Goal: Task Accomplishment & Management: Complete application form

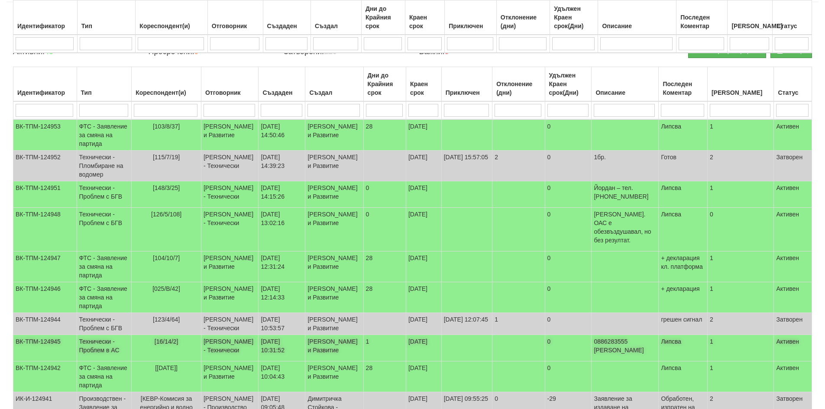
scroll to position [130, 0]
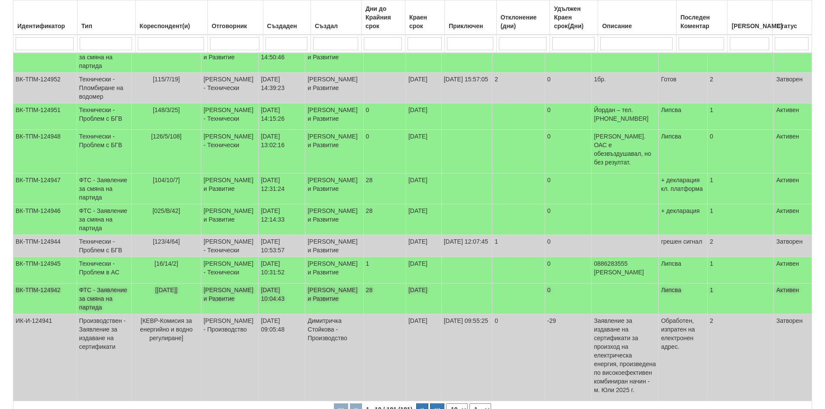
click at [123, 314] on td "ФТС - Заявление за смяна на партида" at bounding box center [104, 299] width 55 height 31
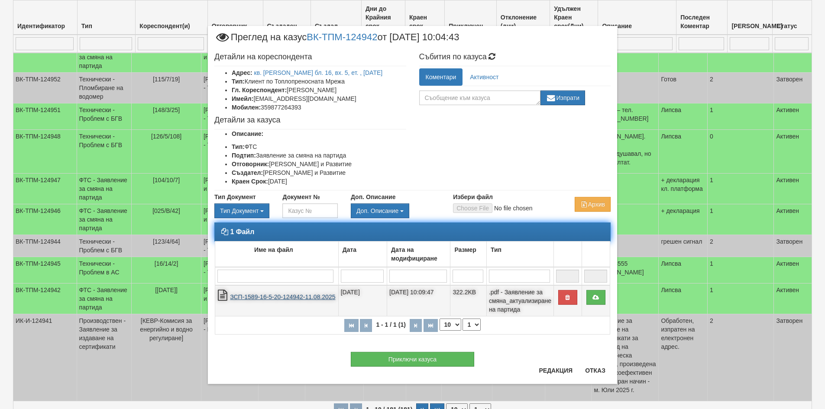
click at [311, 297] on link "ЗСП-1589-16-5-20-124942-11.08.2025" at bounding box center [282, 297] width 105 height 7
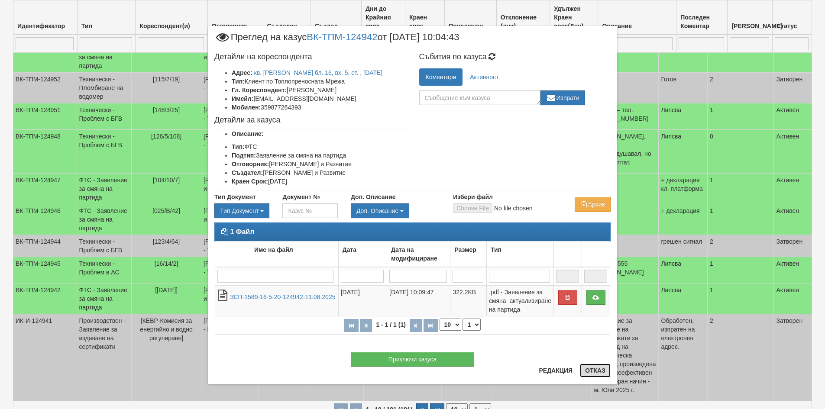
click at [596, 372] on button "Отказ" at bounding box center [595, 371] width 31 height 14
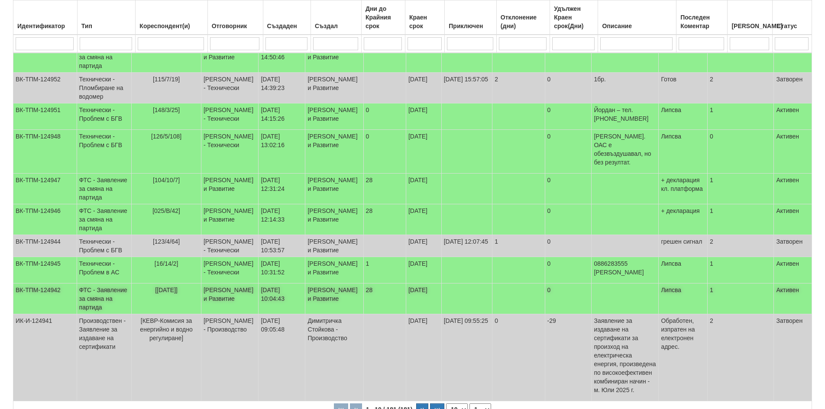
click at [625, 314] on td at bounding box center [625, 299] width 67 height 31
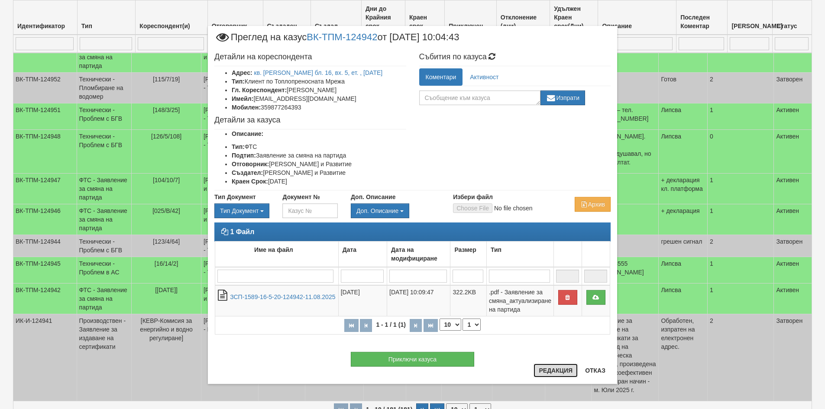
click at [557, 370] on button "Редакция" at bounding box center [556, 371] width 44 height 14
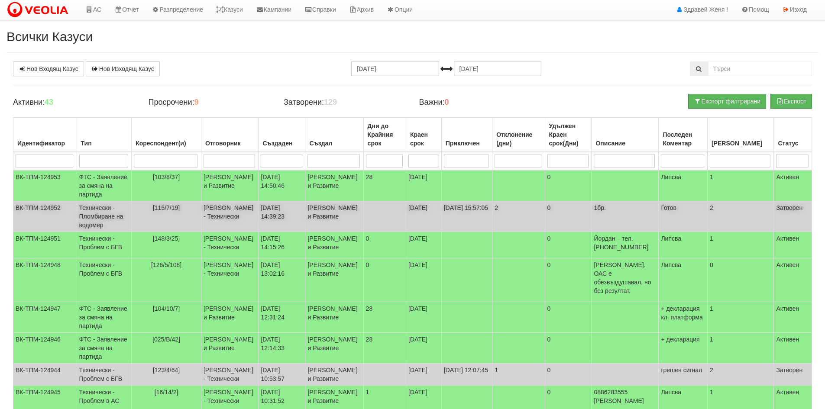
scroll to position [0, 0]
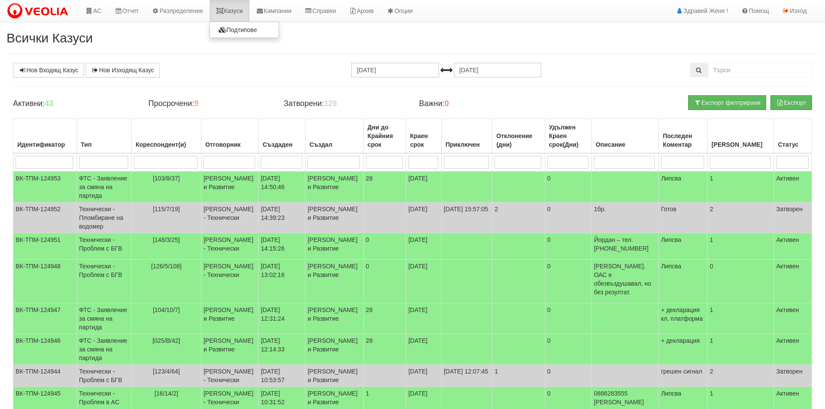
click at [233, 5] on link "Казуси" at bounding box center [230, 11] width 40 height 22
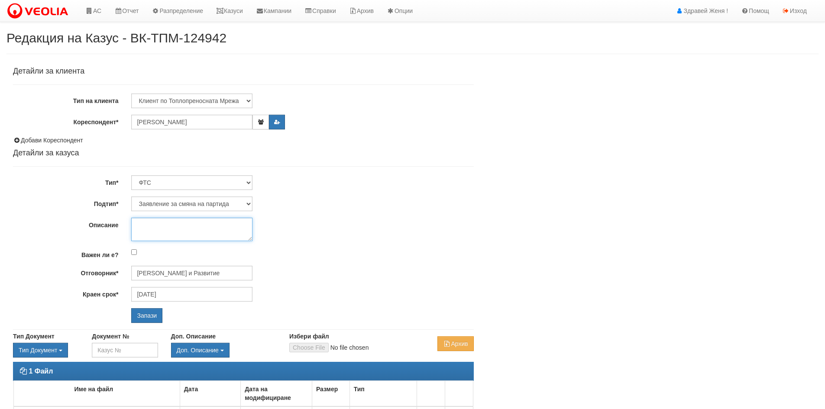
click at [152, 226] on textarea "Описание" at bounding box center [191, 229] width 121 height 23
type textarea "+ декларация"
click at [146, 314] on input "Запази" at bounding box center [146, 315] width 31 height 15
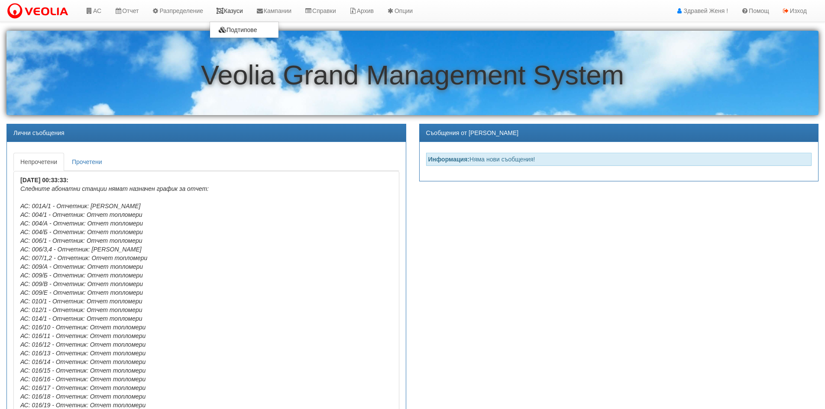
click at [232, 8] on link "Казуси" at bounding box center [230, 11] width 40 height 22
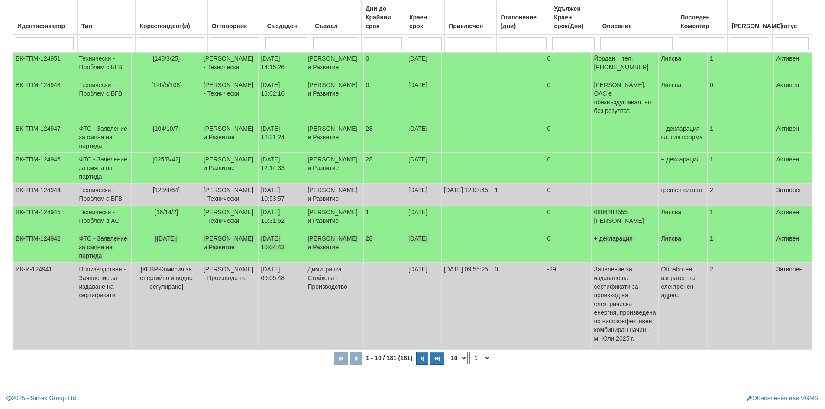
scroll to position [251, 0]
drag, startPoint x: 451, startPoint y: 360, endPoint x: 458, endPoint y: 363, distance: 8.0
click at [452, 361] on select "10 20 30 40" at bounding box center [457, 358] width 22 height 12
select select "40"
click at [448, 364] on select "10 20 30 40" at bounding box center [457, 358] width 22 height 12
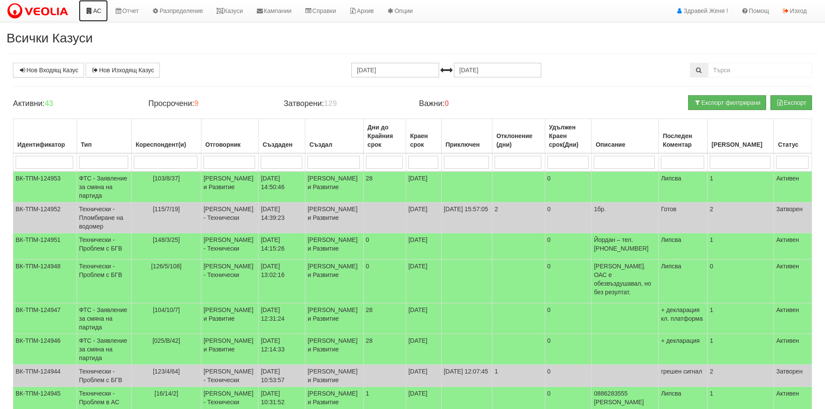
click at [97, 10] on link "АС" at bounding box center [93, 11] width 29 height 22
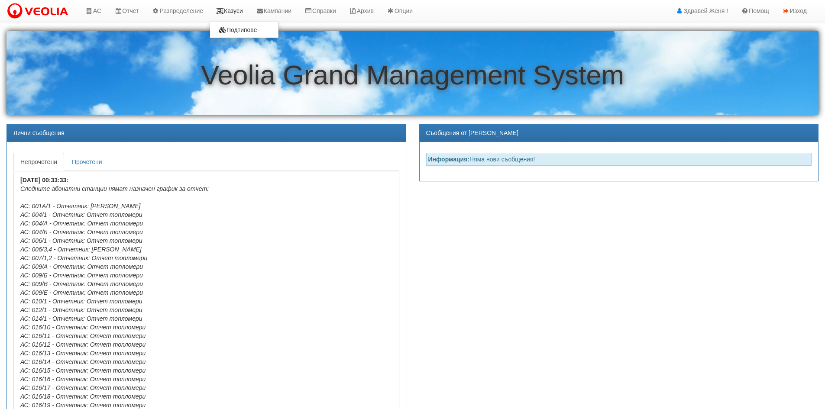
click at [229, 11] on link "Казуси" at bounding box center [230, 11] width 40 height 22
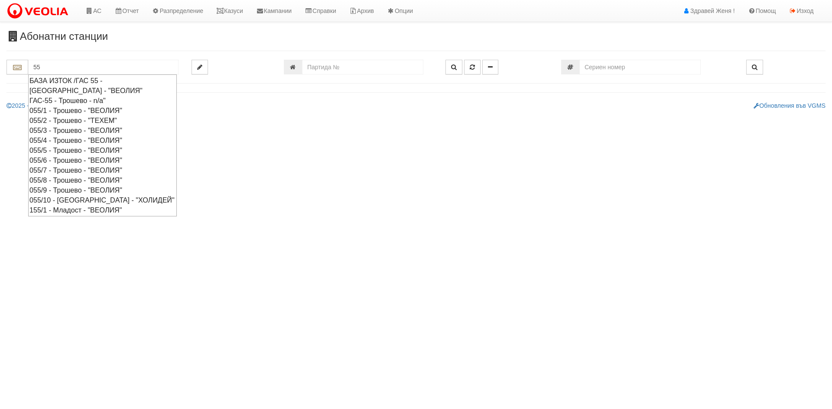
click at [54, 162] on div "055/6 - Трошево - "ВЕОЛИЯ"" at bounding box center [102, 160] width 146 height 10
type input "055/6 - Трошево - "ВЕОЛИЯ""
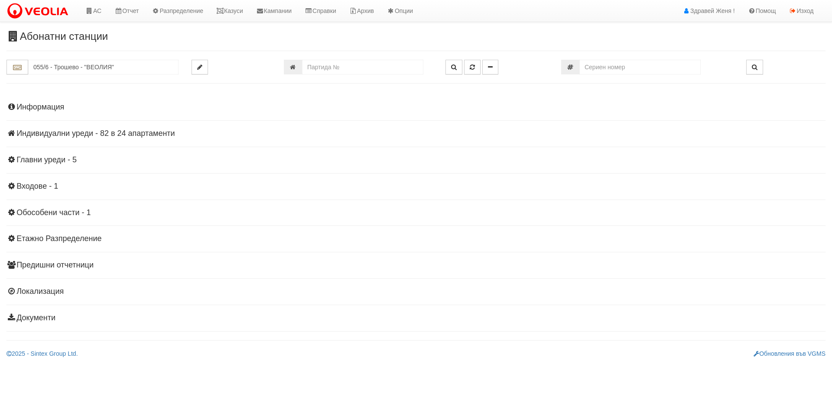
click at [45, 134] on h4 "Индивидуални уреди - 82 в 24 апартаменти" at bounding box center [415, 134] width 819 height 9
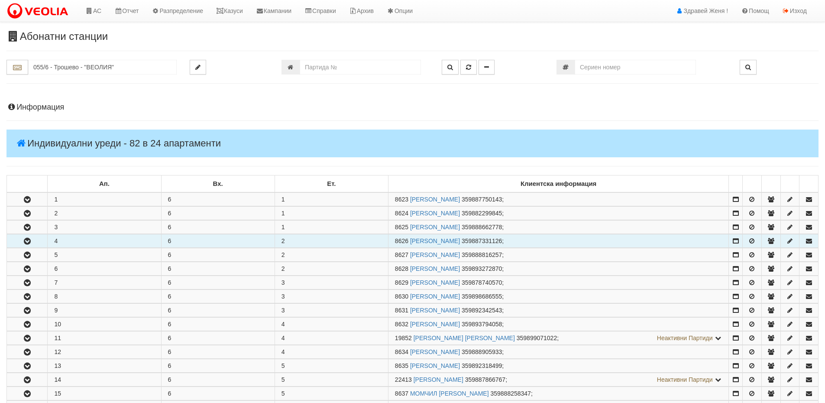
click at [36, 244] on button "button" at bounding box center [27, 240] width 40 height 13
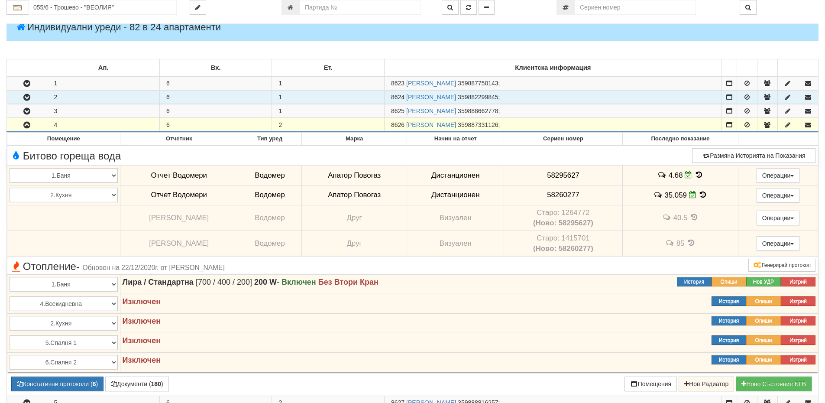
scroll to position [43, 0]
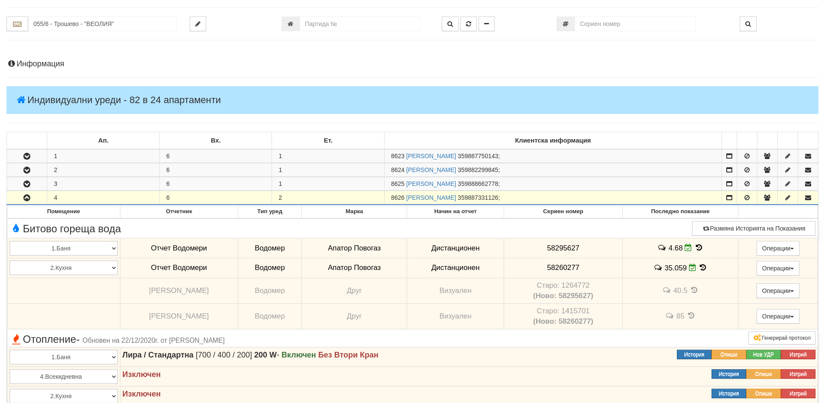
click at [35, 62] on h4 "Информация" at bounding box center [412, 64] width 812 height 9
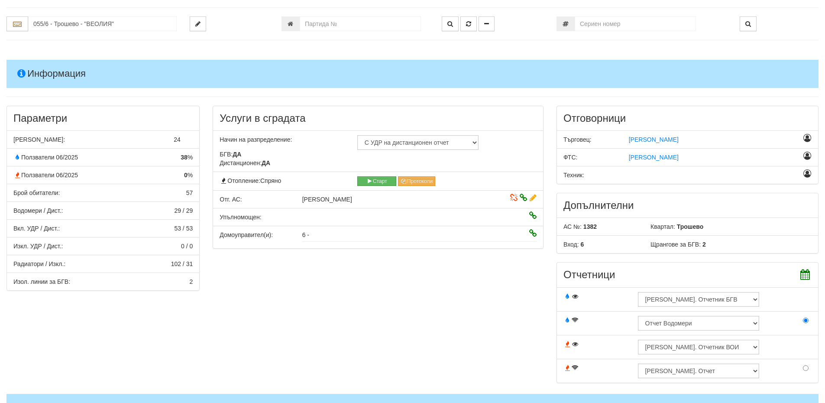
click at [76, 72] on h4 "Информация" at bounding box center [412, 74] width 812 height 28
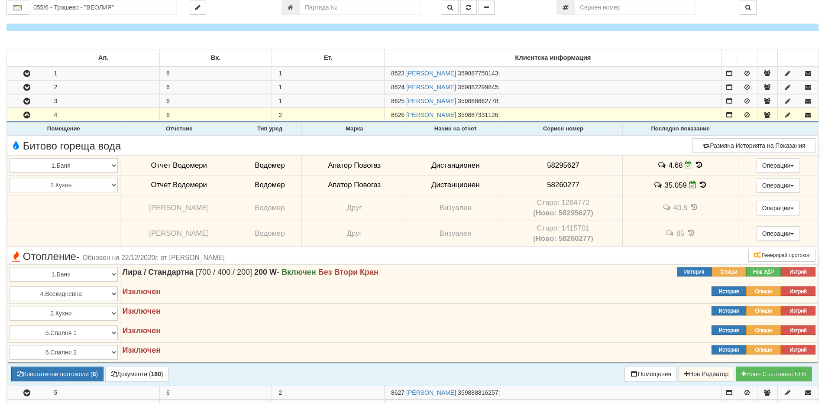
scroll to position [173, 0]
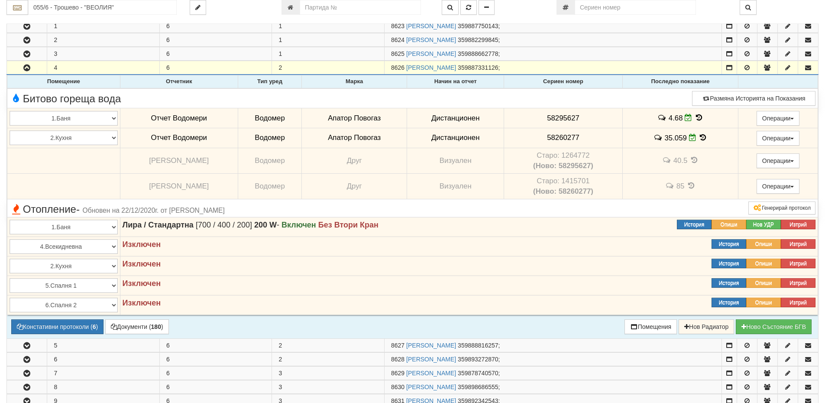
click at [695, 118] on icon at bounding box center [699, 117] width 10 height 7
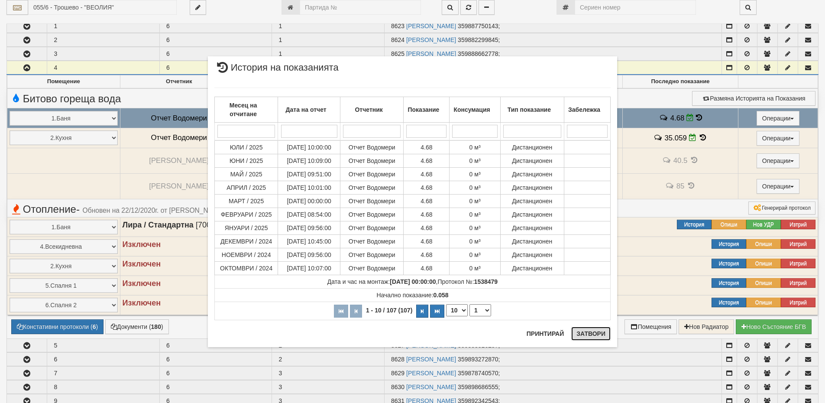
click at [588, 334] on button "Затвори" at bounding box center [590, 334] width 39 height 14
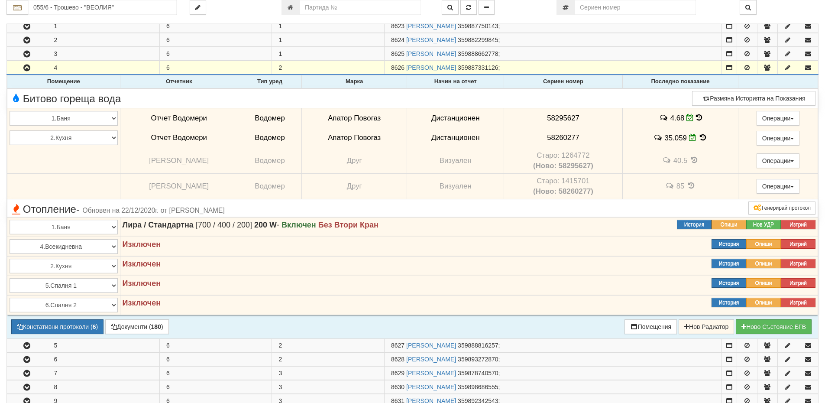
click at [700, 137] on icon at bounding box center [703, 137] width 10 height 7
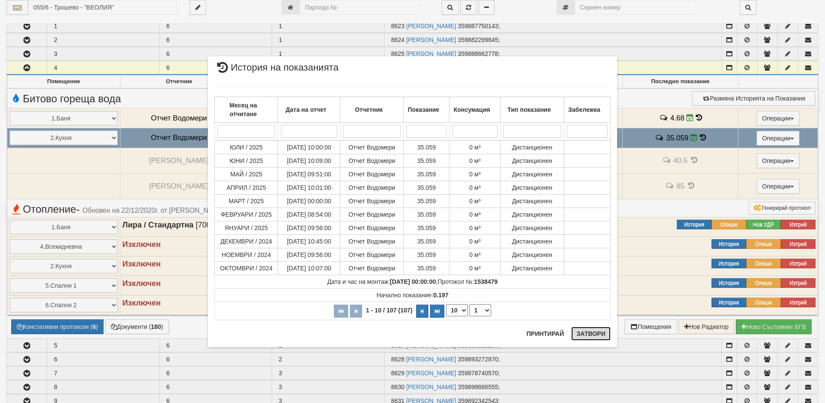
click at [590, 334] on button "Затвори" at bounding box center [590, 334] width 39 height 14
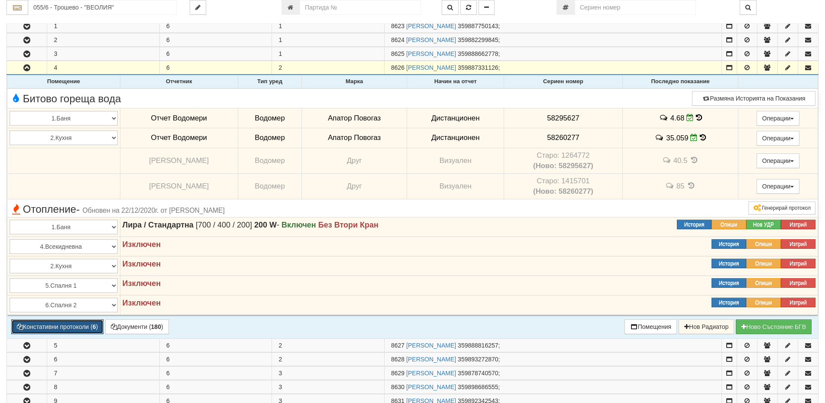
click at [56, 322] on button "Констативни протоколи ( 6 )" at bounding box center [57, 326] width 92 height 15
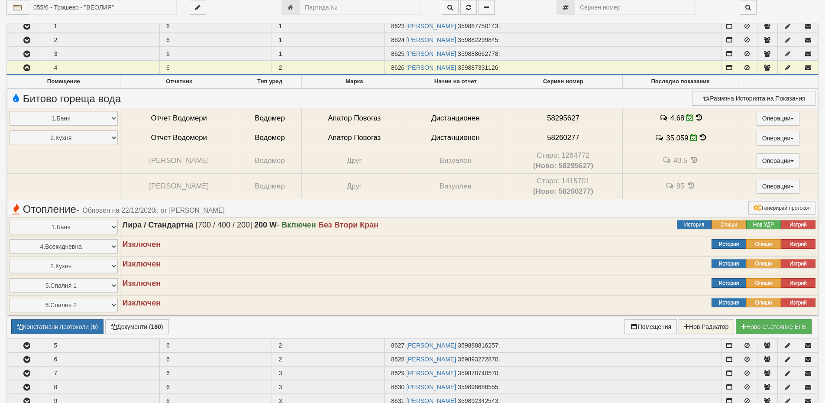
select select "1"
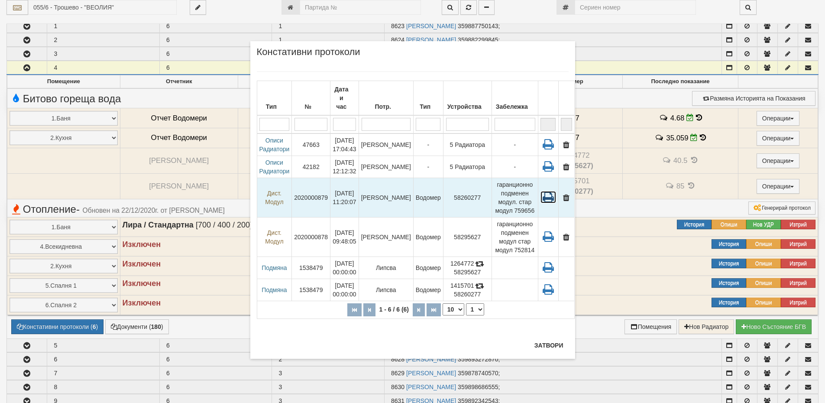
click at [542, 191] on icon at bounding box center [549, 197] width 16 height 12
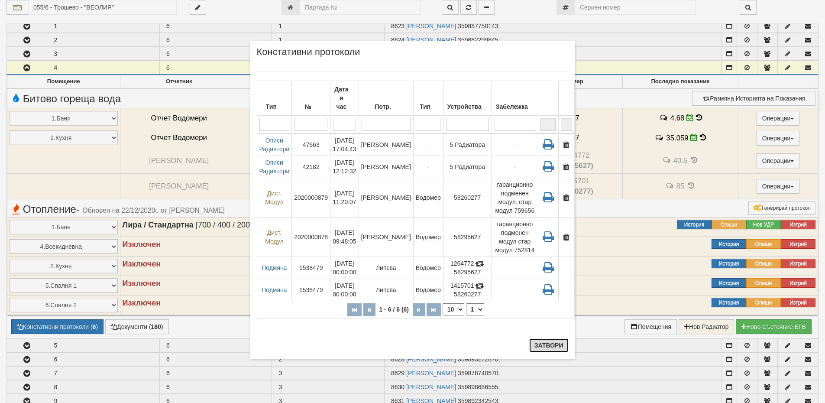
click at [554, 342] on button "Затвори" at bounding box center [548, 345] width 39 height 14
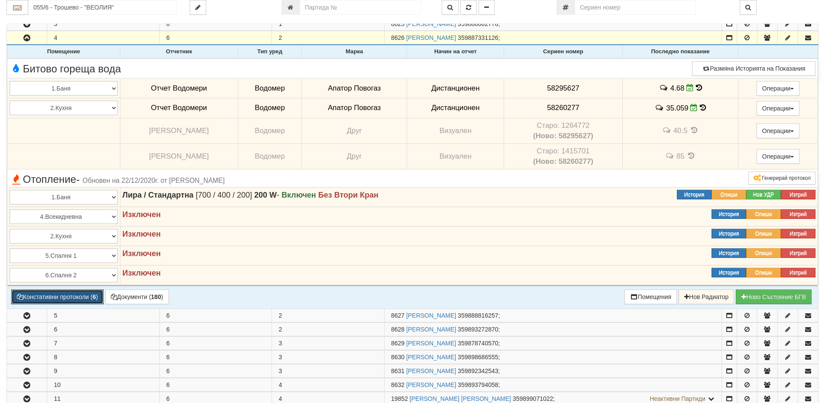
scroll to position [217, 0]
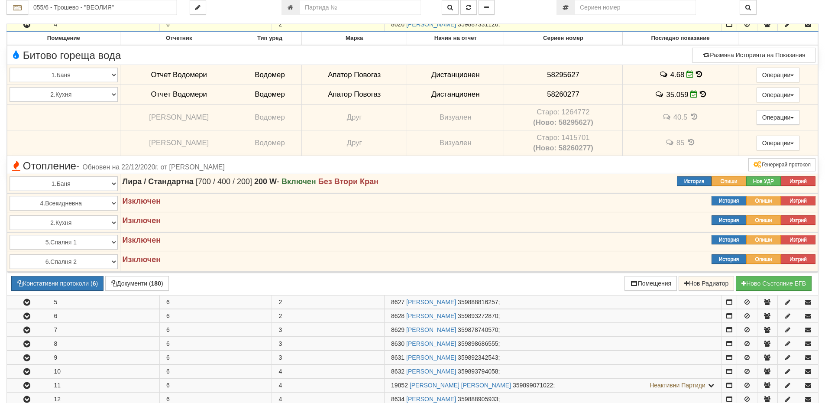
drag, startPoint x: 390, startPoint y: 26, endPoint x: 405, endPoint y: 26, distance: 14.3
click at [405, 26] on td "8626 НИКОЛАЙ ТОДОРОВ НИКОЛОВ 359887331126 ;" at bounding box center [553, 25] width 337 height 14
copy span "8626"
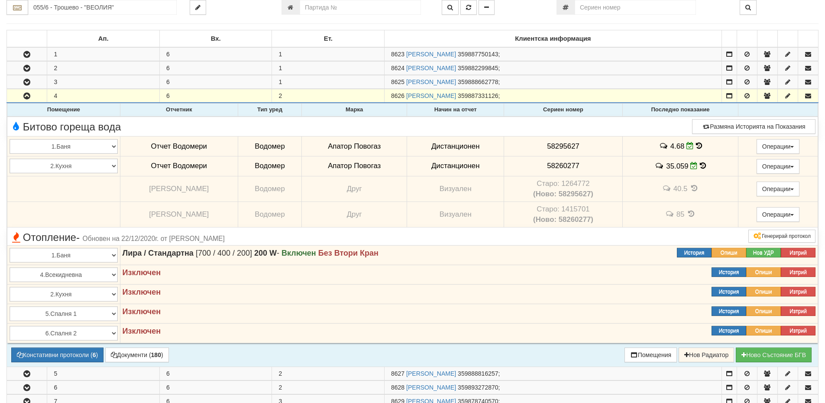
scroll to position [130, 0]
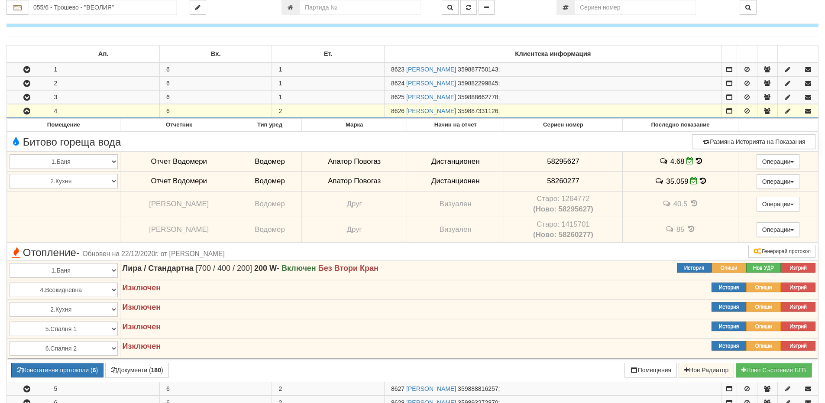
click at [399, 112] on span "8626" at bounding box center [397, 110] width 13 height 7
drag, startPoint x: 403, startPoint y: 110, endPoint x: 393, endPoint y: 111, distance: 10.0
click at [393, 111] on span "8626" at bounding box center [397, 110] width 13 height 7
drag, startPoint x: 393, startPoint y: 111, endPoint x: 405, endPoint y: 112, distance: 11.3
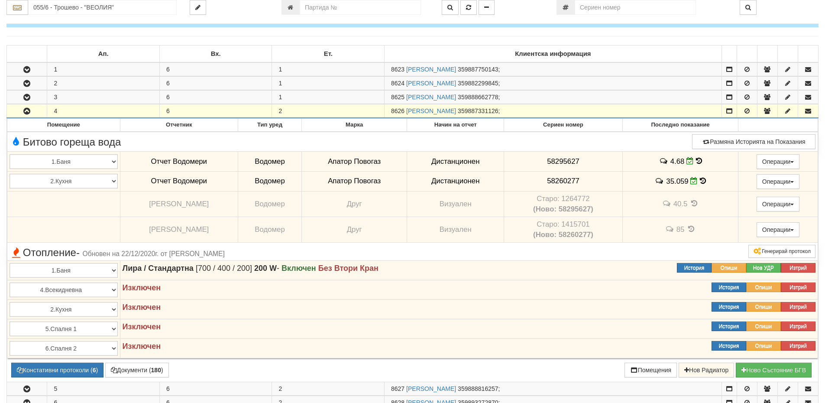
click at [405, 112] on span "8626" at bounding box center [397, 110] width 13 height 7
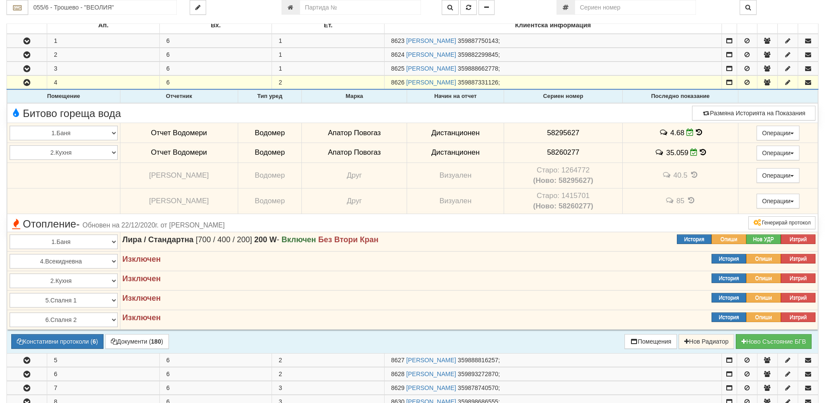
scroll to position [173, 0]
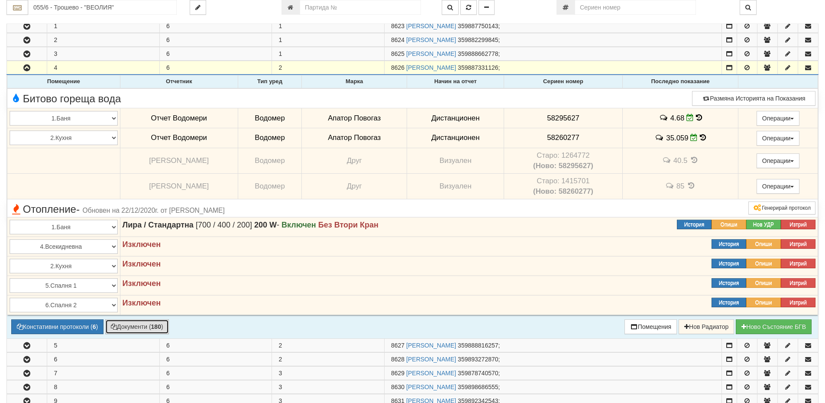
click at [153, 329] on button "Документи ( 180 )" at bounding box center [137, 326] width 64 height 15
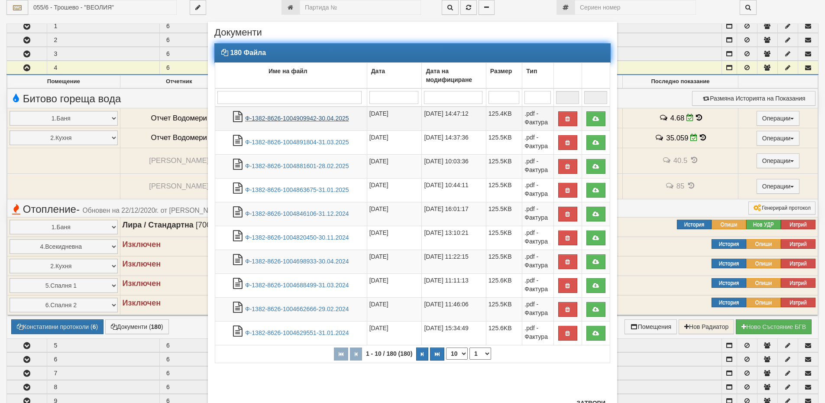
click at [297, 116] on link "Ф-1382-8626-1004909942-30.04.2025" at bounding box center [297, 118] width 104 height 7
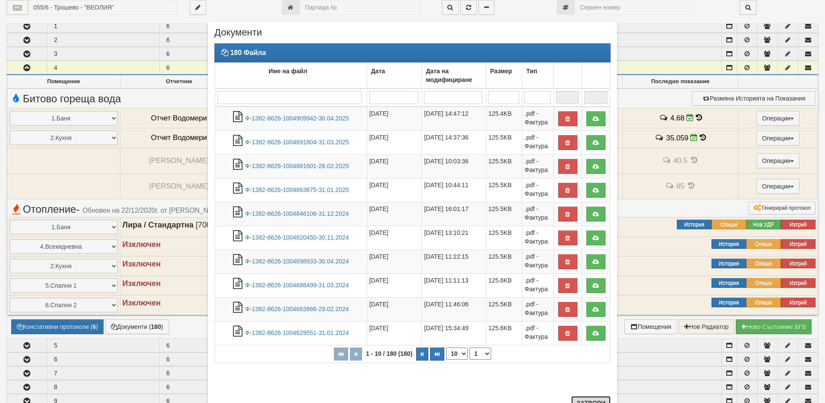
click at [582, 397] on button "Затвори" at bounding box center [590, 403] width 39 height 14
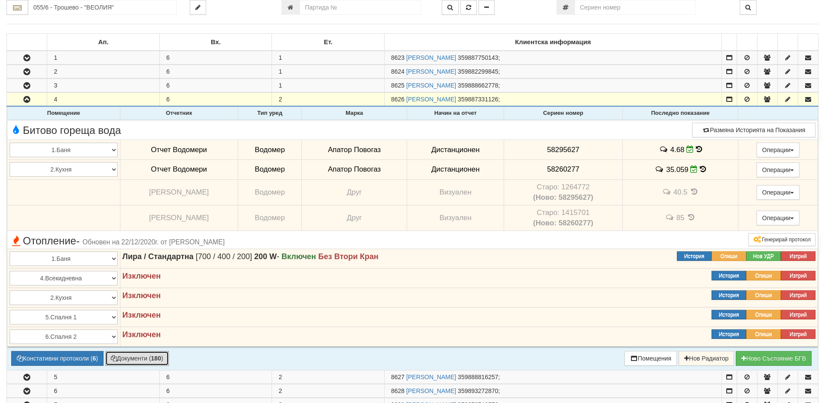
scroll to position [130, 0]
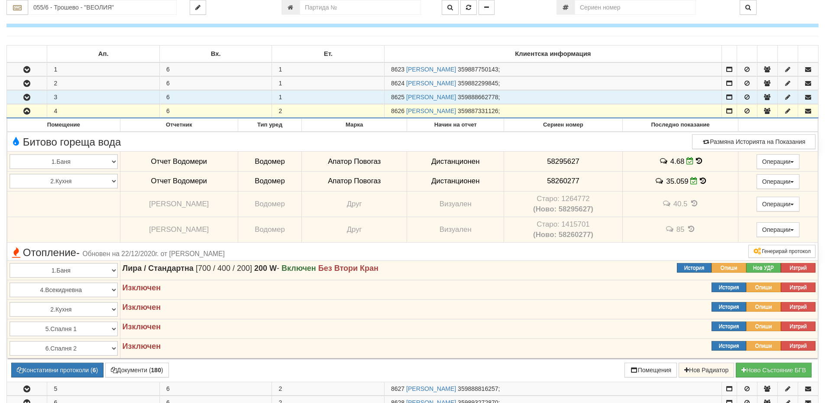
click at [28, 91] on button "button" at bounding box center [27, 97] width 40 height 13
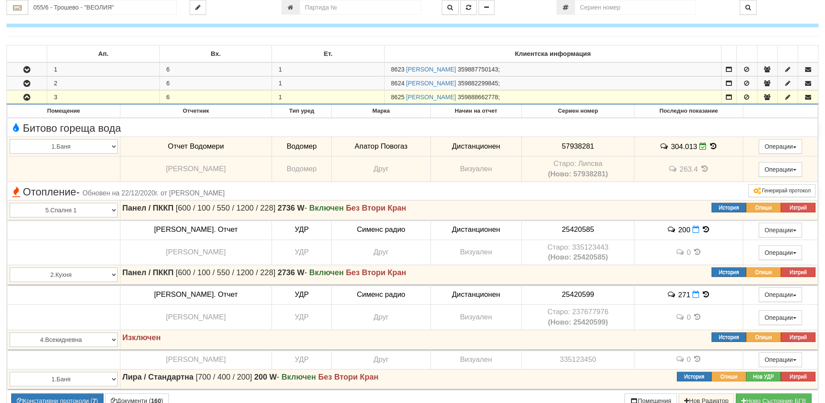
click at [27, 94] on icon "button" at bounding box center [27, 97] width 10 height 6
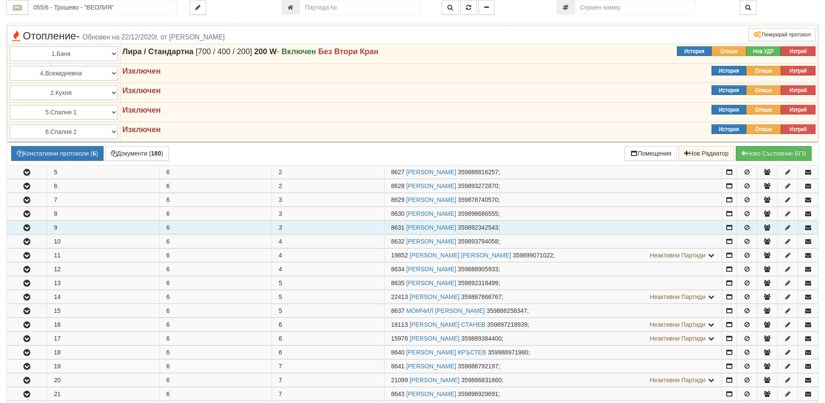
click at [23, 232] on button "button" at bounding box center [27, 227] width 40 height 13
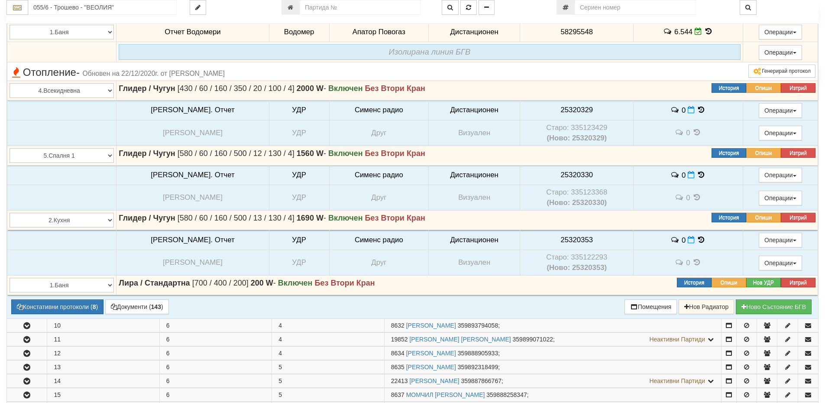
scroll to position [606, 0]
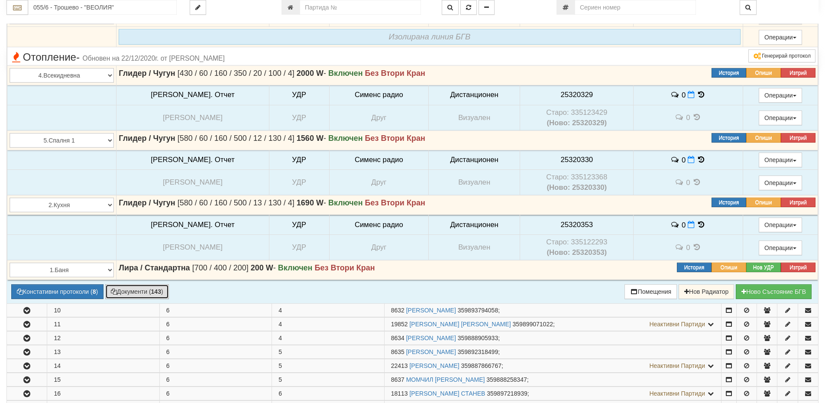
click at [131, 290] on button "Документи ( 143 )" at bounding box center [137, 291] width 64 height 15
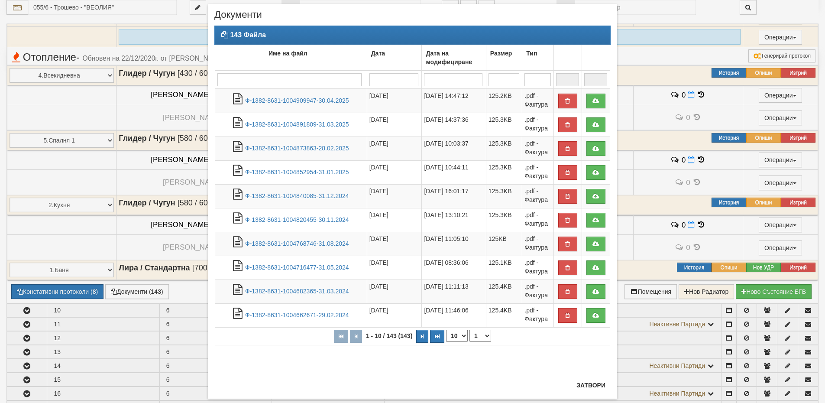
scroll to position [35, 0]
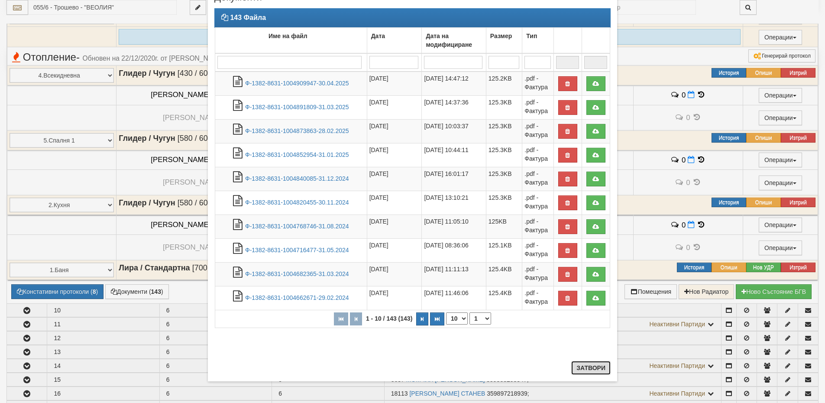
click at [583, 370] on button "Затвори" at bounding box center [590, 368] width 39 height 14
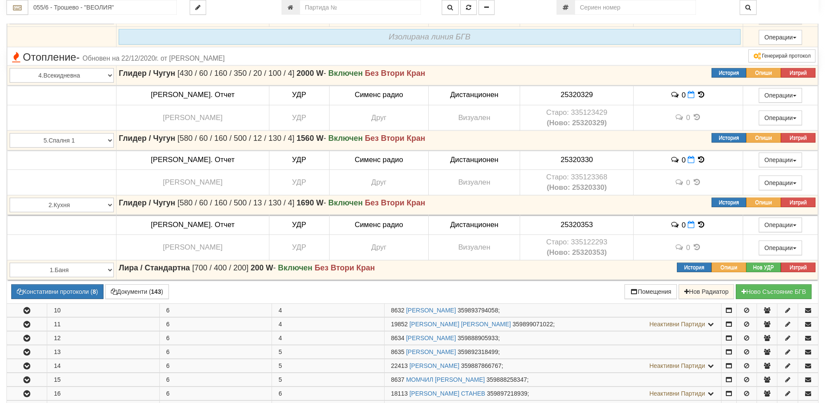
click at [0, 342] on div "Абонатни станции 055/6 - Трошево - "ВЕОЛИЯ"" at bounding box center [412, 70] width 825 height 1292
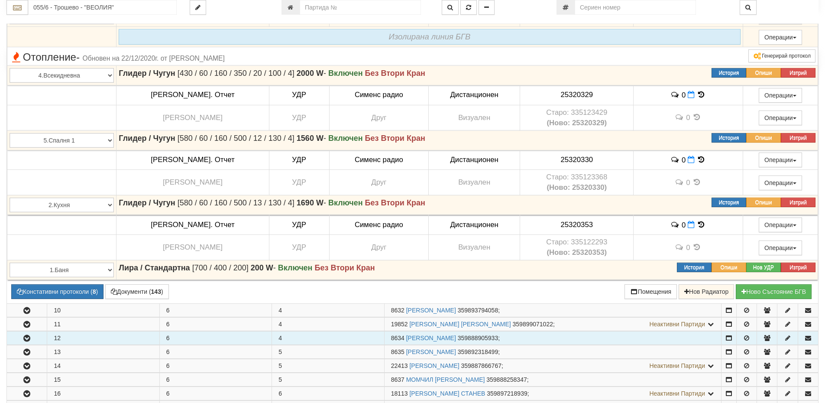
click at [23, 344] on button "button" at bounding box center [27, 337] width 40 height 13
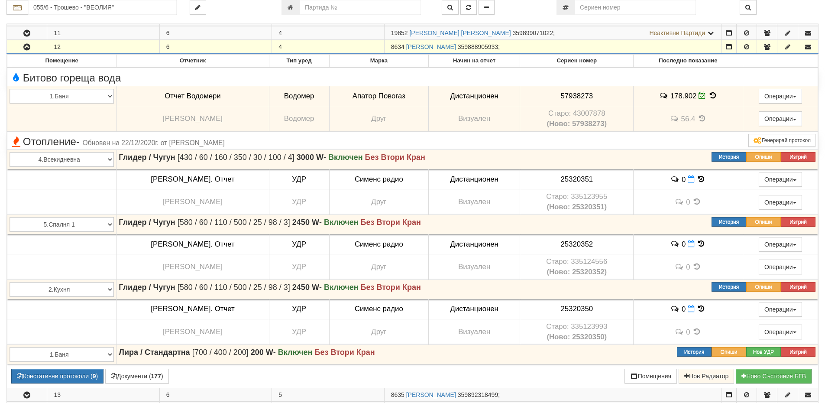
scroll to position [996, 0]
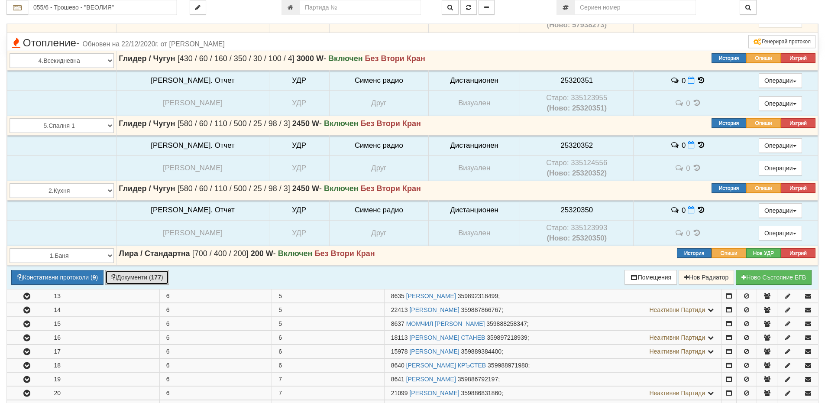
click at [133, 280] on button "Документи ( 177 )" at bounding box center [137, 277] width 64 height 15
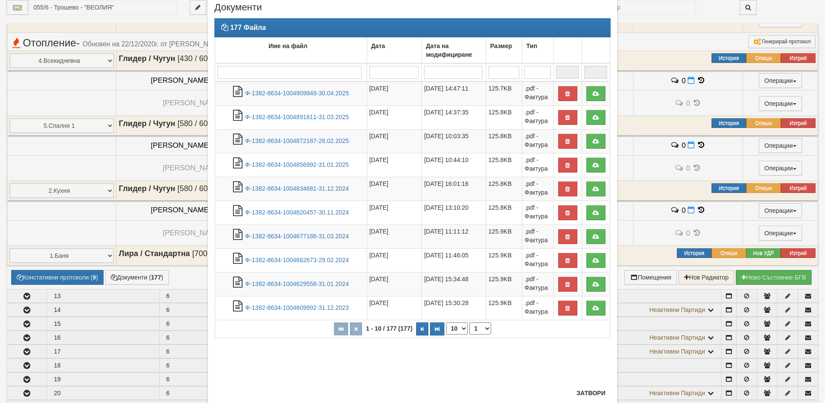
scroll to position [50, 0]
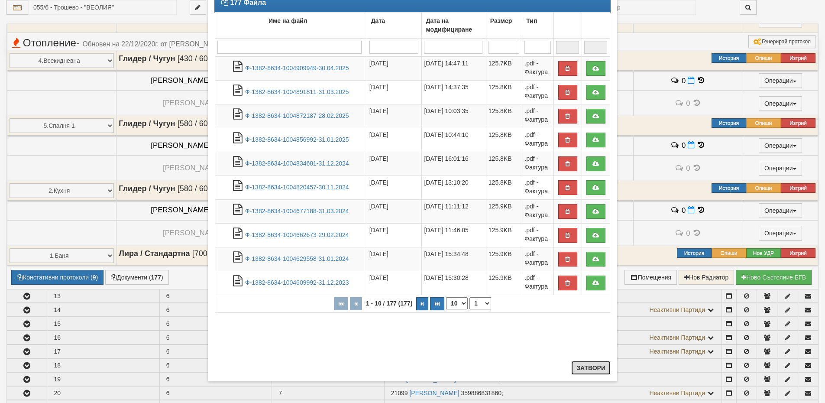
click at [599, 372] on button "Затвори" at bounding box center [590, 368] width 39 height 14
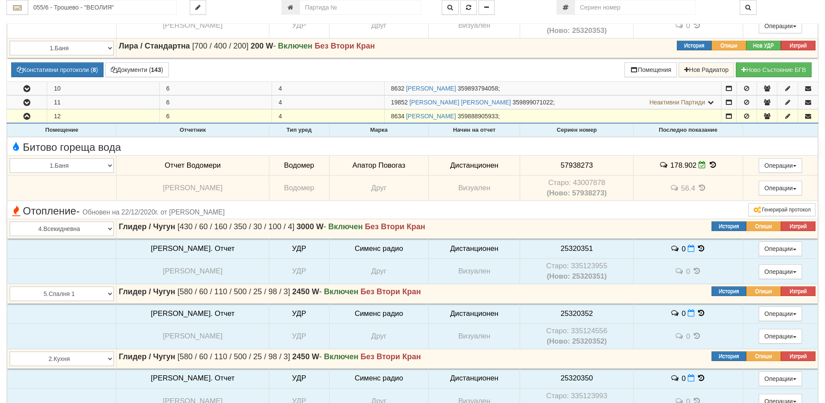
scroll to position [823, 0]
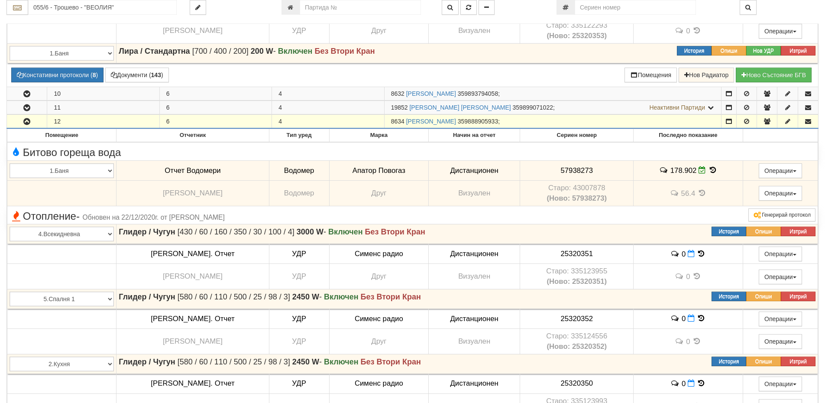
click at [34, 121] on button "button" at bounding box center [27, 121] width 40 height 13
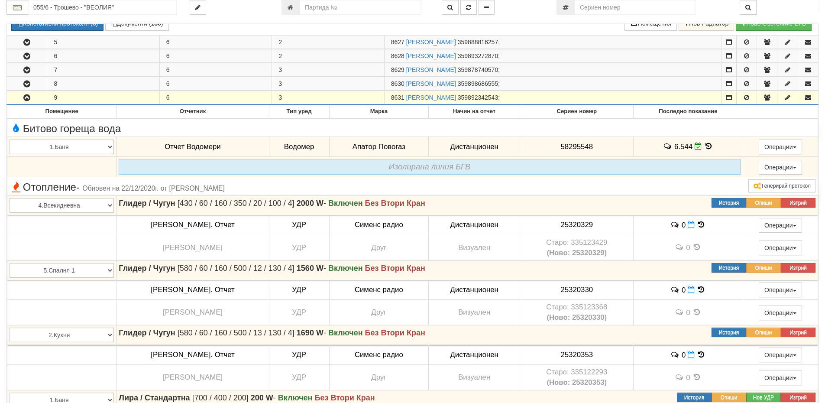
click at [30, 96] on icon "button" at bounding box center [27, 98] width 10 height 6
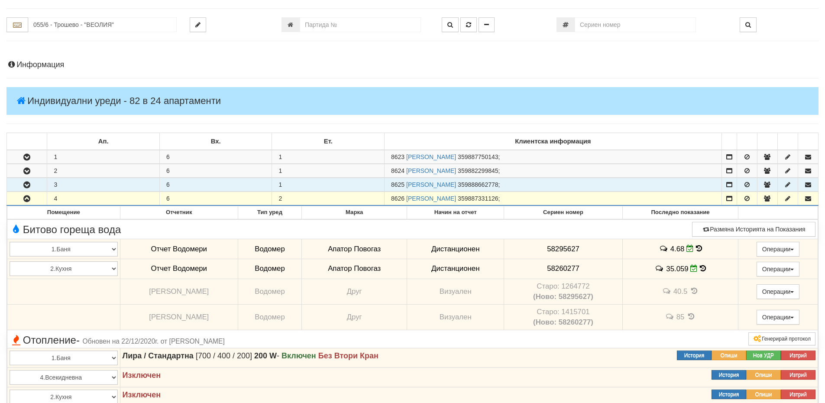
scroll to position [0, 0]
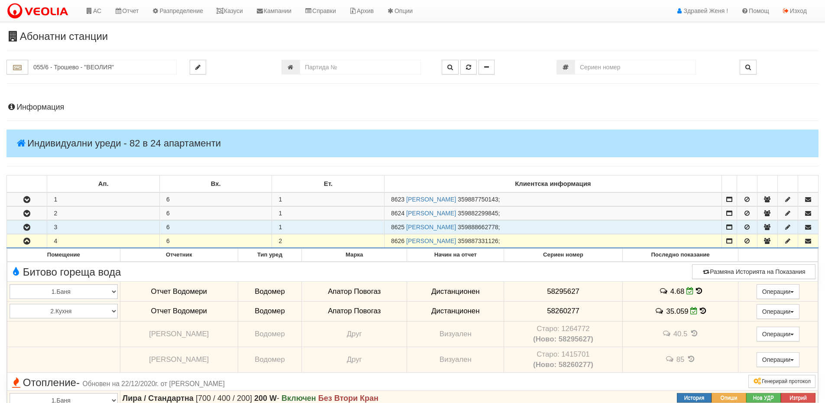
click at [48, 110] on h4 "Информация" at bounding box center [412, 107] width 812 height 9
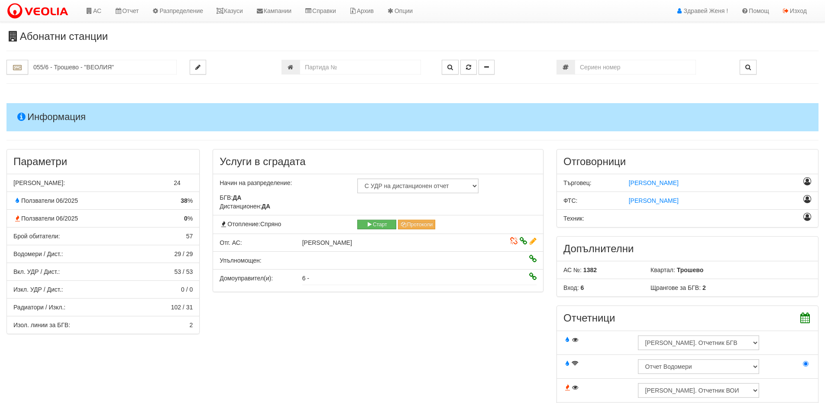
click at [48, 110] on h4 "Информация" at bounding box center [412, 117] width 812 height 28
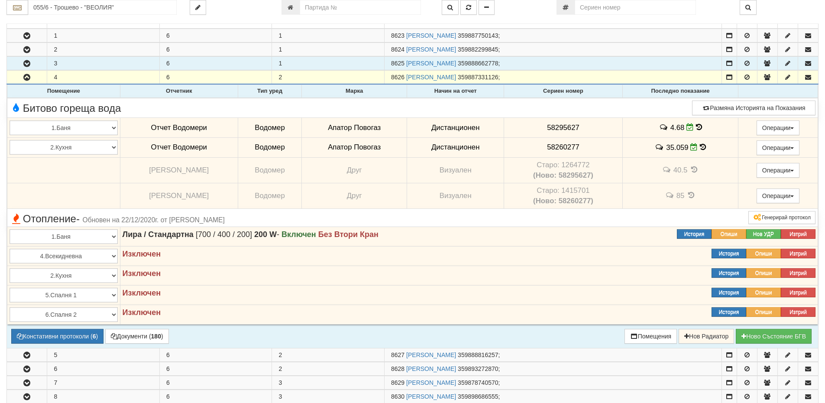
scroll to position [173, 0]
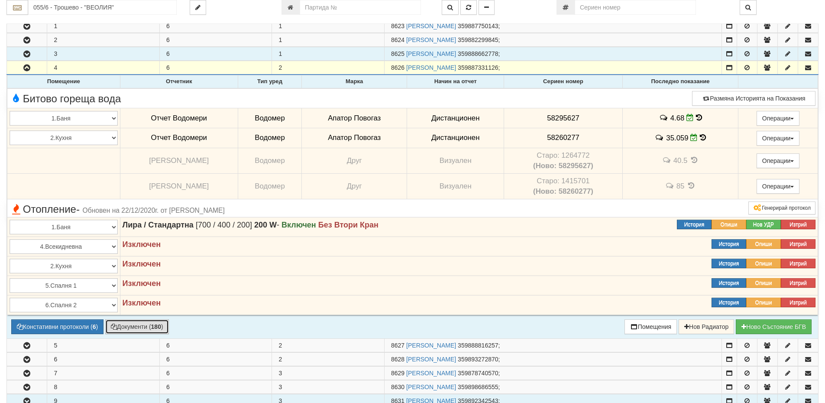
click at [161, 327] on b "180" at bounding box center [156, 326] width 10 height 7
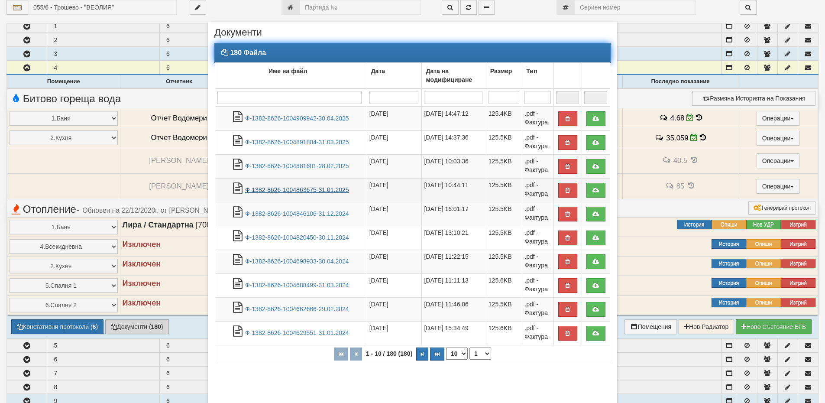
click at [311, 188] on link "Ф-1382-8626-1004863675-31.01.2025" at bounding box center [297, 189] width 104 height 7
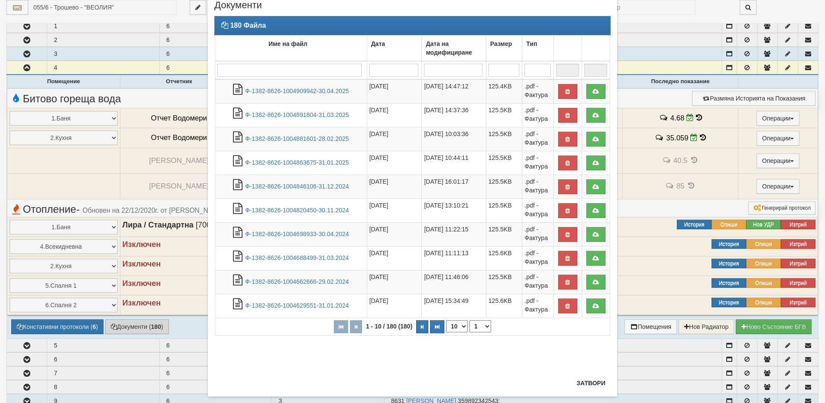
scroll to position [42, 0]
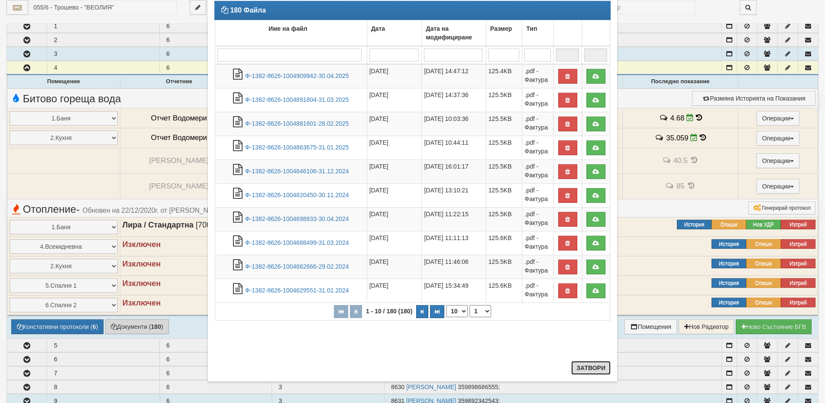
click at [589, 366] on button "Затвори" at bounding box center [590, 368] width 39 height 14
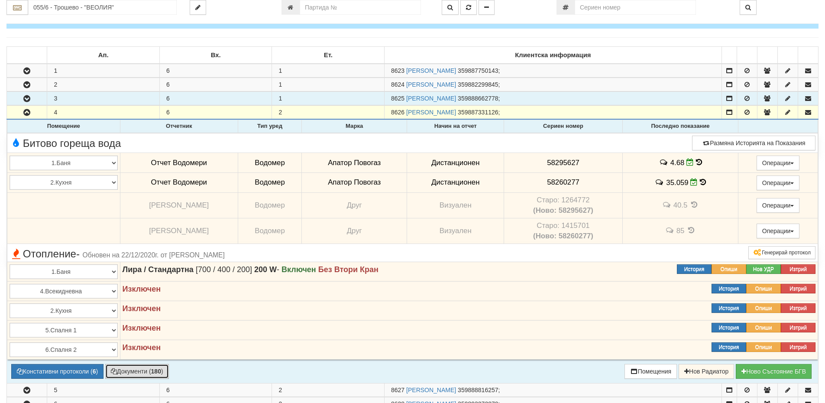
scroll to position [87, 0]
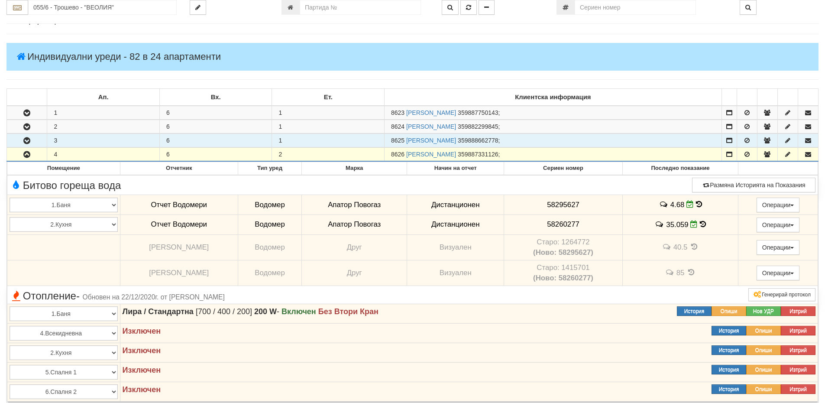
click at [32, 138] on icon "button" at bounding box center [27, 141] width 10 height 6
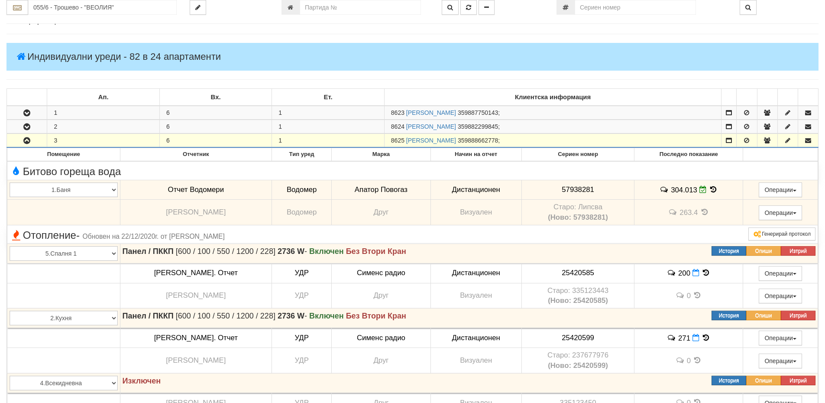
click at [36, 141] on button "button" at bounding box center [27, 140] width 40 height 13
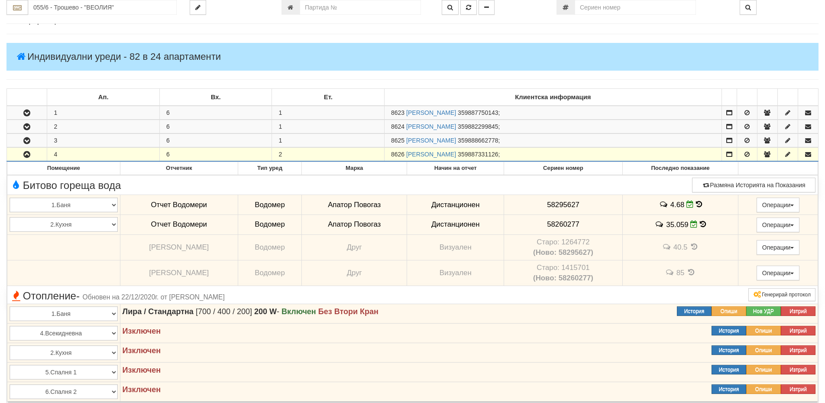
click at [34, 153] on button "button" at bounding box center [27, 154] width 40 height 13
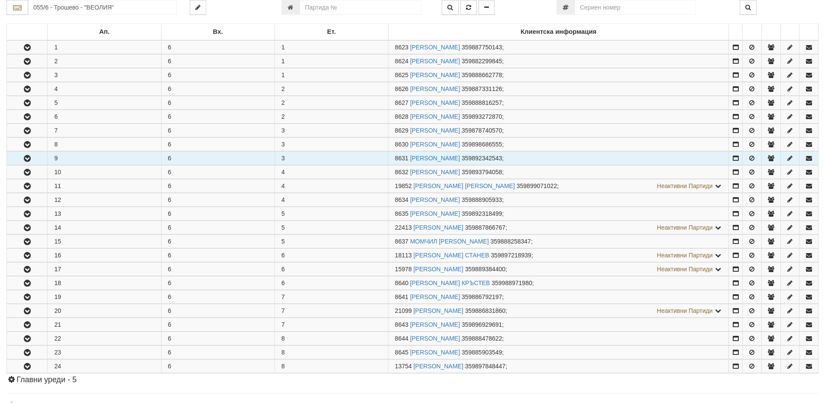
scroll to position [173, 0]
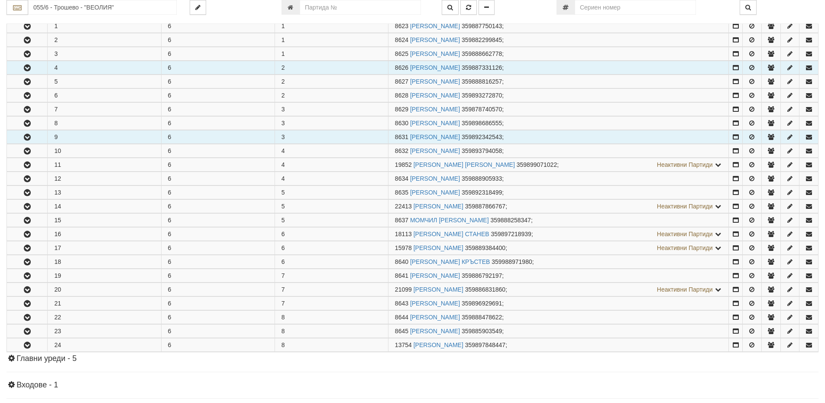
click at [37, 61] on button "button" at bounding box center [27, 67] width 40 height 13
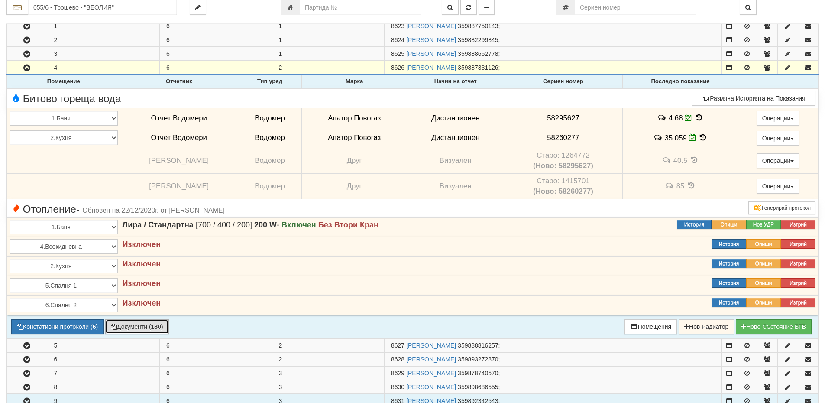
click at [138, 319] on button "Документи ( 180 )" at bounding box center [137, 326] width 64 height 15
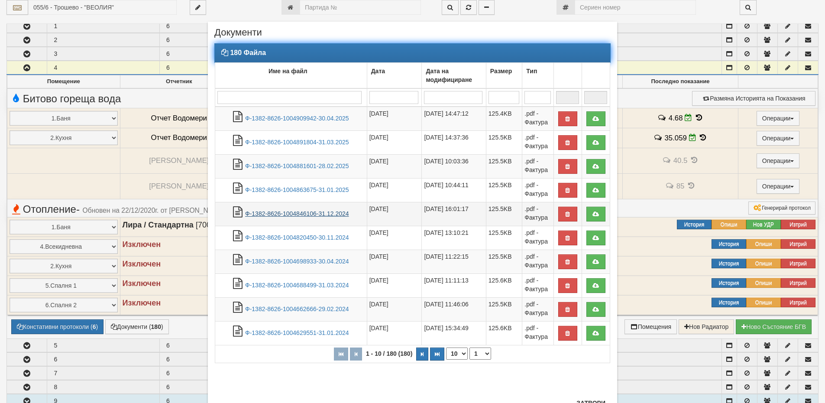
click at [290, 212] on link "Ф-1382-8626-1004846106-31.12.2024" at bounding box center [297, 213] width 104 height 7
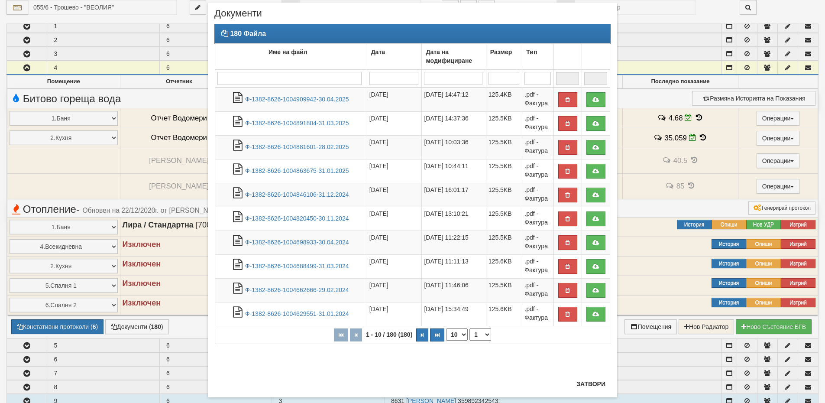
scroll to position [35, 0]
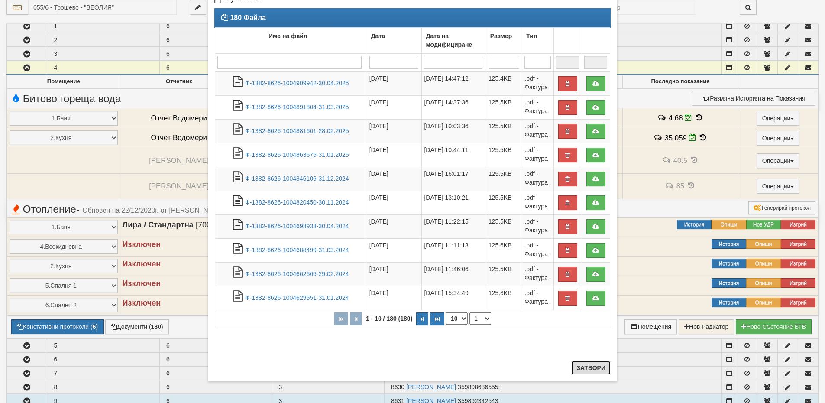
click at [589, 365] on button "Затвори" at bounding box center [590, 368] width 39 height 14
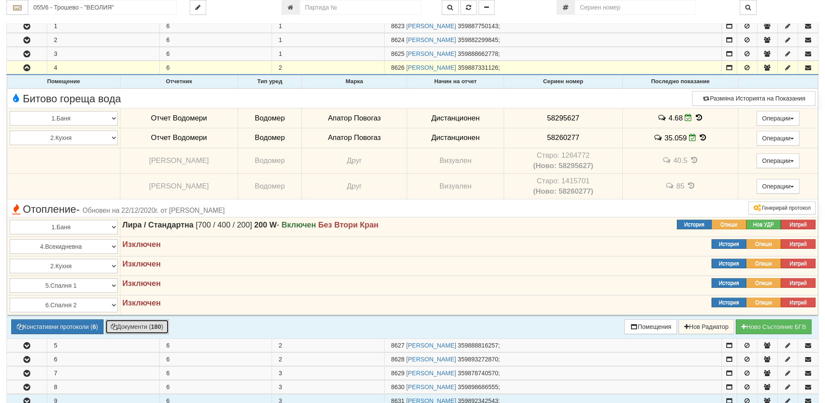
click at [152, 328] on button "Документи ( 180 )" at bounding box center [137, 326] width 64 height 15
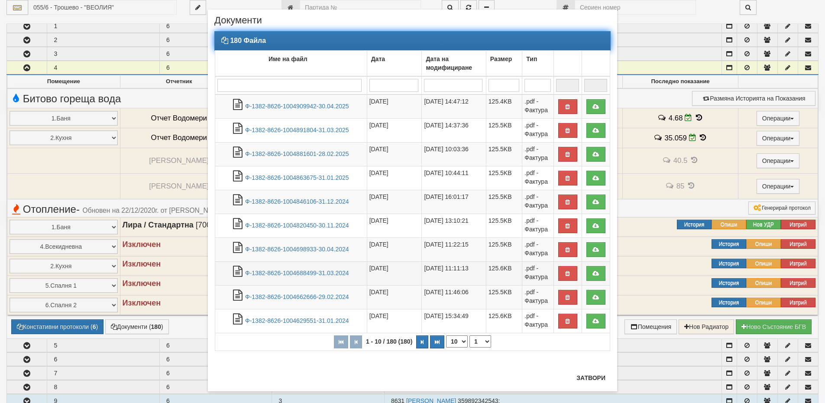
scroll to position [22, 0]
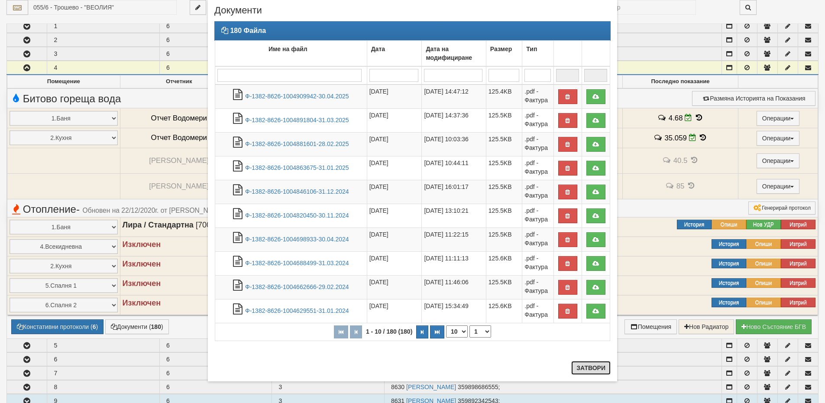
click at [589, 370] on button "Затвори" at bounding box center [590, 368] width 39 height 14
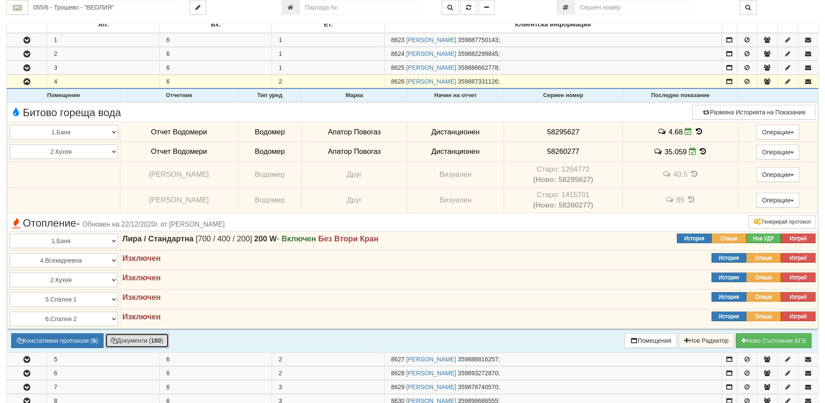
scroll to position [173, 0]
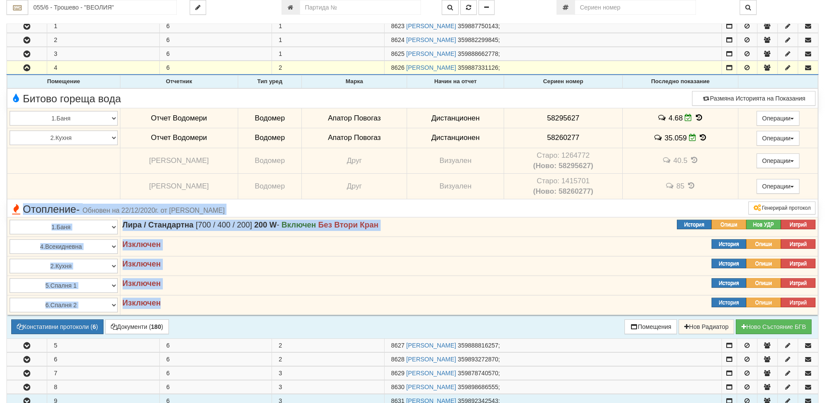
drag, startPoint x: 158, startPoint y: 299, endPoint x: 24, endPoint y: 210, distance: 160.5
click at [24, 210] on tbody "Няма намерени записи! Битово гореща вода Размяна Историята на Показания" at bounding box center [412, 201] width 811 height 226
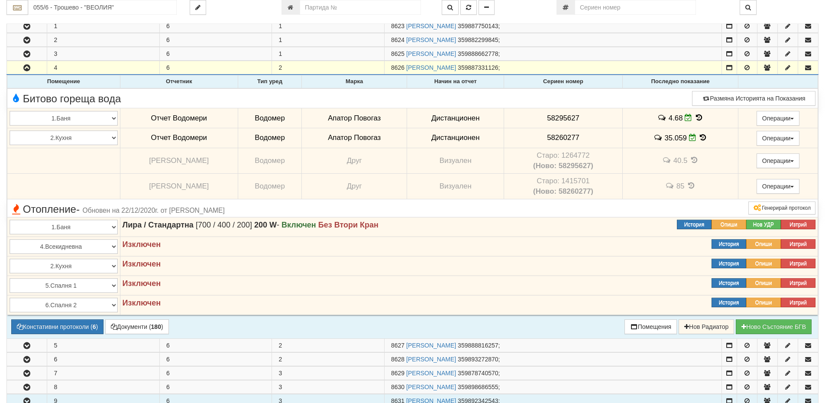
click at [291, 212] on div "Отопление - Обновен на 22/12/2020г. от Калоян Иванов" at bounding box center [276, 207] width 546 height 13
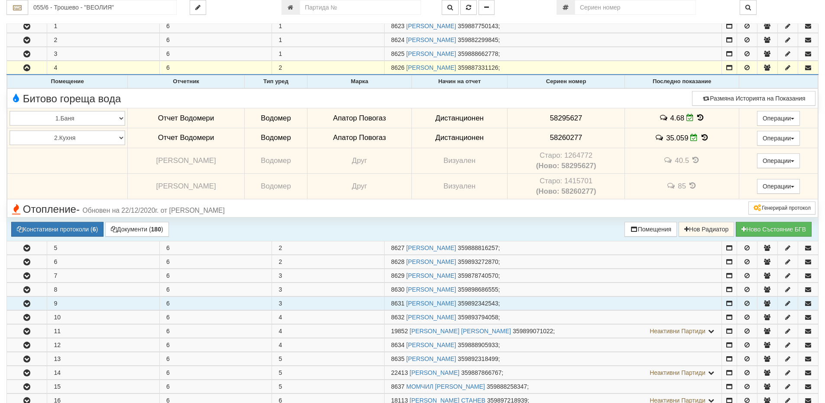
click at [291, 212] on div "Отопление - Обновен на 22/12/2020г. от Калоян Иванов" at bounding box center [276, 207] width 546 height 13
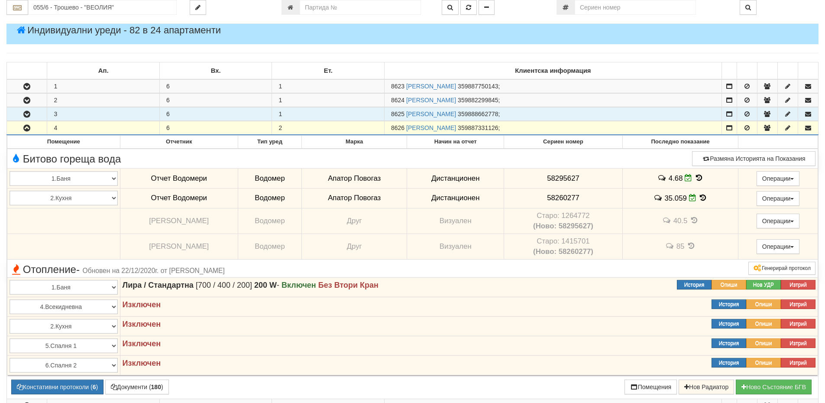
scroll to position [0, 0]
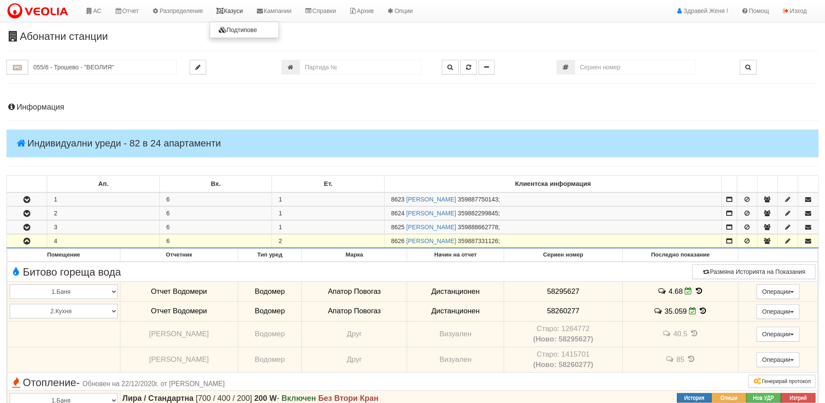
click at [231, 8] on link "Казуси" at bounding box center [230, 11] width 40 height 22
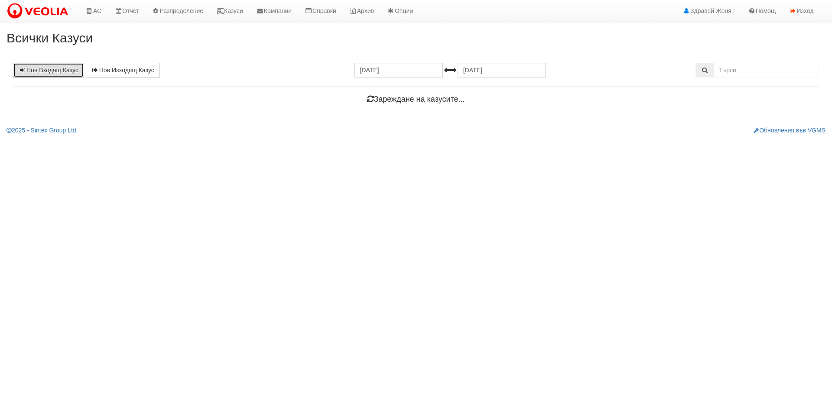
click at [56, 71] on link "Нов Входящ Казус" at bounding box center [48, 70] width 71 height 15
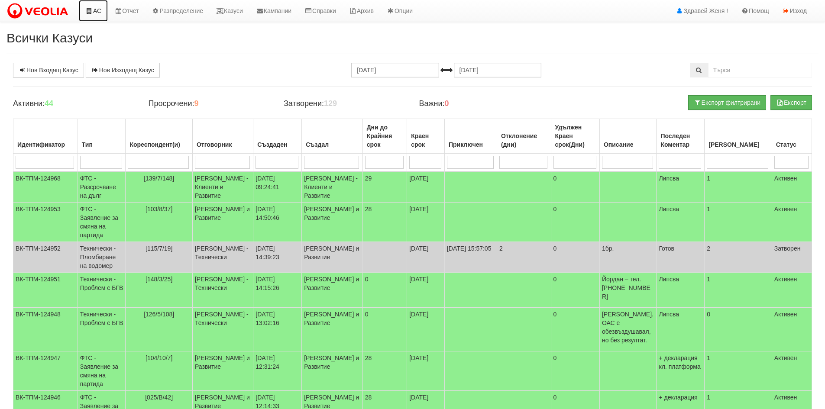
click at [91, 10] on icon at bounding box center [89, 11] width 8 height 6
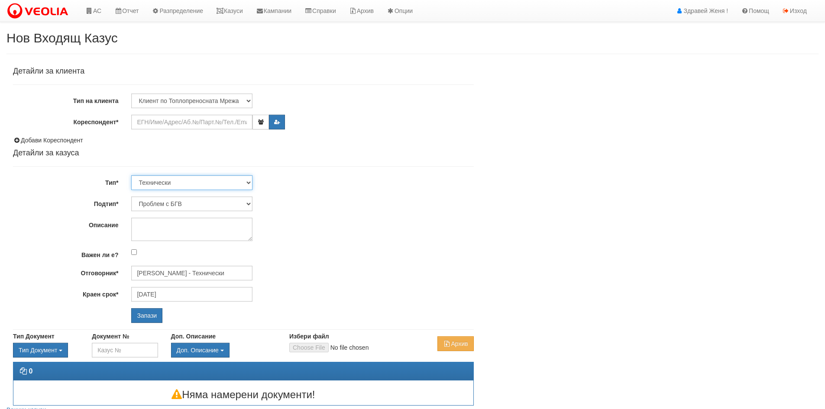
click at [247, 184] on select "Технически ФТС Търговски Административен Производствен Експлоатационен Финансов…" at bounding box center [191, 182] width 121 height 15
select select "2"
click at [131, 175] on select "Технически ФТС Търговски Административен Производствен Експлоатационен Финансов…" at bounding box center [191, 182] width 121 height 15
type input "[DATE]"
click at [249, 182] on select "Технически ФТС Търговски Административен Производствен Експлоатационен Финансов…" at bounding box center [191, 182] width 121 height 15
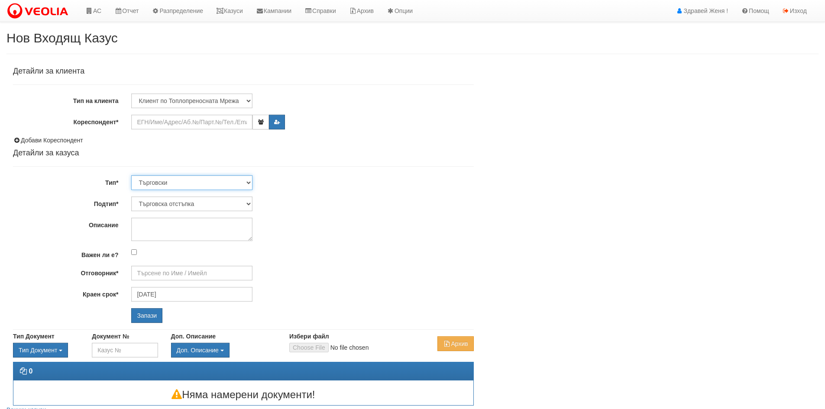
select select "1"
click at [131, 175] on select "Технически ФТС Търговски Административен Производствен Експлоатационен Финансов…" at bounding box center [191, 182] width 121 height 15
type input "Миглена Михова - Клиенти и Развитие"
click at [237, 203] on select "Заявление за смяна на партида Заявление за равни месечни вноски Разпределение о…" at bounding box center [191, 204] width 121 height 15
click at [131, 197] on select "Заявление за смяна на партида Заявление за равни месечни вноски Разпределение о…" at bounding box center [191, 204] width 121 height 15
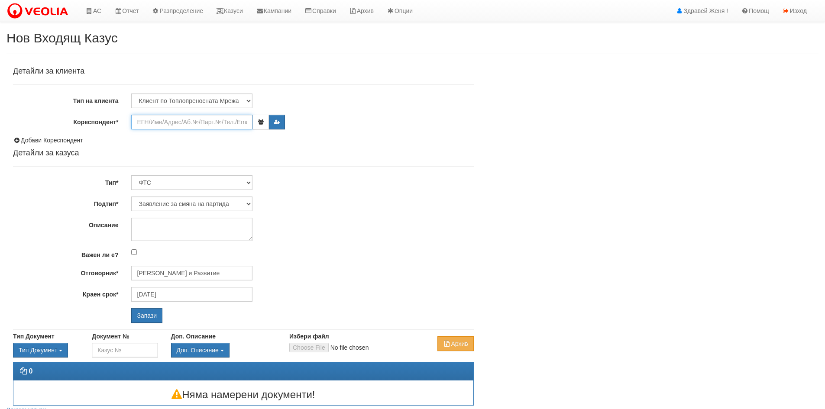
click at [161, 121] on input "Кореспондент*" at bounding box center [191, 122] width 121 height 15
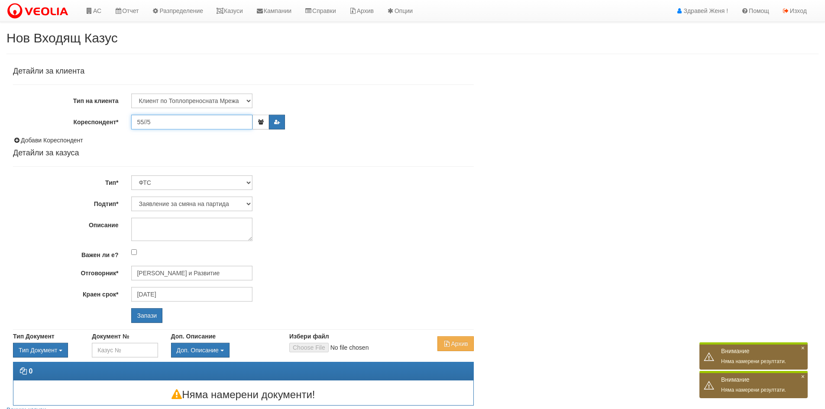
click at [165, 126] on input "55//5" at bounding box center [191, 122] width 121 height 15
click at [165, 121] on input "55//5" at bounding box center [191, 122] width 121 height 15
drag, startPoint x: 154, startPoint y: 123, endPoint x: 110, endPoint y: 109, distance: 46.8
click at [110, 109] on div "Детайли за клиента Тип на клиента Клиент по Топлопреносната Мрежа Институция Па…" at bounding box center [243, 195] width 461 height 256
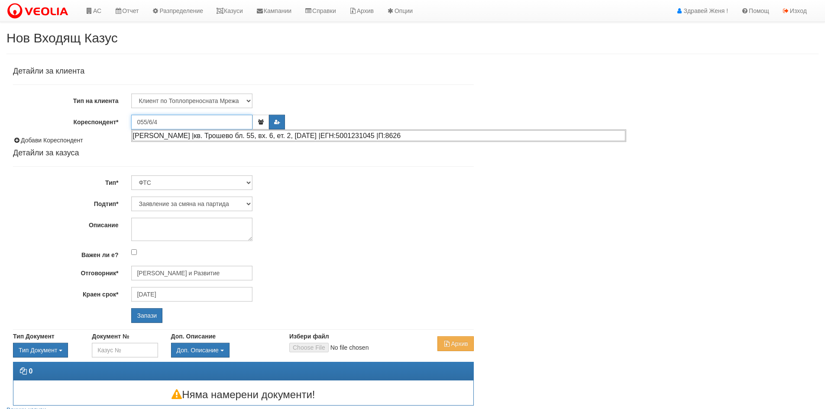
click at [189, 137] on div "НИКОЛАЙ ТОДОРОВ НИКОЛОВ |кв. Трошево бл. 55, вх. 6, ет. 2, ап. 4 |ЕГН:500123104…" at bounding box center [378, 135] width 493 height 11
type input "[PERSON_NAME]"
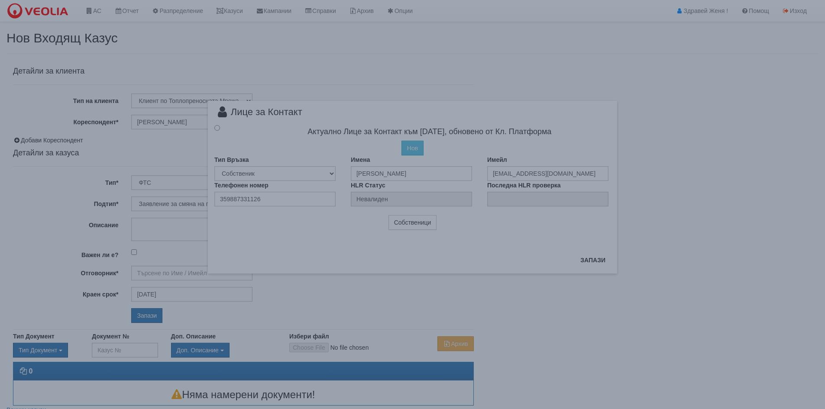
type input "Миглена Михова - Клиенти и Развитие"
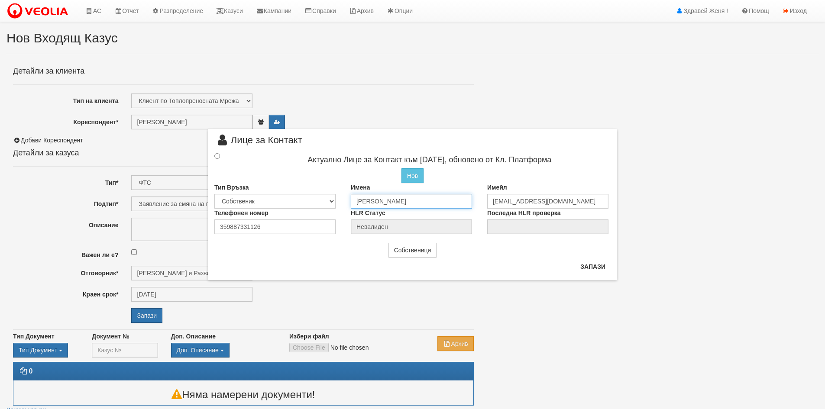
drag, startPoint x: 448, startPoint y: 197, endPoint x: 341, endPoint y: 202, distance: 107.1
click at [341, 202] on div "Тип Връзка Собственик Наемател Роднина Съсед Приятел Имена НИКОЛАЙ ТОДОРОВ НИКО…" at bounding box center [412, 196] width 409 height 26
type input "I"
type input "[PERSON_NAME]"
drag, startPoint x: 263, startPoint y: 225, endPoint x: 200, endPoint y: 227, distance: 62.8
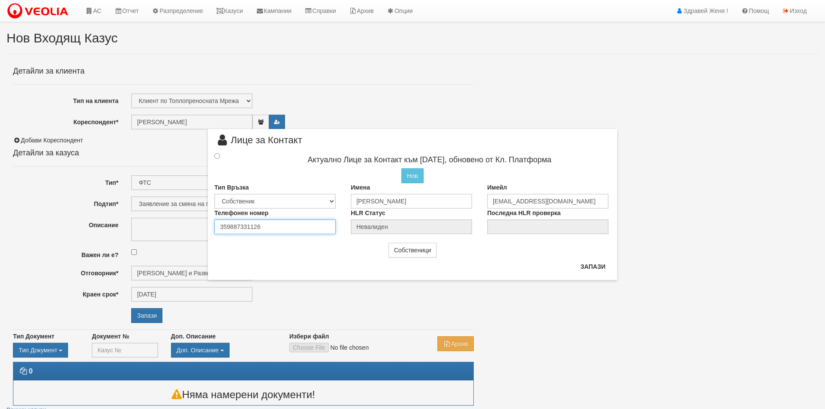
click at [200, 227] on div "× Лице за Контакт Актуално Лице за Контакт към 29/04/2020, обновено от Кл. Плат…" at bounding box center [412, 140] width 507 height 280
type input "0884097371"
click at [599, 267] on button "Запази" at bounding box center [593, 267] width 36 height 14
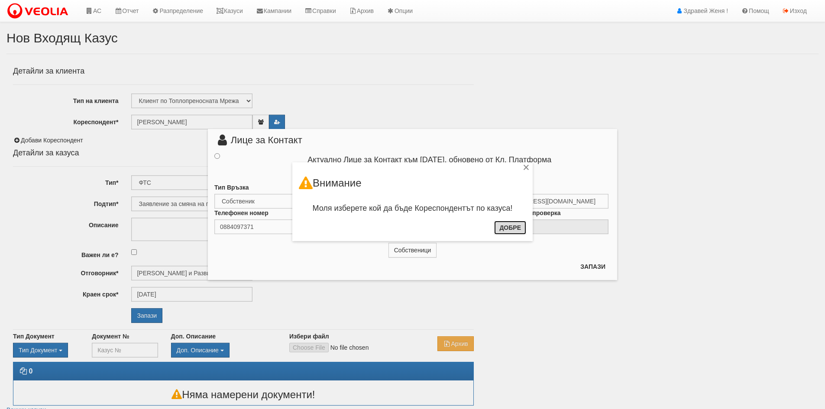
click at [508, 228] on button "Добре" at bounding box center [510, 228] width 32 height 14
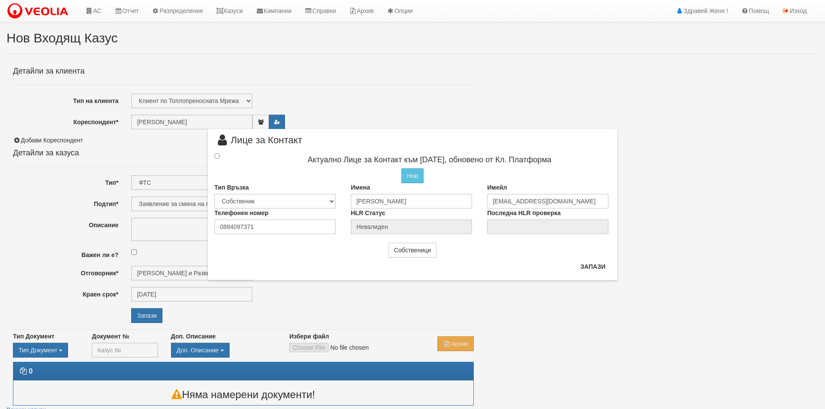
click at [221, 156] on div at bounding box center [225, 157] width 34 height 10
click at [218, 157] on input "radio" at bounding box center [217, 156] width 6 height 6
radio input "true"
type input "[PERSON_NAME]"
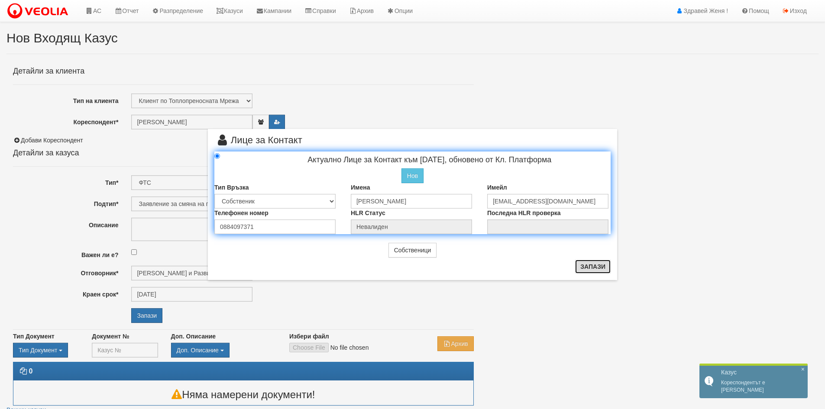
click at [591, 267] on button "Запази" at bounding box center [593, 267] width 36 height 14
radio input "true"
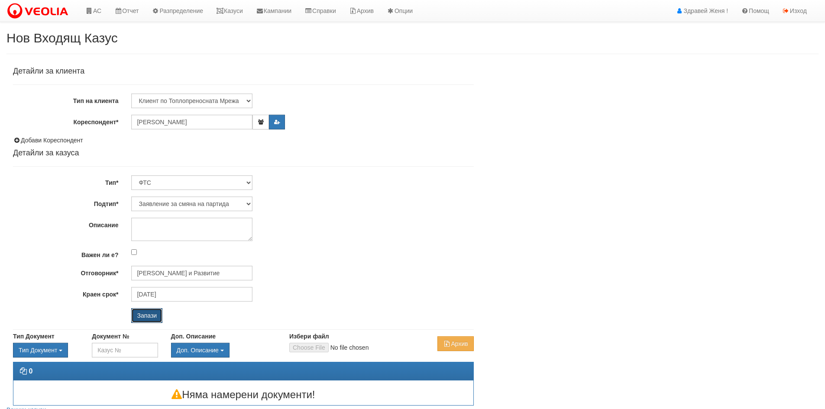
click at [142, 316] on input "Запази" at bounding box center [146, 315] width 31 height 15
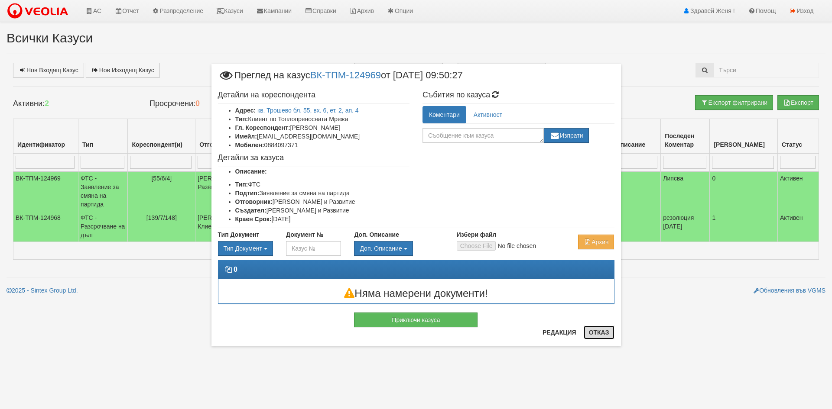
click at [610, 333] on button "Отказ" at bounding box center [598, 333] width 31 height 14
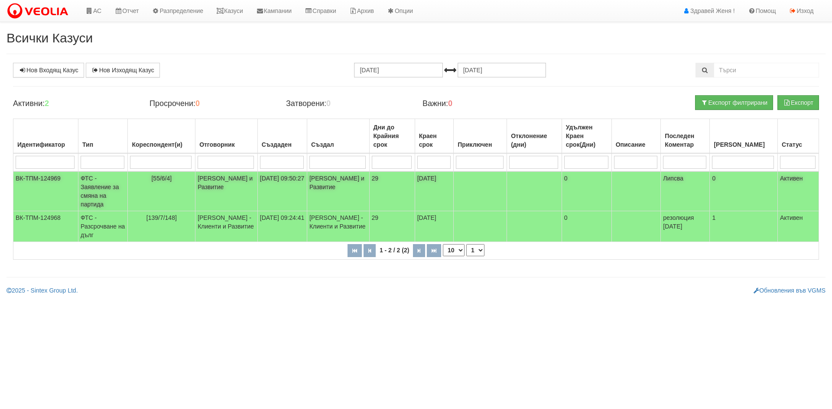
click at [115, 180] on td "ФТС - Заявление за смяна на партида" at bounding box center [102, 192] width 49 height 40
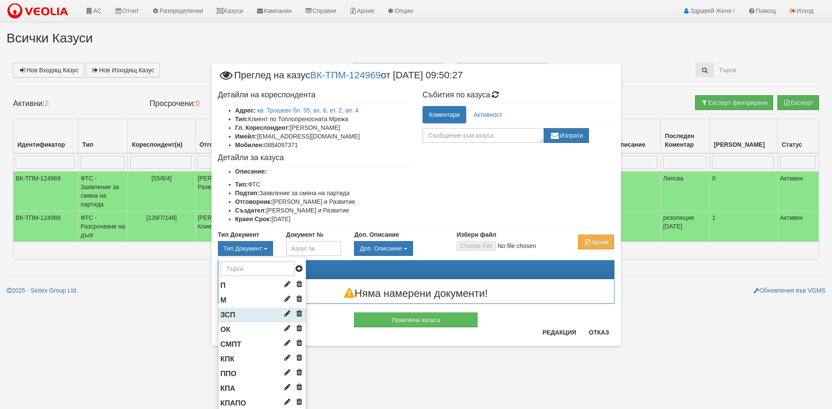
click at [251, 311] on li "ЗСП" at bounding box center [261, 315] width 87 height 15
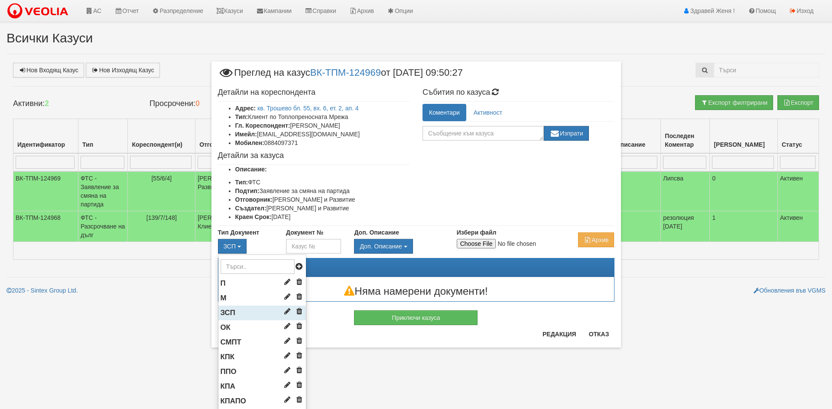
click at [254, 309] on li "ЗСП" at bounding box center [261, 313] width 87 height 15
click at [238, 310] on li "ЗСП" at bounding box center [261, 313] width 87 height 15
click at [228, 313] on span "ЗСП" at bounding box center [227, 313] width 15 height 8
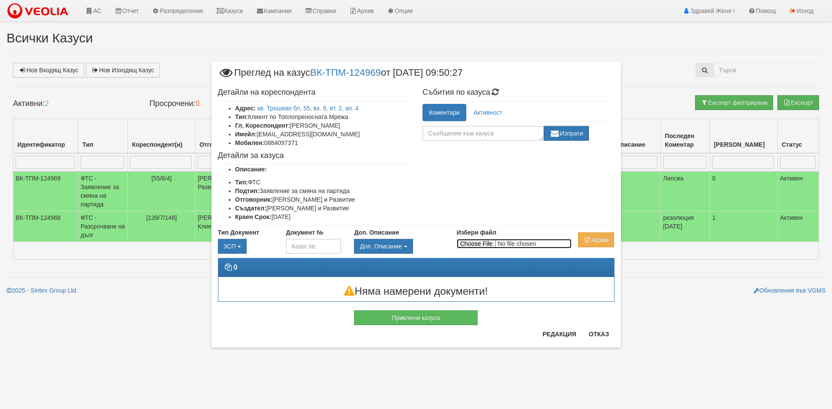
click at [468, 244] on input "Избери файл" at bounding box center [514, 244] width 115 height 10
click at [489, 243] on input "Избери файл" at bounding box center [514, 244] width 115 height 10
click at [231, 12] on div "× Преглед на казус ВК-ТПМ-124969 от 12/08/2025 09:50:27 Детайли на кореспондент…" at bounding box center [416, 184] width 422 height 369
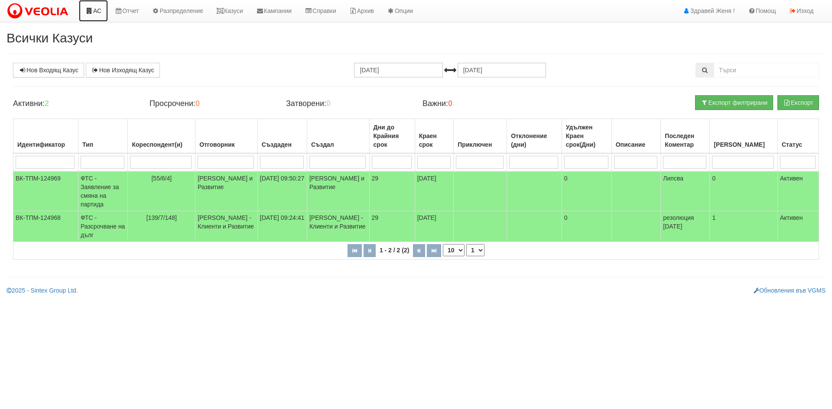
click at [95, 8] on link "АС" at bounding box center [93, 11] width 29 height 22
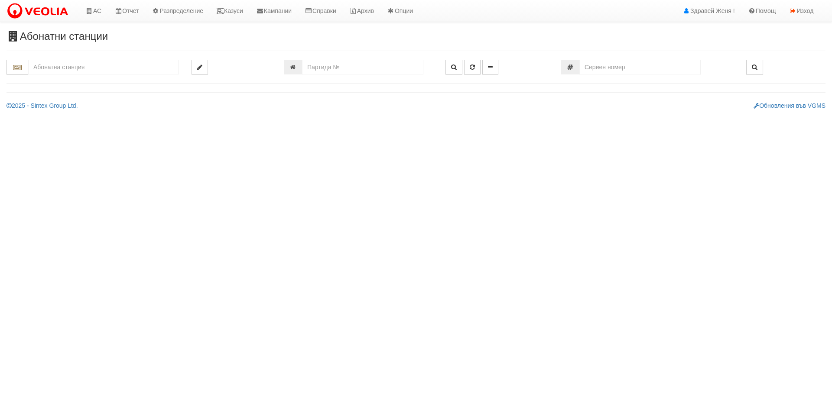
click at [82, 70] on input "text" at bounding box center [103, 67] width 150 height 15
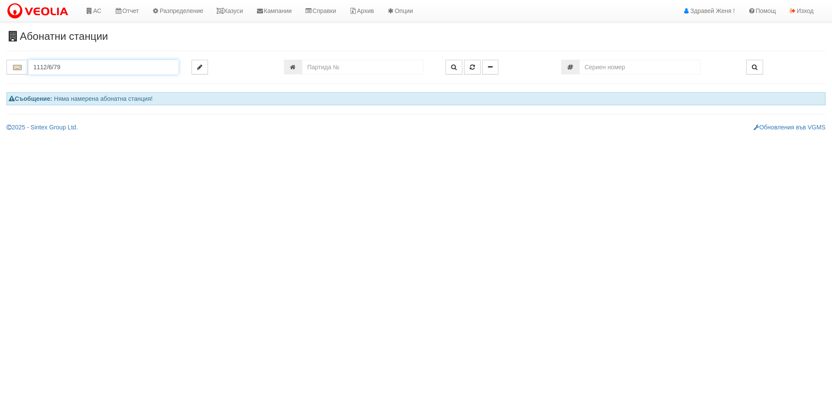
click at [68, 68] on input "1112/6/79" at bounding box center [103, 67] width 150 height 15
click at [78, 99] on div "112/5,6 - Младост - "ВЕОЛИЯ"" at bounding box center [103, 101] width 148 height 10
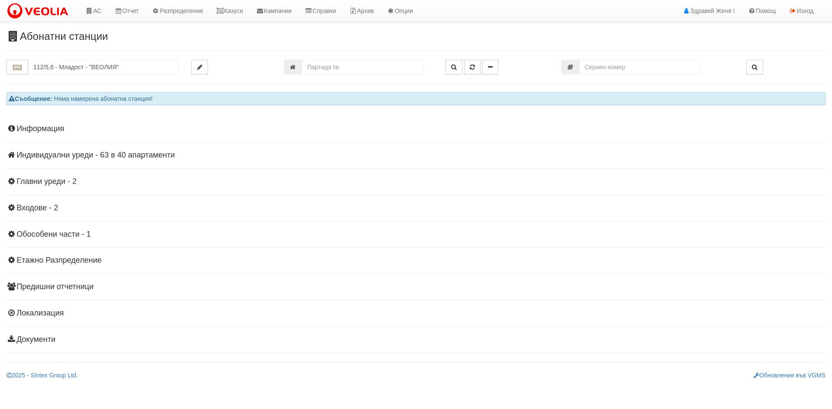
click at [141, 154] on h4 "Индивидуални уреди - 63 в 40 апартаменти" at bounding box center [415, 155] width 819 height 9
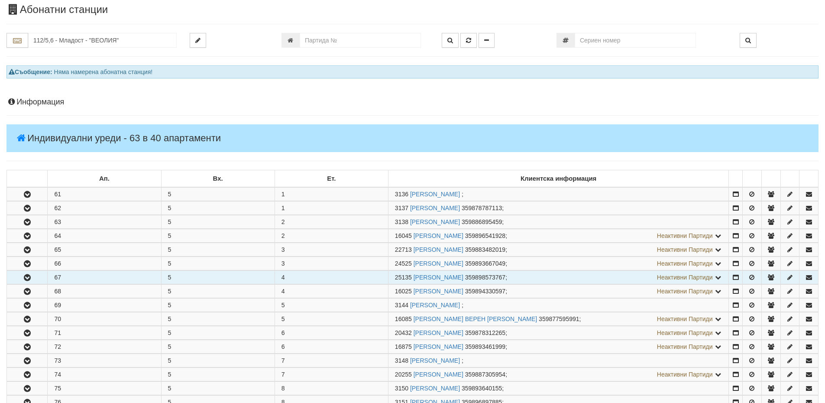
scroll to position [130, 0]
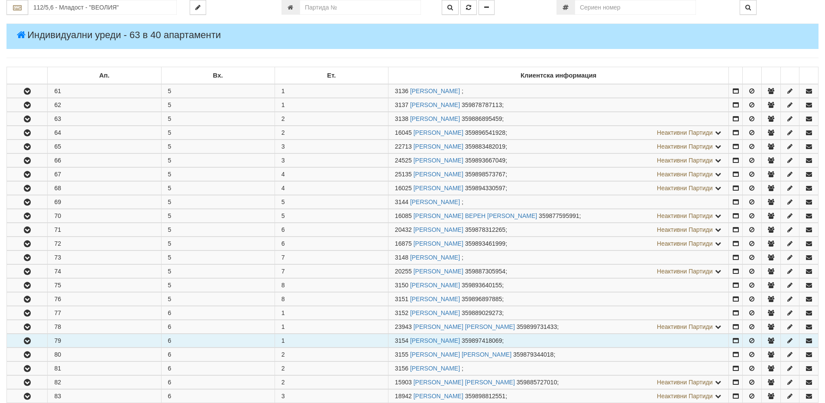
click at [105, 339] on td "79" at bounding box center [104, 340] width 113 height 13
click at [28, 338] on icon "button" at bounding box center [27, 341] width 10 height 6
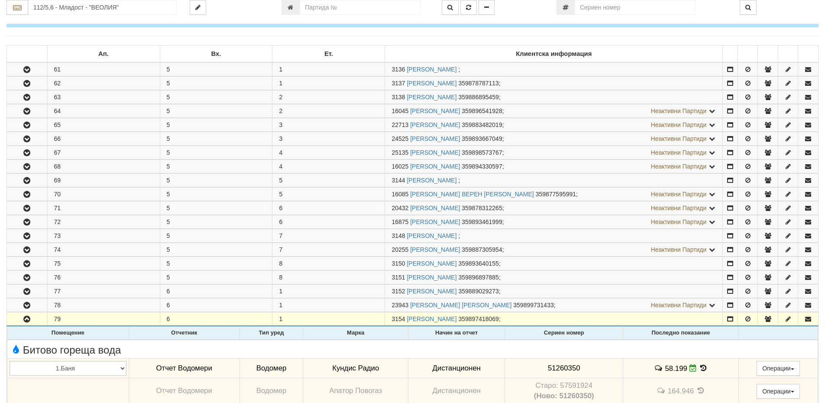
scroll to position [108, 0]
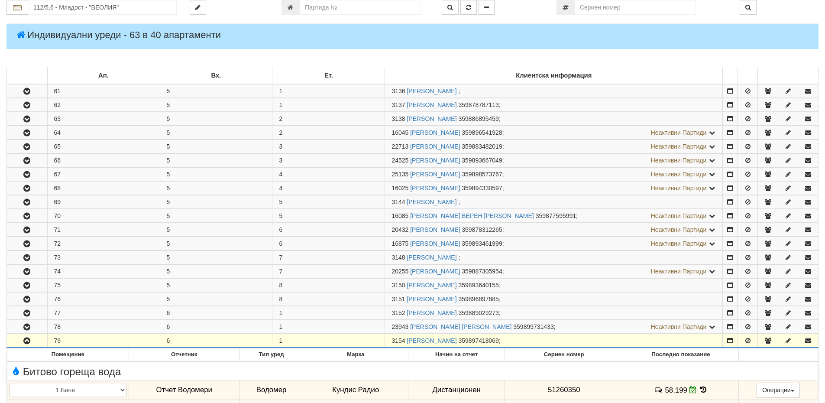
drag, startPoint x: 405, startPoint y: 338, endPoint x: 392, endPoint y: 340, distance: 12.3
click at [392, 340] on span "3154" at bounding box center [398, 340] width 13 height 7
copy span "3154"
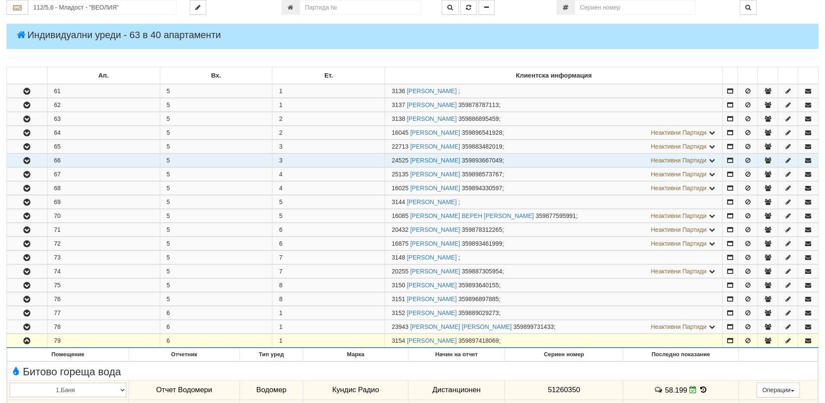
click at [560, 159] on td "24525 СИЛВИЯ ИВАНОВА МИНЧЕВА 359893667049 ; Неактивни Партиди 3141 ИВАН ИВАНОВ …" at bounding box center [554, 160] width 338 height 13
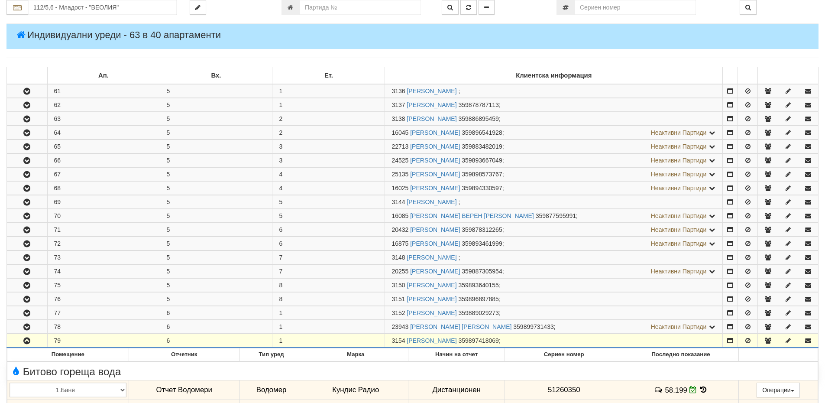
click at [402, 341] on span "3154" at bounding box center [398, 340] width 13 height 7
click at [27, 339] on icon "button" at bounding box center [27, 341] width 10 height 6
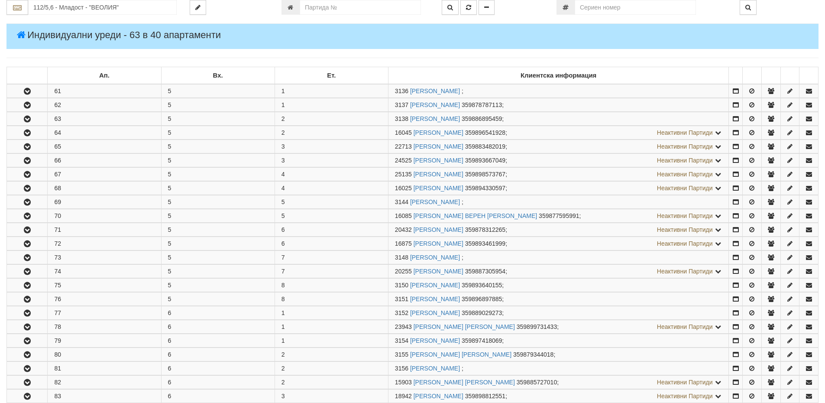
click at [30, 339] on icon "button" at bounding box center [27, 341] width 10 height 6
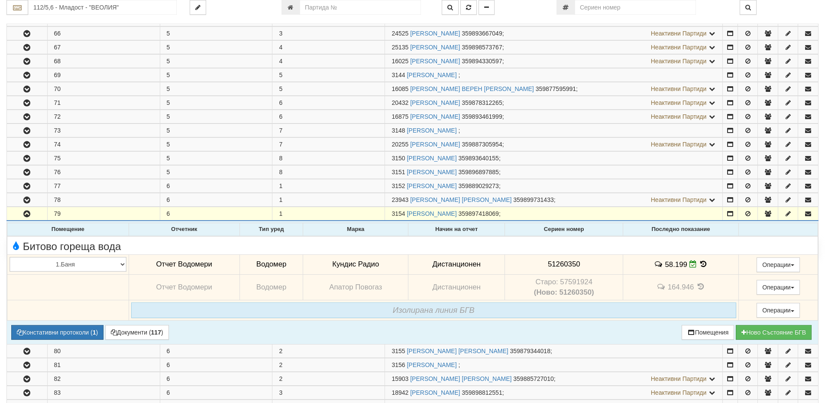
scroll to position [238, 0]
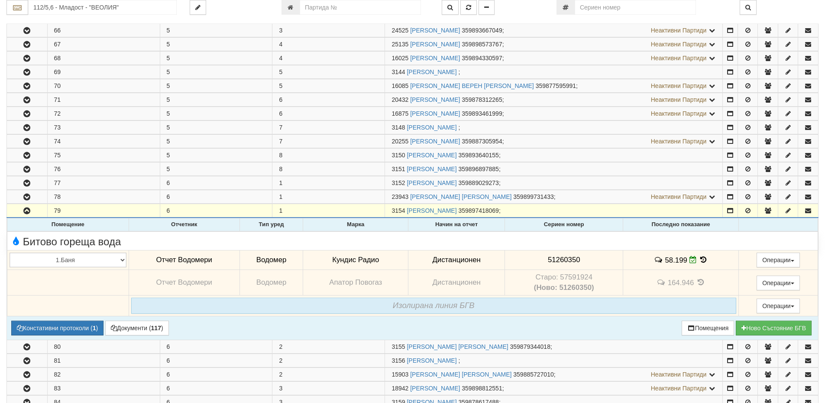
click at [700, 259] on icon at bounding box center [704, 259] width 10 height 7
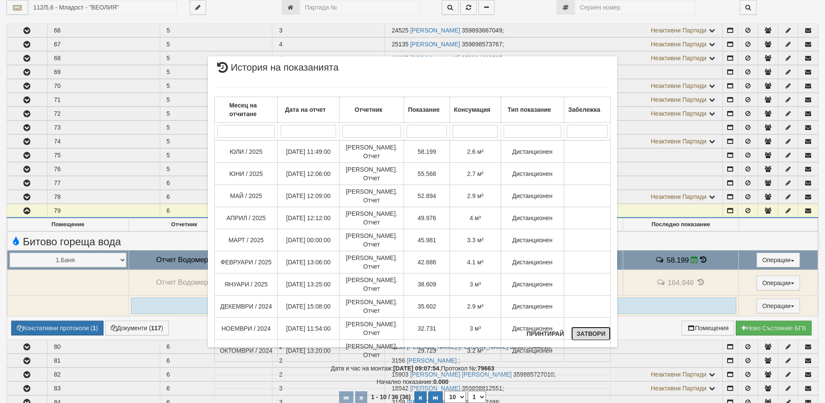
click at [604, 333] on button "Затвори" at bounding box center [590, 334] width 39 height 14
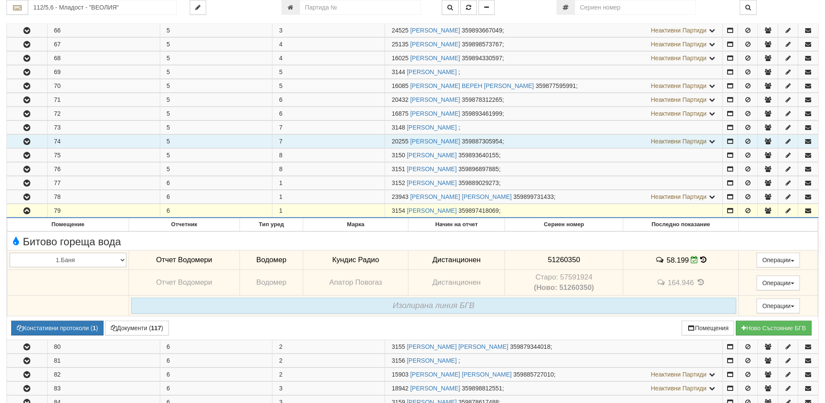
click at [600, 138] on td "20255 ЮЛИЯ ДИМОВА ДИМИТРОВА 359887305954 ; Неактивни Партиди 3149 МАРИЯ ЙОРДАНО…" at bounding box center [554, 141] width 338 height 13
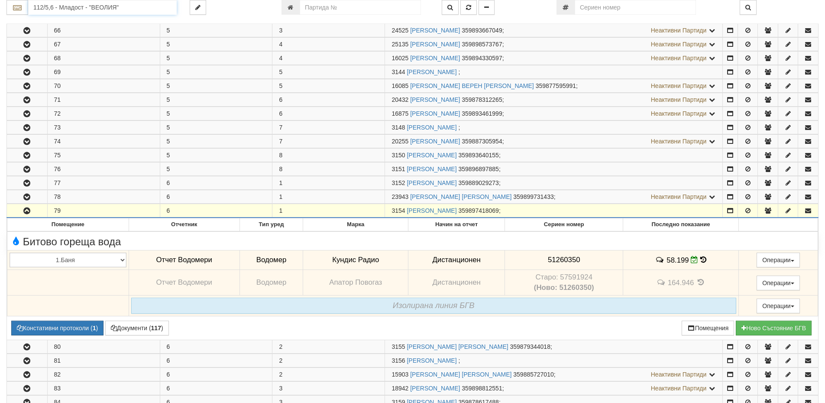
click at [59, 8] on input "112/5,6 - Младост - "ВЕОЛИЯ"" at bounding box center [102, 7] width 149 height 15
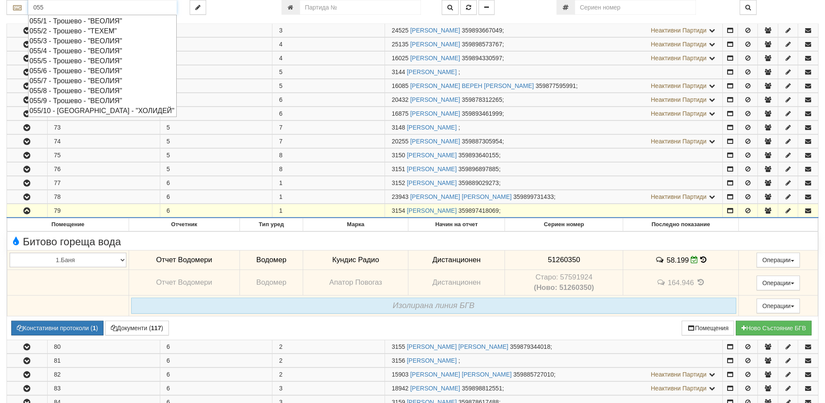
click at [58, 70] on div "055/6 - Трошево - "ВЕОЛИЯ"" at bounding box center [102, 71] width 146 height 10
type input "055/6 - Трошево - "ВЕОЛИЯ""
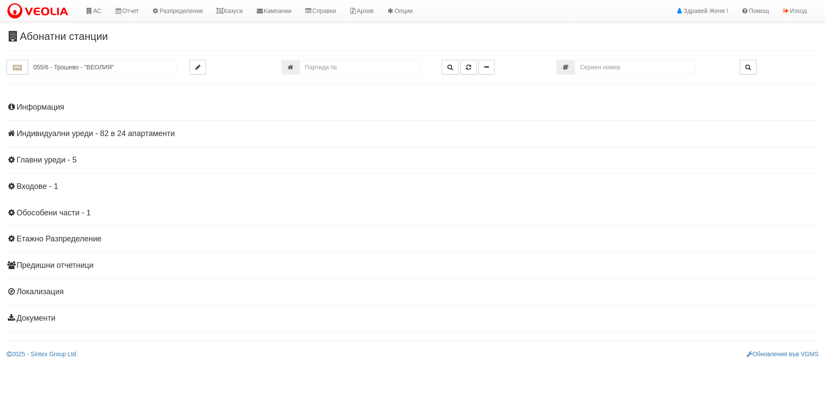
scroll to position [0, 0]
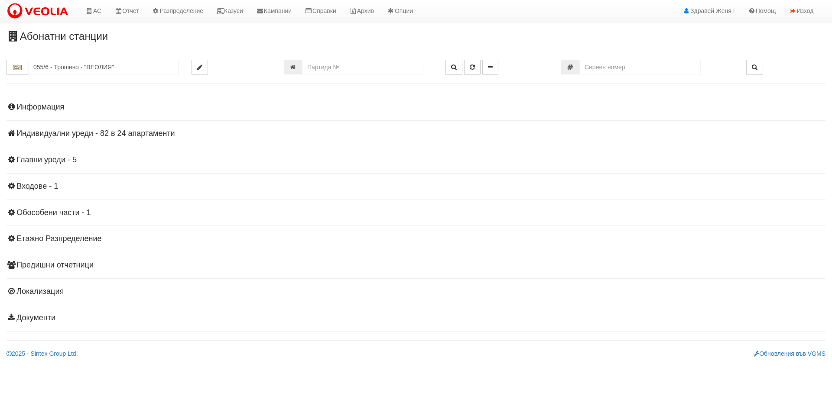
click at [62, 135] on h4 "Индивидуални уреди - 82 в 24 апартаменти" at bounding box center [415, 134] width 819 height 9
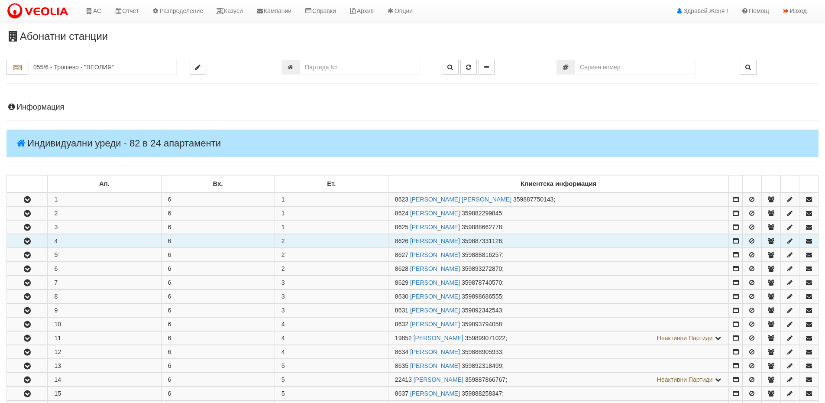
click at [28, 239] on icon "button" at bounding box center [27, 241] width 10 height 6
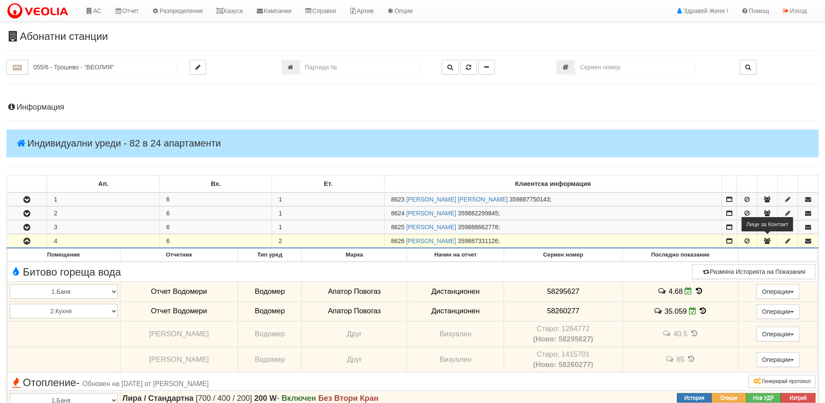
click at [768, 240] on icon "button" at bounding box center [768, 241] width 8 height 6
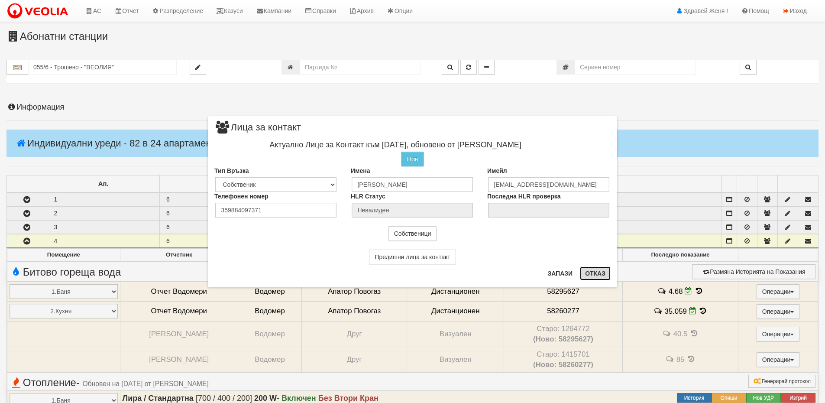
click at [598, 276] on button "Отказ" at bounding box center [595, 273] width 31 height 14
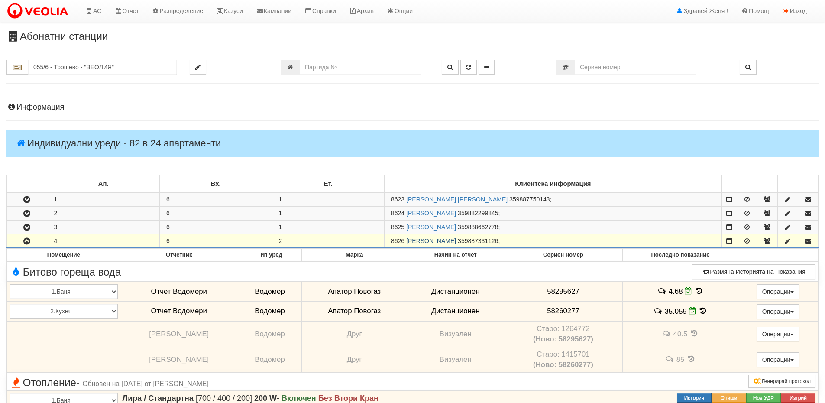
click at [449, 240] on link "НИКОЛАЙ ТОДОРОВ НИКОЛОВ" at bounding box center [431, 240] width 50 height 7
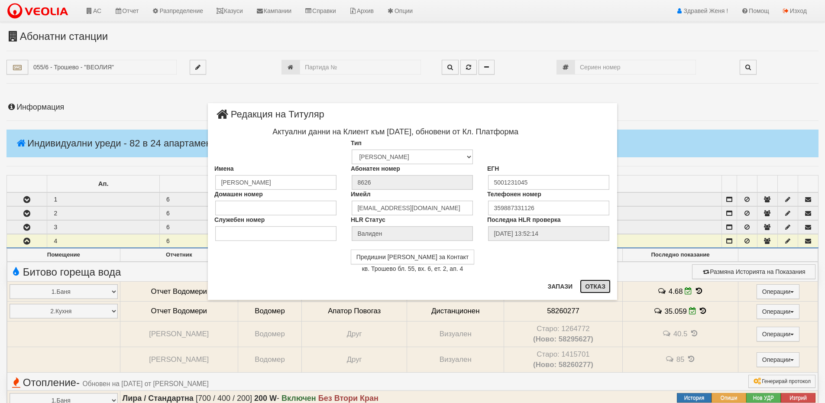
click at [597, 284] on button "Отказ" at bounding box center [595, 286] width 31 height 14
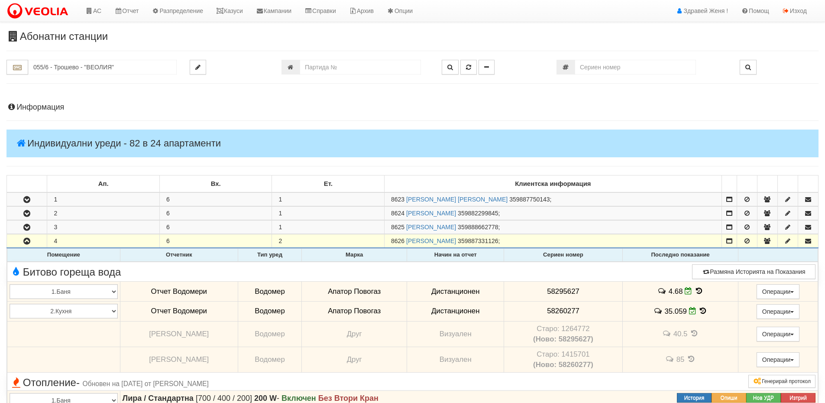
click at [696, 292] on icon at bounding box center [699, 290] width 10 height 7
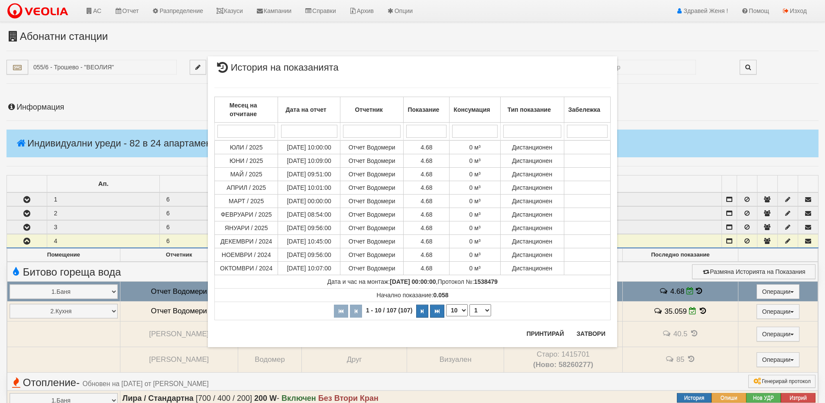
click at [465, 308] on select "10 20 30 40" at bounding box center [457, 310] width 22 height 12
select select "40"
click at [446, 316] on select "10 20 30 40" at bounding box center [457, 310] width 22 height 12
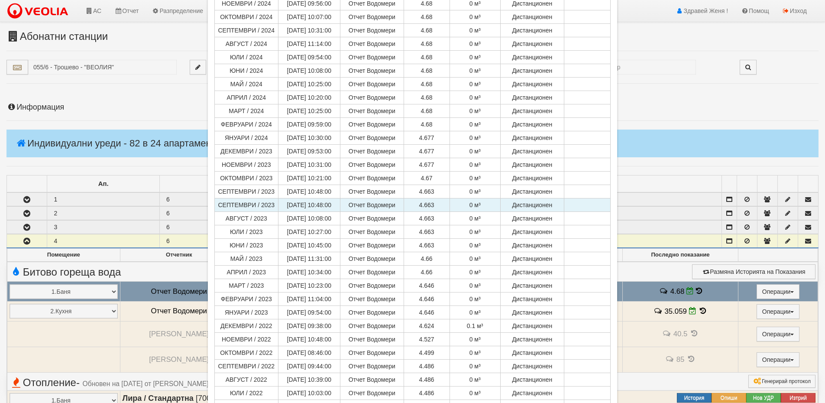
scroll to position [338, 0]
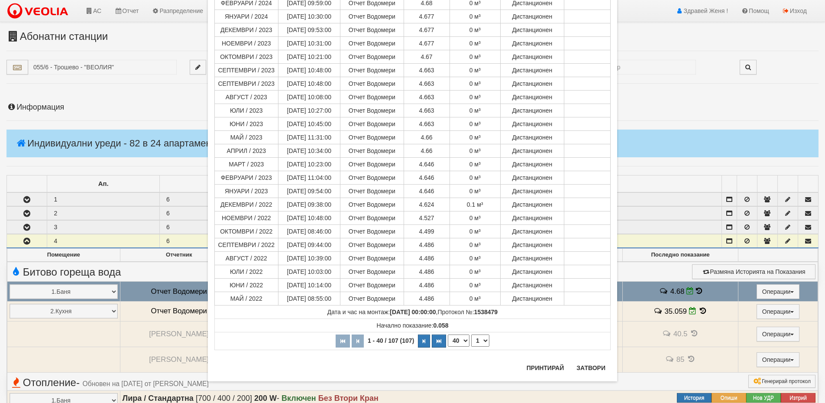
click at [698, 311] on div "× История на показанията Месец на отчитане Дата на отчет Отчетник Показание Кон…" at bounding box center [412, 201] width 825 height 403
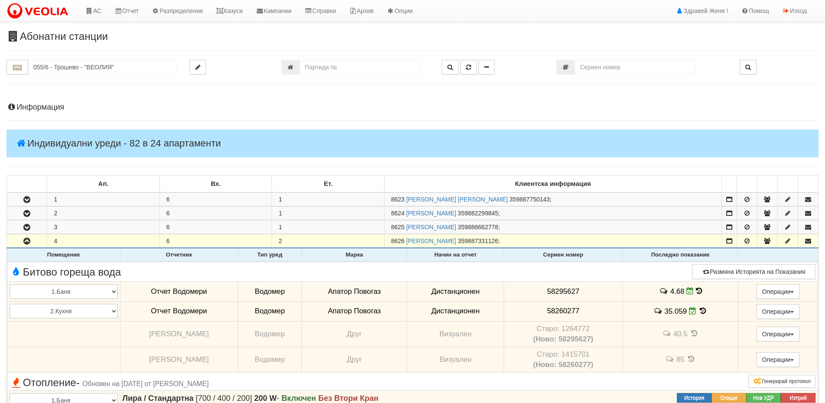
click at [702, 309] on icon at bounding box center [703, 310] width 10 height 7
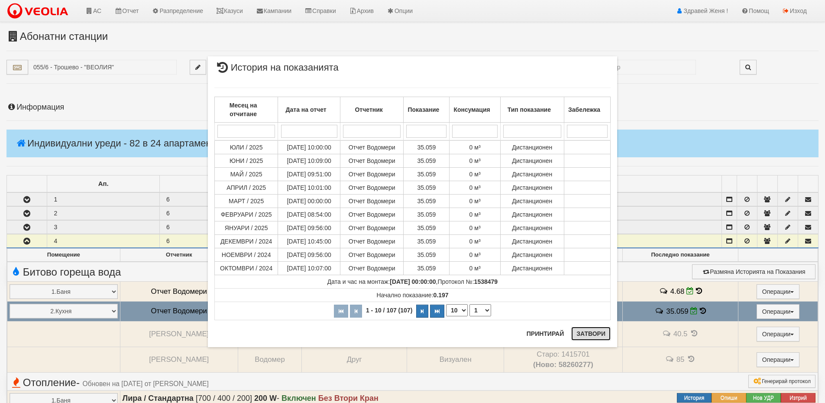
click at [583, 331] on button "Затвори" at bounding box center [590, 334] width 39 height 14
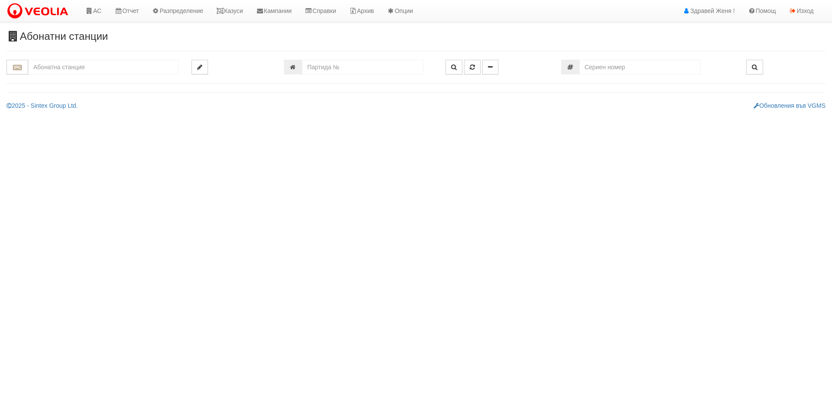
click at [60, 66] on input "text" at bounding box center [103, 67] width 150 height 15
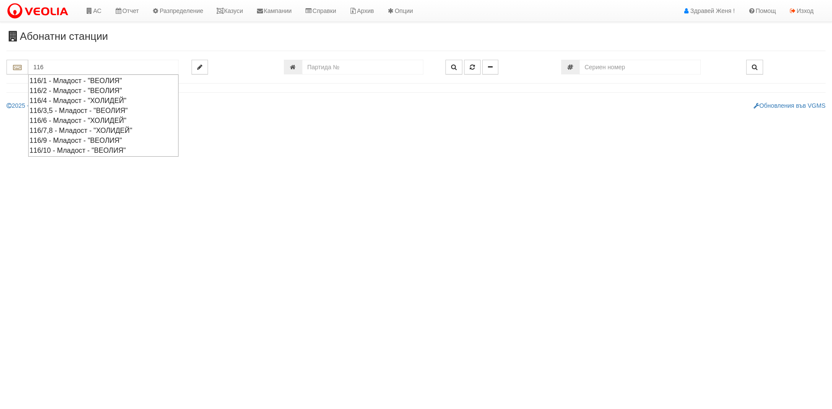
click at [66, 116] on div "116/6 - Младост - "ХОЛИДЕЙ"" at bounding box center [103, 121] width 148 height 10
type input "116/6 - Младост - "ХОЛИДЕЙ""
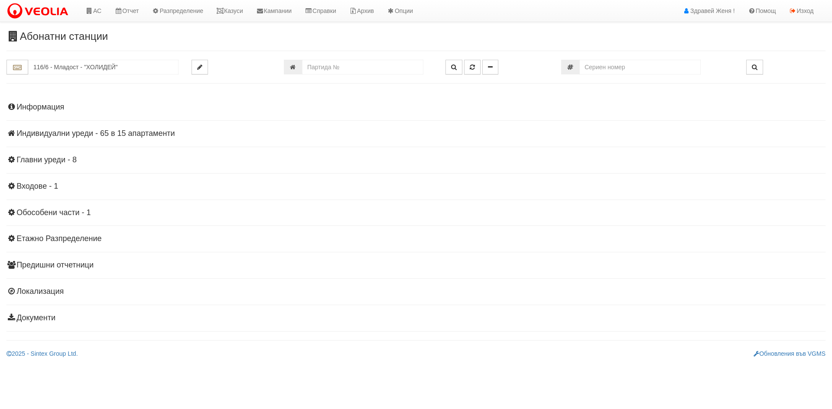
click at [116, 129] on div "Информация Параметри Брой Апартаменти: 15 Ползватели 06/2025 13 % 0 % 31" at bounding box center [415, 211] width 819 height 239
click at [116, 133] on h4 "Индивидуални уреди - 65 в 15 апартаменти" at bounding box center [415, 134] width 819 height 9
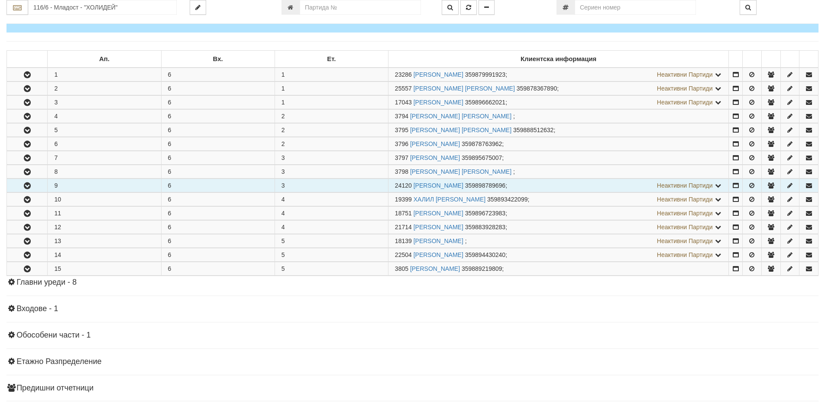
scroll to position [130, 0]
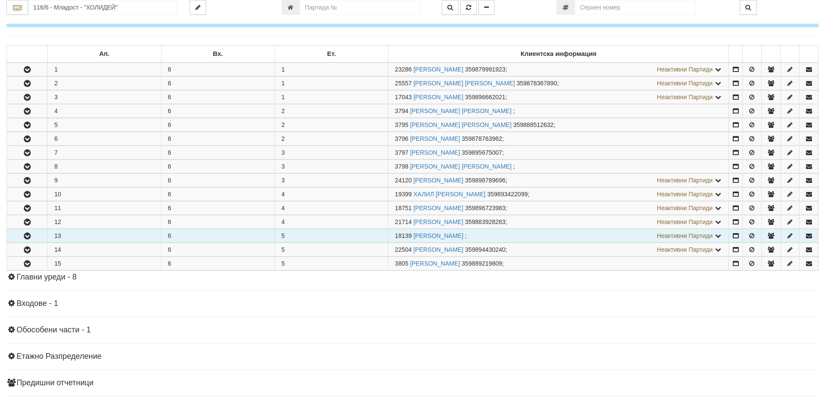
click at [100, 232] on td "13" at bounding box center [104, 235] width 113 height 13
click at [27, 236] on icon "button" at bounding box center [27, 236] width 10 height 6
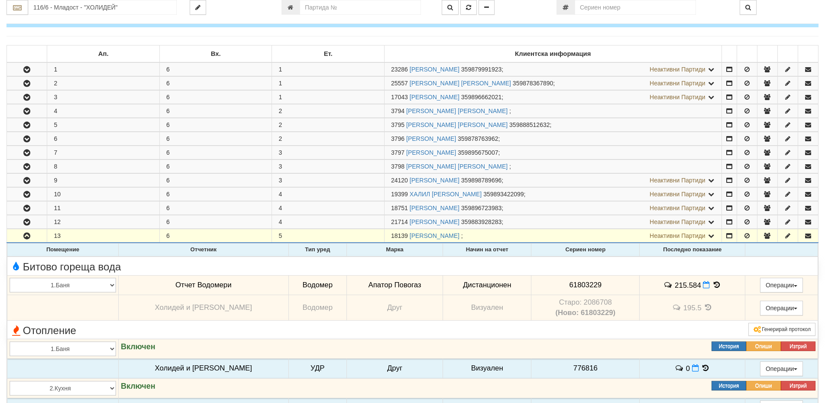
click at [712, 286] on icon at bounding box center [717, 284] width 10 height 7
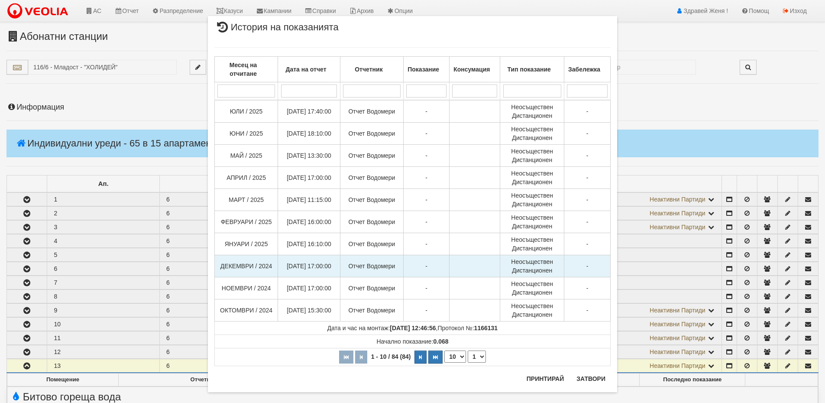
scroll to position [0, 0]
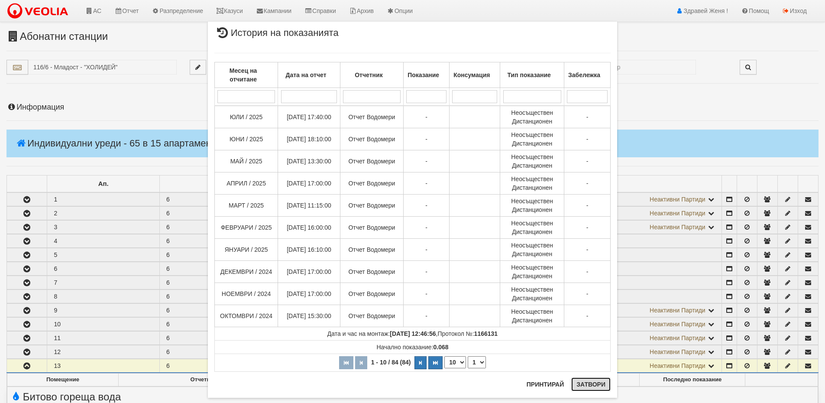
click at [588, 388] on button "Затвори" at bounding box center [590, 384] width 39 height 14
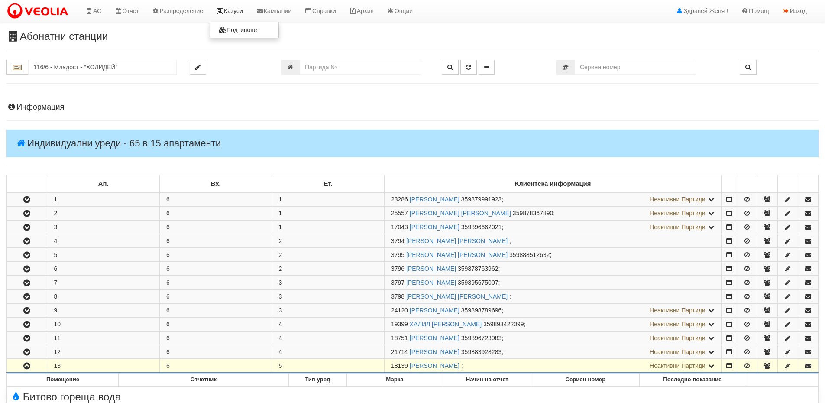
click at [233, 14] on link "Казуси" at bounding box center [230, 11] width 40 height 22
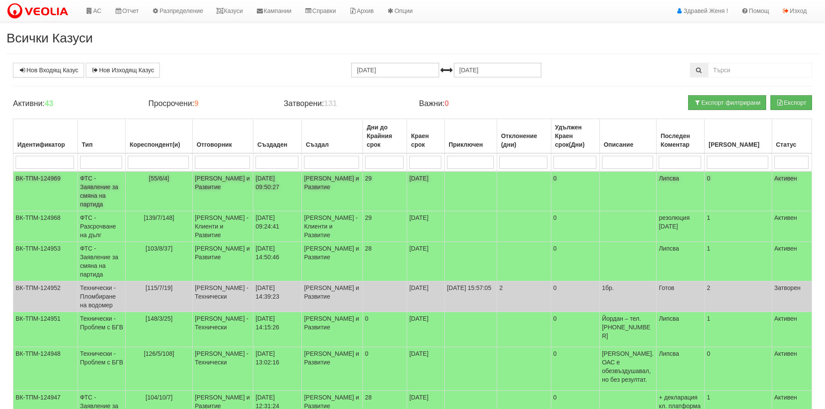
click at [122, 187] on td "ФТС - Заявление за смяна на партида" at bounding box center [102, 192] width 48 height 40
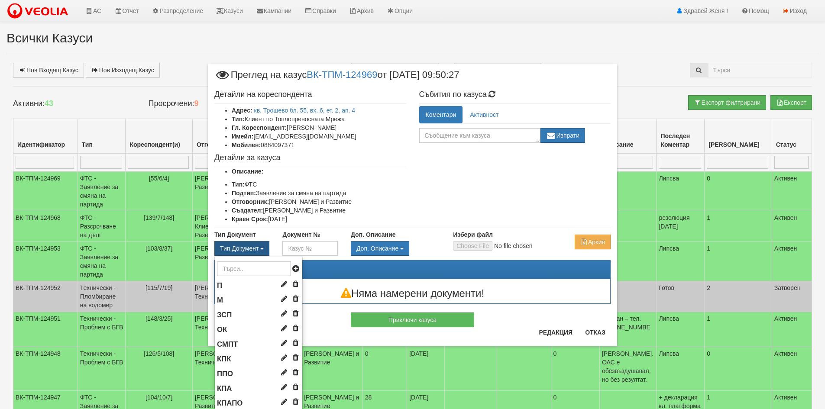
click at [260, 249] on span "button" at bounding box center [261, 249] width 3 height 2
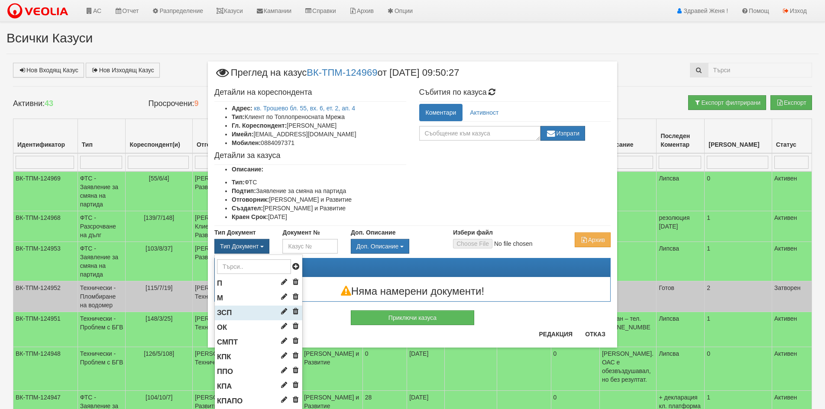
click at [231, 314] on li "ЗСП" at bounding box center [258, 313] width 87 height 15
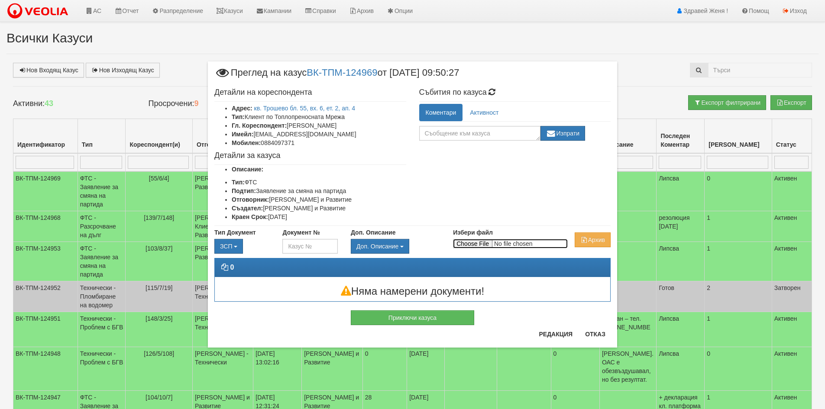
click at [468, 242] on input "Избери файл" at bounding box center [510, 244] width 115 height 10
click at [500, 136] on textarea at bounding box center [479, 133] width 121 height 15
click at [552, 333] on button "Редакция" at bounding box center [556, 334] width 44 height 14
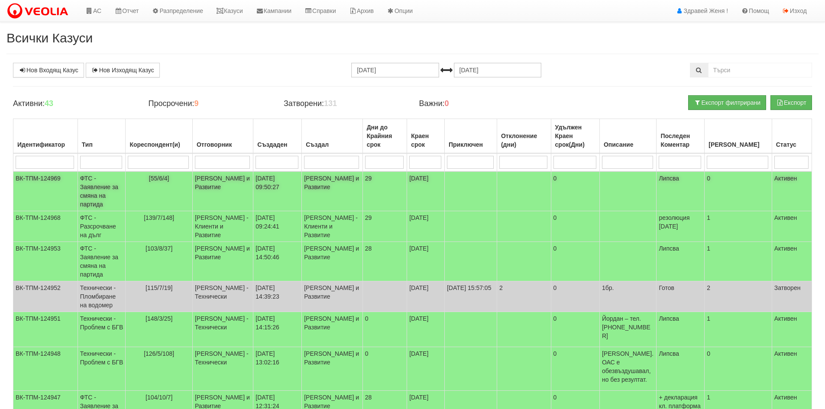
click at [126, 182] on td "ФТС - Заявление за смяна на партида" at bounding box center [102, 192] width 48 height 40
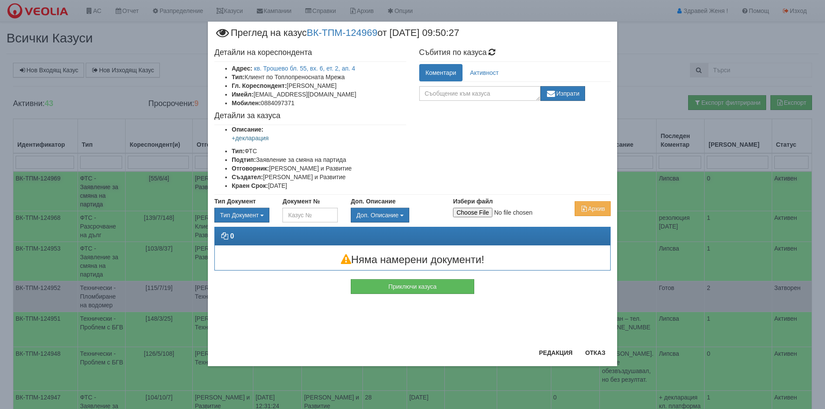
click at [128, 182] on body "АС Отчет Настройки Период Глобални Параметри Сваляне Отчетни Карти Нулиране УДР" at bounding box center [412, 285] width 825 height 571
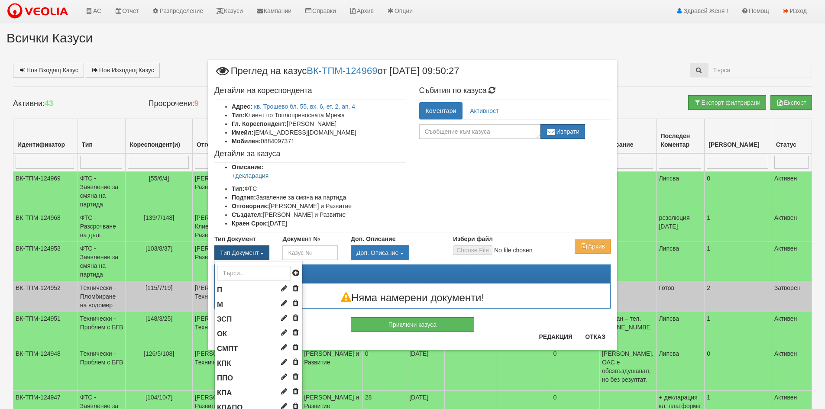
click at [258, 256] on button "Тип Документ" at bounding box center [241, 253] width 55 height 15
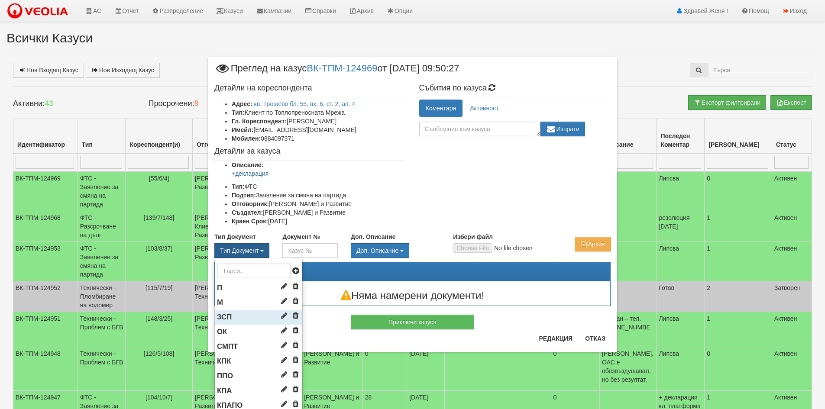
click at [240, 314] on li "ЗСП" at bounding box center [258, 317] width 87 height 15
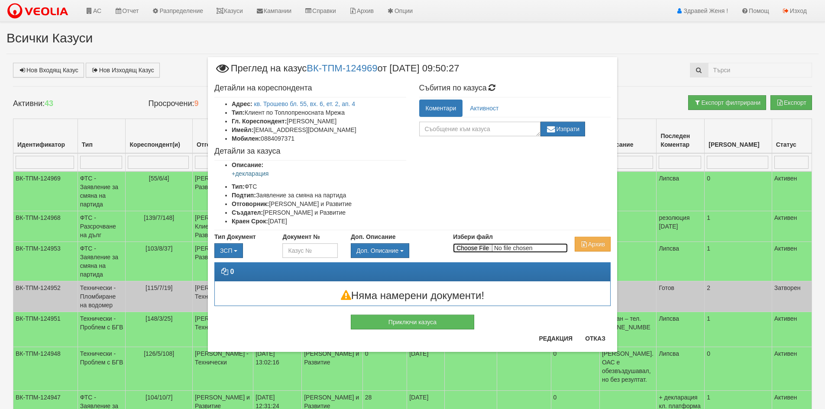
click at [462, 247] on input "Избери файл" at bounding box center [510, 248] width 115 height 10
type input "C:\fakepath\DOC027.pdf"
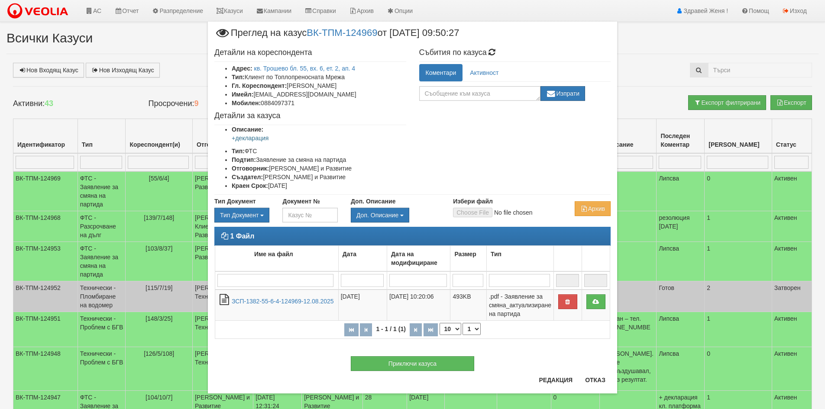
click at [257, 95] on li "Имейл: ntn@abv.bg" at bounding box center [319, 94] width 175 height 9
click at [549, 383] on button "Редакция" at bounding box center [556, 380] width 44 height 14
click at [551, 378] on button "Редакция" at bounding box center [556, 380] width 44 height 14
click at [595, 384] on button "Отказ" at bounding box center [595, 380] width 31 height 14
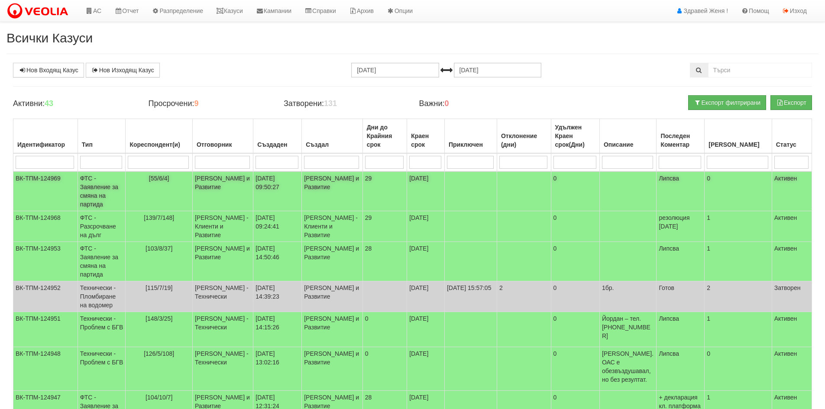
click at [159, 181] on span "[55/6/4]" at bounding box center [159, 178] width 20 height 7
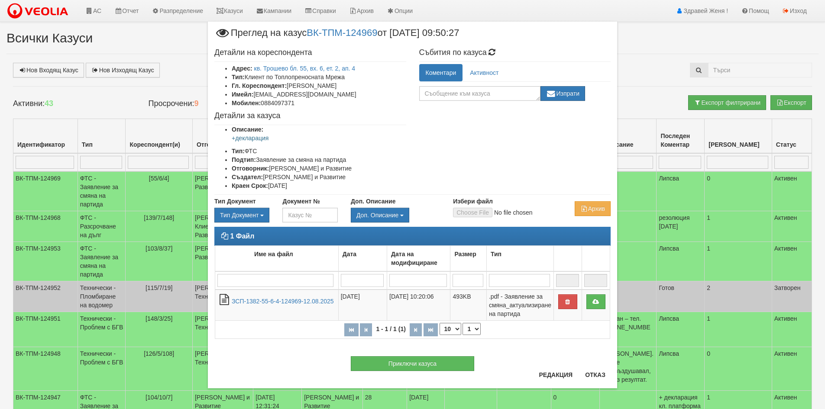
click at [290, 96] on li "Имейл: ntn@abv.bg" at bounding box center [319, 94] width 175 height 9
click at [286, 55] on h4 "Детайли на кореспондента" at bounding box center [310, 53] width 192 height 9
click at [560, 378] on button "Редакция" at bounding box center [556, 375] width 44 height 14
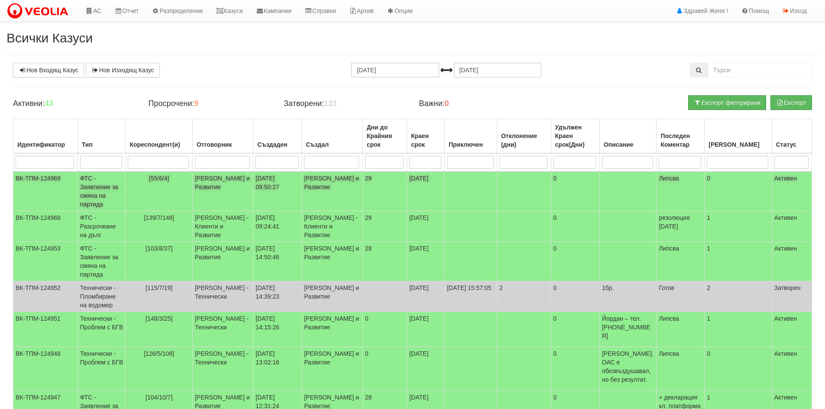
click at [126, 186] on td "ФТС - Заявление за смяна на партида" at bounding box center [102, 192] width 48 height 40
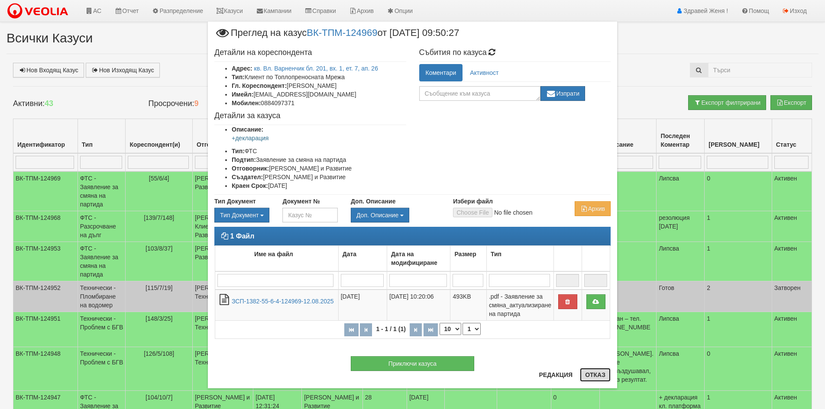
click at [590, 379] on button "Отказ" at bounding box center [595, 375] width 31 height 14
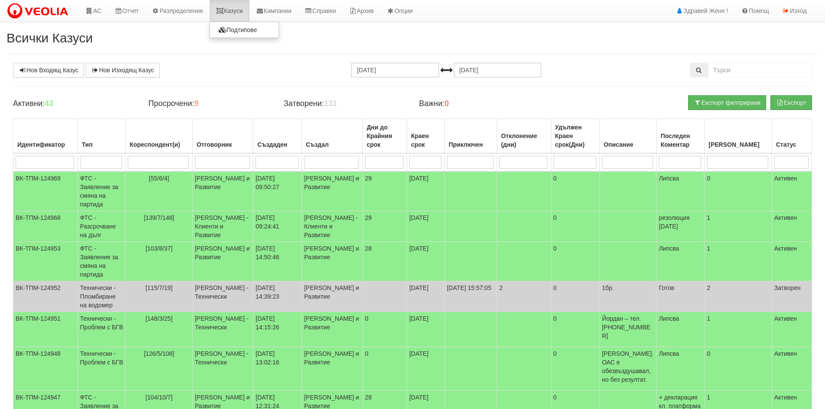
click at [239, 11] on link "Казуси" at bounding box center [230, 11] width 40 height 22
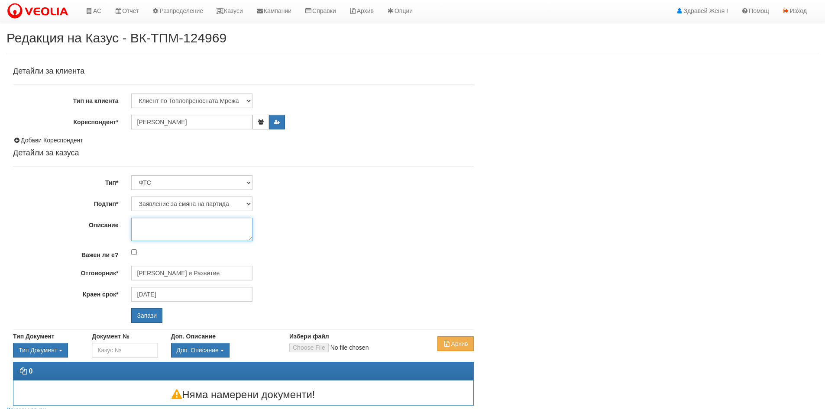
click at [189, 224] on textarea "Описание" at bounding box center [191, 229] width 121 height 23
type textarea "+декларация"
click at [139, 313] on input "Запази" at bounding box center [146, 315] width 31 height 15
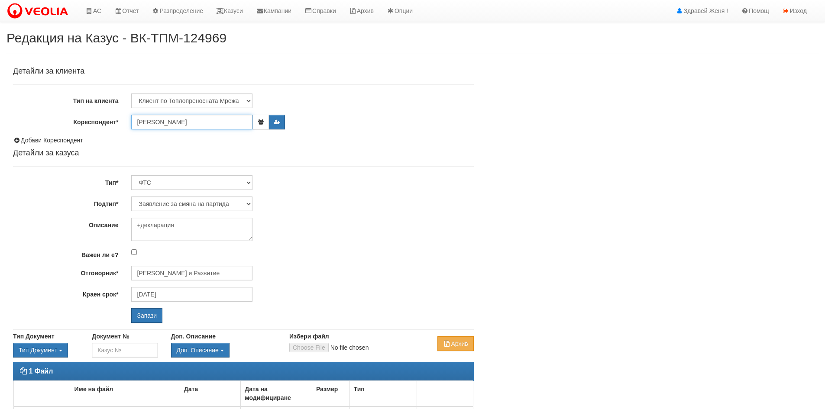
click at [231, 126] on input "[PERSON_NAME]" at bounding box center [191, 122] width 121 height 15
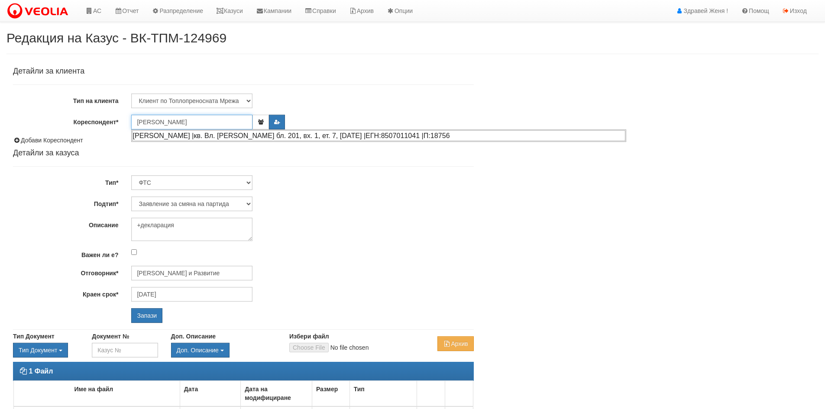
click at [231, 133] on div "[PERSON_NAME] |кв. Вл. [PERSON_NAME] бл. 201, вх. 1, ет. 7, [DATE] |ЕГН:8507011…" at bounding box center [378, 135] width 493 height 11
type input "[PERSON_NAME]"
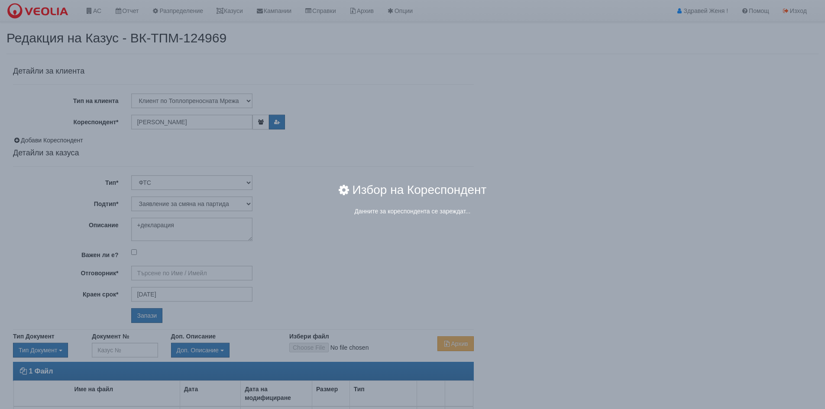
type input "[PERSON_NAME] и Развитие"
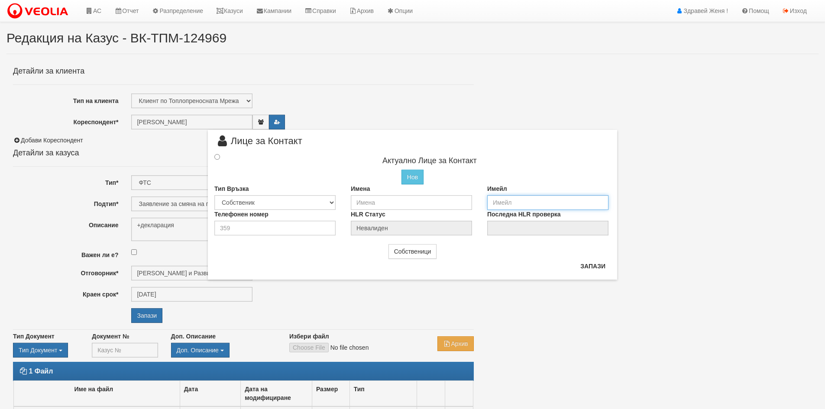
click at [502, 204] on input "email" at bounding box center [547, 202] width 121 height 15
type input "[EMAIL_ADDRESS][DOMAIN_NAME]"
click at [219, 157] on input "radio" at bounding box center [217, 157] width 6 height 6
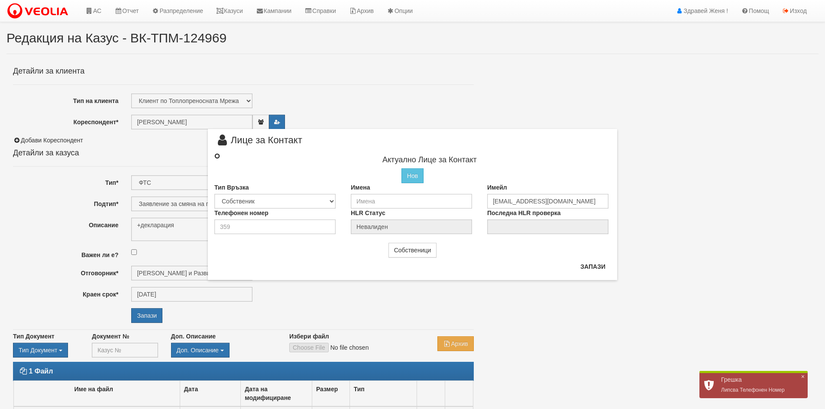
click at [216, 156] on input "radio" at bounding box center [217, 156] width 6 height 6
click at [274, 225] on input "number" at bounding box center [274, 227] width 121 height 15
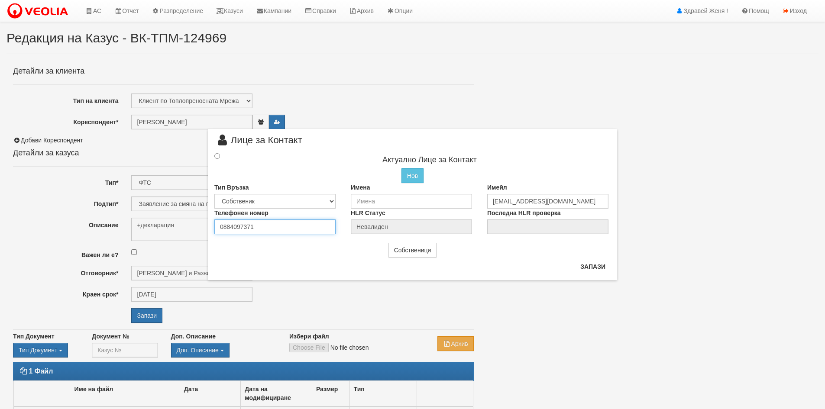
type input "0884097371"
click at [381, 202] on input "text" at bounding box center [411, 201] width 121 height 15
click at [599, 267] on button "Запази" at bounding box center [593, 267] width 36 height 14
click at [372, 197] on input "text" at bounding box center [411, 201] width 121 height 15
type input "I"
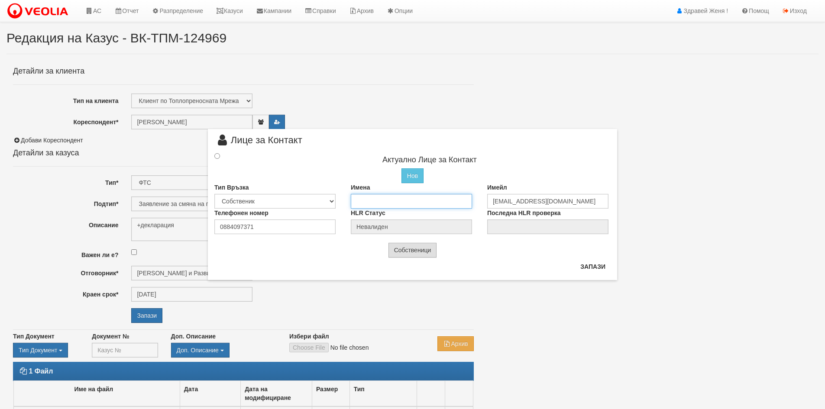
type input "С"
type input "[PERSON_NAME]"
click at [217, 157] on input "radio" at bounding box center [217, 156] width 6 height 6
radio input "true"
type input "[PERSON_NAME]"
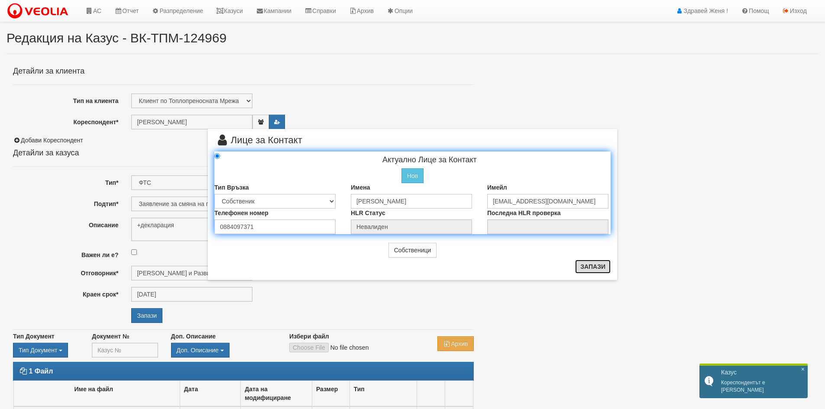
click at [588, 268] on button "Запази" at bounding box center [593, 267] width 36 height 14
radio input "true"
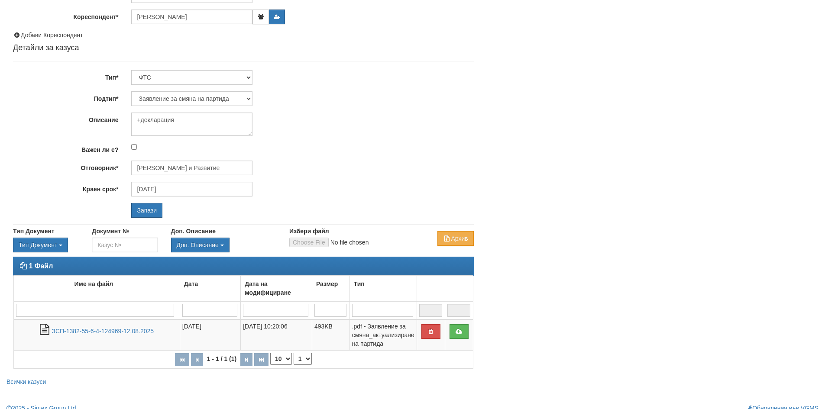
scroll to position [115, 0]
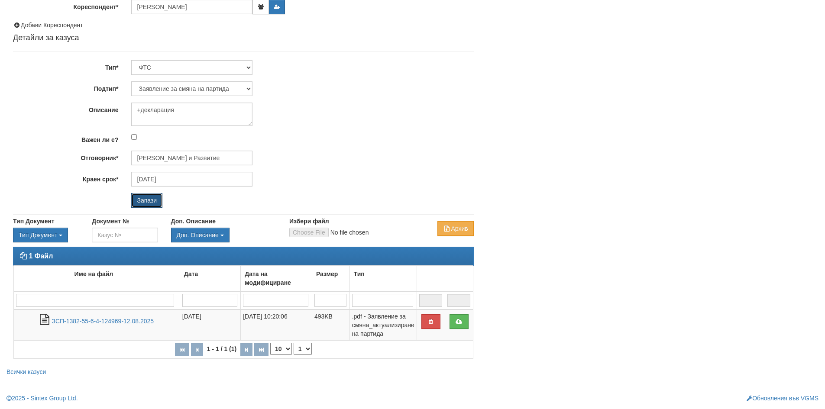
click at [147, 203] on input "Запази" at bounding box center [146, 200] width 31 height 15
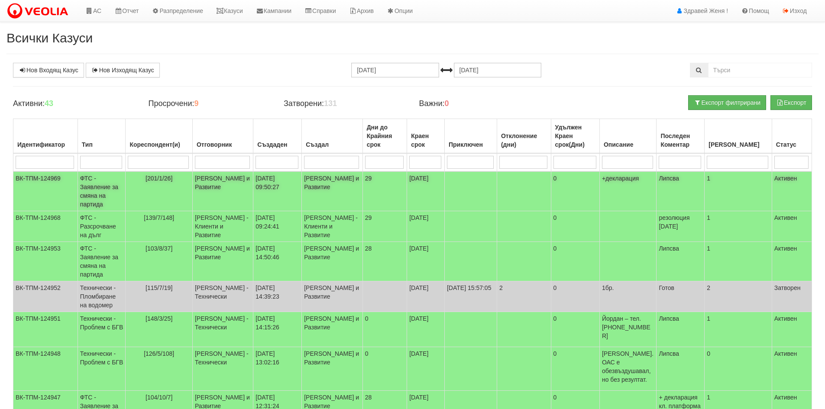
click at [111, 187] on td "ФТС - Заявление за смяна на партида" at bounding box center [102, 192] width 48 height 40
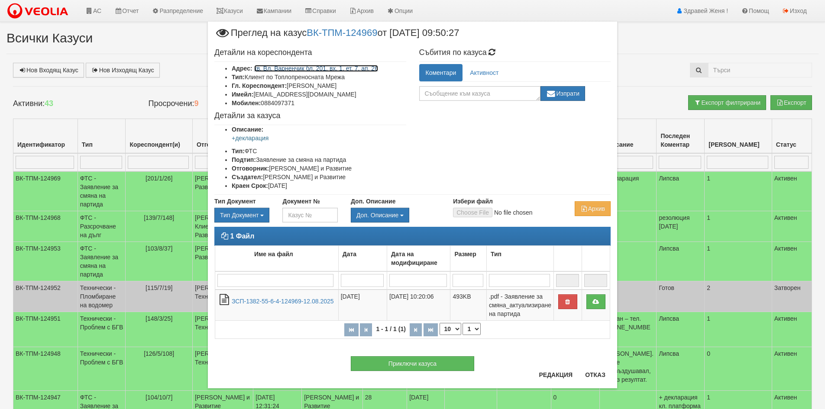
click at [360, 70] on link "кв. Вл. Варненчик бл. 201, вх. 1, ет. 7, ап. 26" at bounding box center [316, 68] width 124 height 7
click at [595, 373] on button "Отказ" at bounding box center [595, 375] width 31 height 14
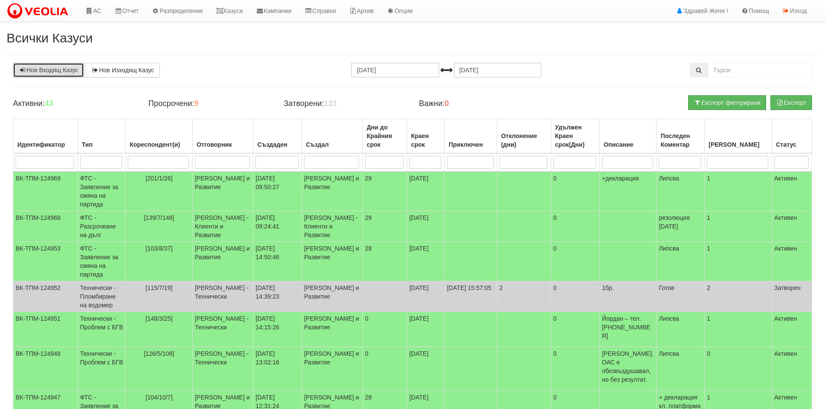
click at [65, 71] on link "Нов Входящ Казус" at bounding box center [48, 70] width 71 height 15
click at [37, 69] on link "Нов Входящ Казус" at bounding box center [48, 70] width 71 height 15
click at [96, 194] on td "ФТС - Заявление за смяна на партида" at bounding box center [102, 192] width 48 height 40
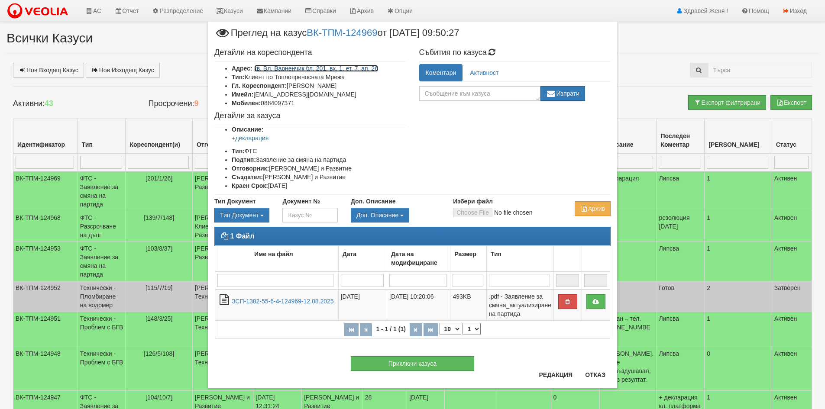
click at [350, 67] on link "кв. Вл. Варненчик бл. 201, вх. 1, ет. 7, ап. 26" at bounding box center [316, 68] width 124 height 7
click at [589, 377] on button "Отказ" at bounding box center [595, 375] width 31 height 14
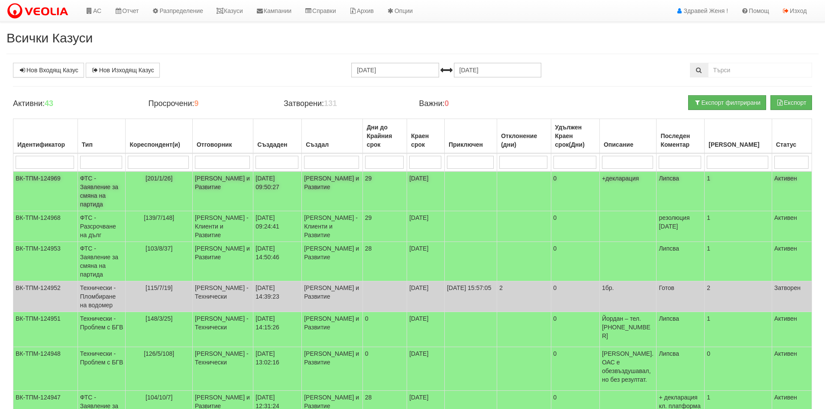
click at [103, 185] on td "ФТС - Заявление за смяна на партида" at bounding box center [102, 192] width 48 height 40
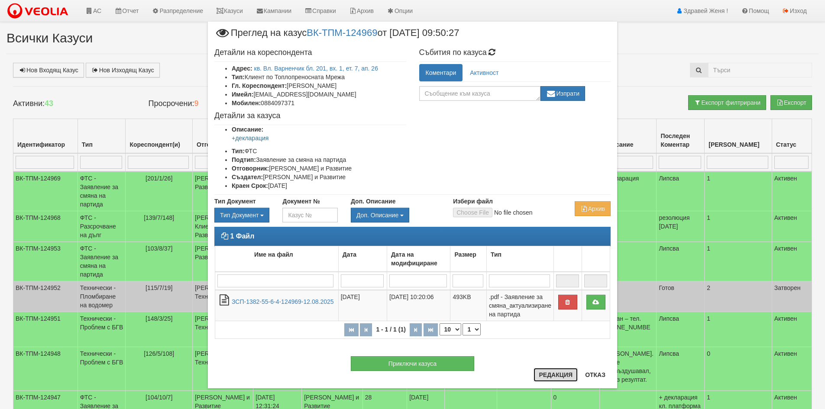
click at [550, 374] on button "Редакция" at bounding box center [556, 375] width 44 height 14
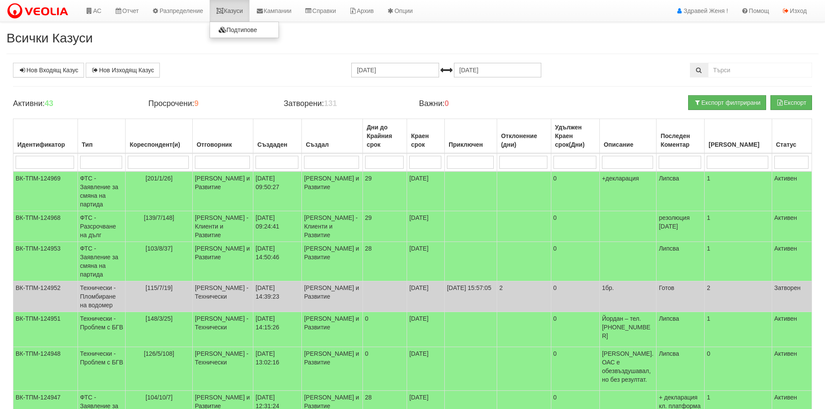
click at [236, 10] on link "Казуси" at bounding box center [230, 11] width 40 height 22
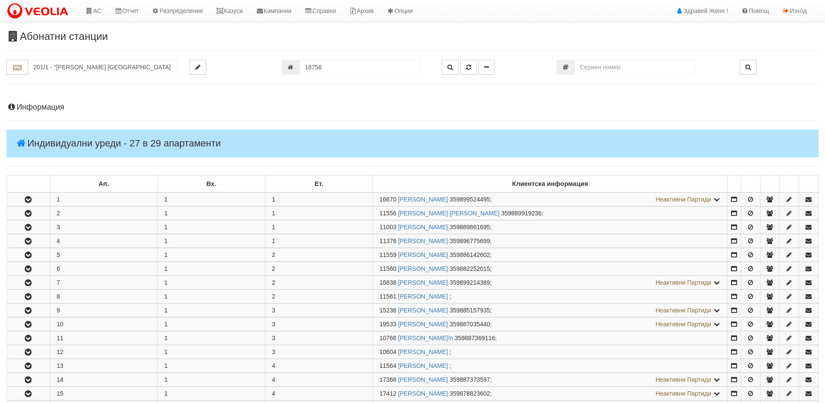
scroll to position [403, 0]
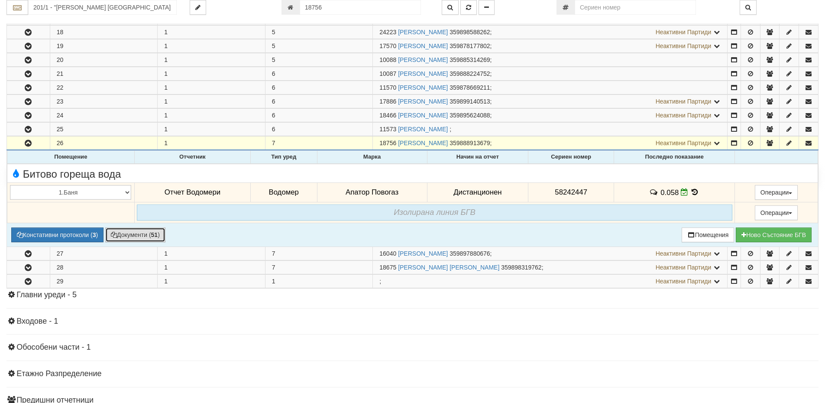
click at [130, 236] on button "Документи ( 51 )" at bounding box center [135, 234] width 60 height 15
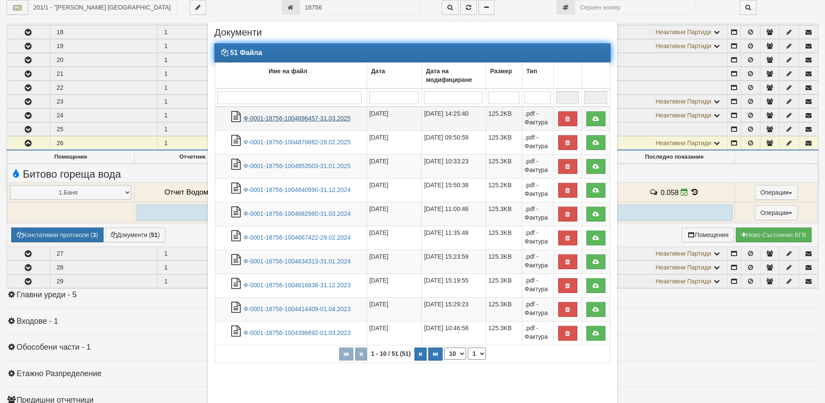
click at [293, 120] on link "Ф-0001-18756-1004896457-31.03.2025" at bounding box center [296, 118] width 107 height 7
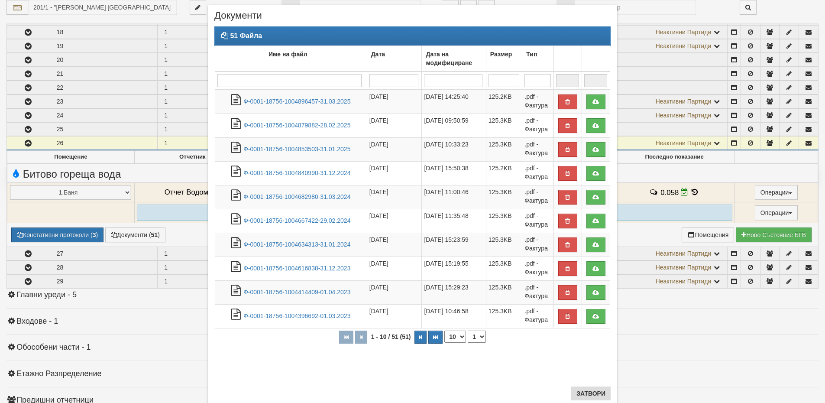
scroll to position [42, 0]
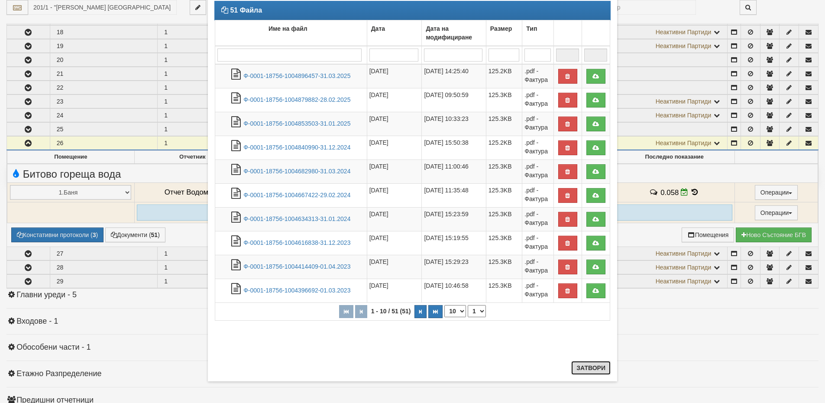
click at [586, 367] on button "Затвори" at bounding box center [590, 368] width 39 height 14
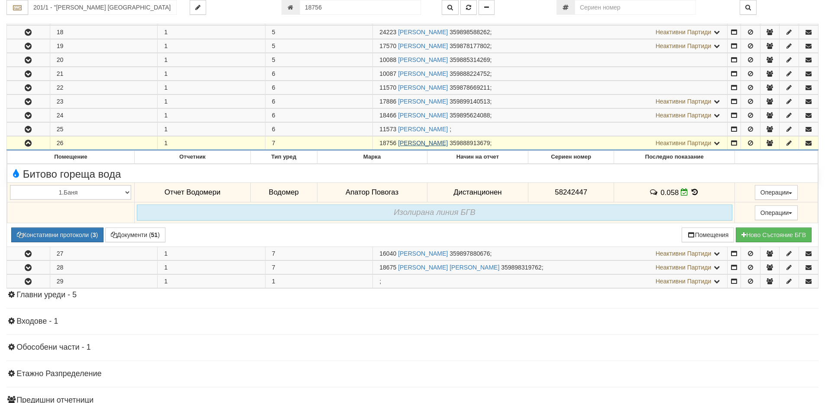
click at [444, 142] on link "ИВАЙЛО ЖИВКОВ ИВАНОВ" at bounding box center [423, 142] width 50 height 7
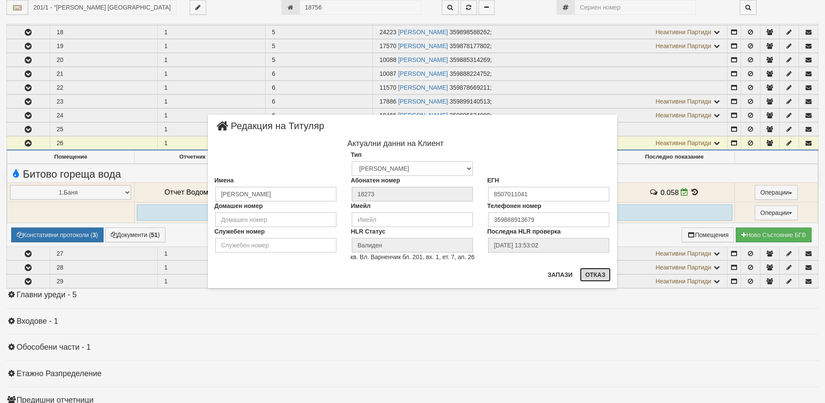
click at [596, 272] on button "Отказ" at bounding box center [595, 275] width 31 height 14
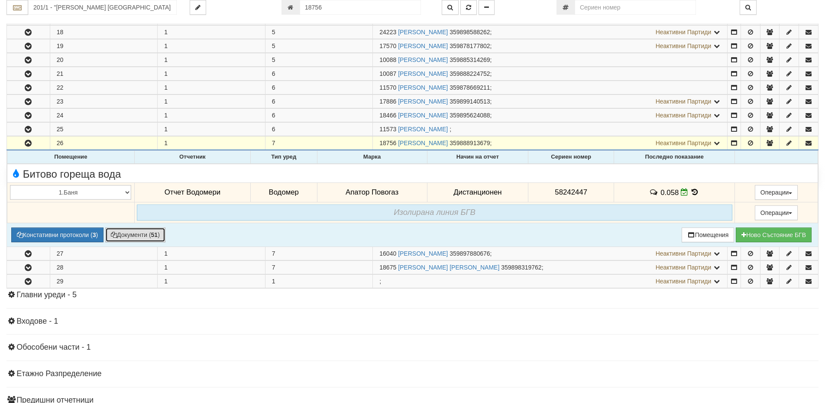
click at [139, 235] on button "Документи ( 51 )" at bounding box center [135, 234] width 60 height 15
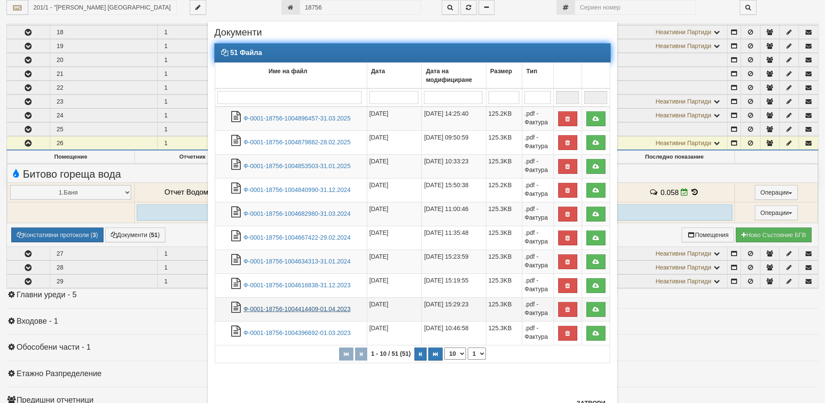
click at [298, 306] on link "Ф-0001-18756-1004414409-01.04.2023" at bounding box center [296, 308] width 107 height 7
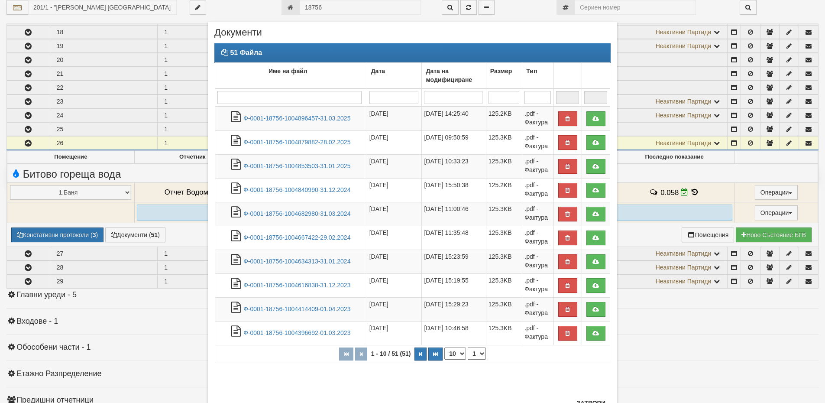
scroll to position [35, 0]
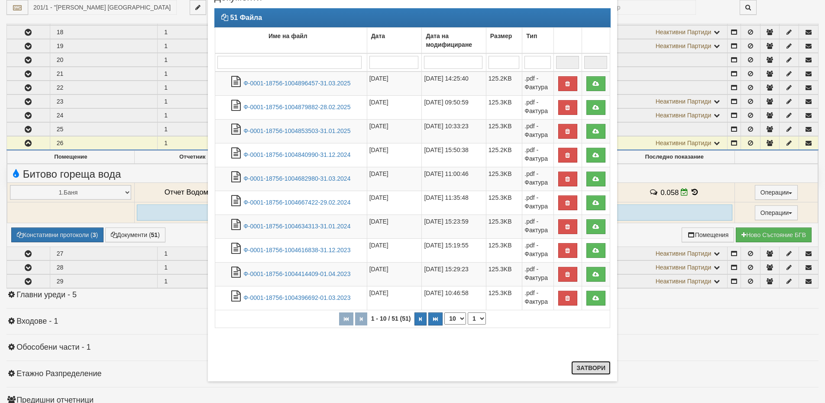
drag, startPoint x: 586, startPoint y: 366, endPoint x: 680, endPoint y: 245, distance: 153.4
click at [586, 366] on button "Затвори" at bounding box center [590, 368] width 39 height 14
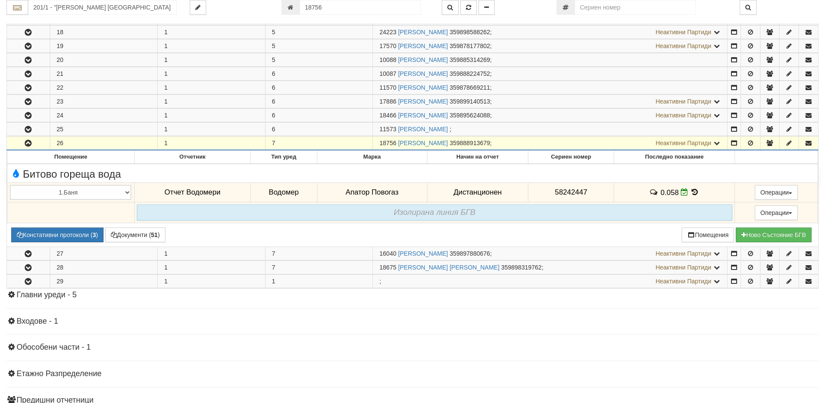
click at [690, 144] on span "Неактивни Партиди" at bounding box center [684, 142] width 56 height 7
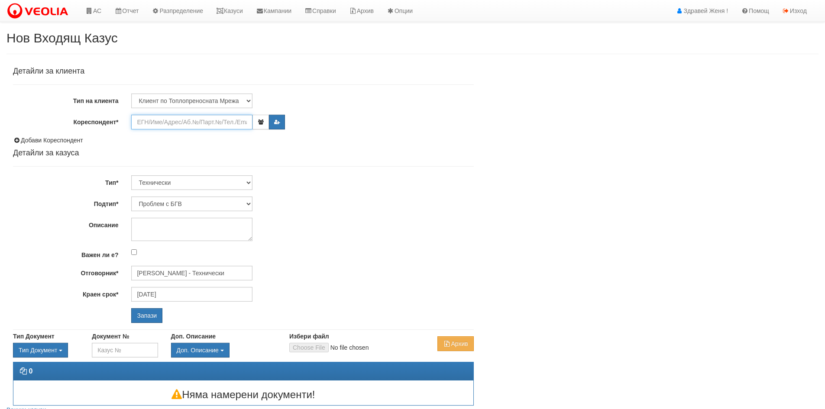
click at [155, 125] on input "Кореспондент*" at bounding box center [191, 122] width 121 height 15
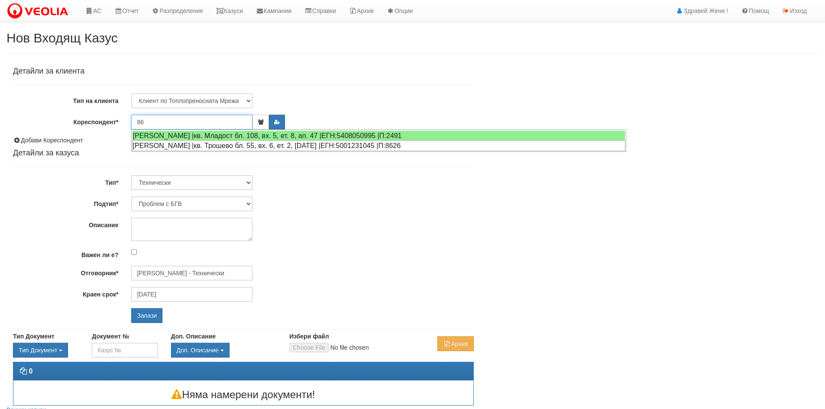
type input "8"
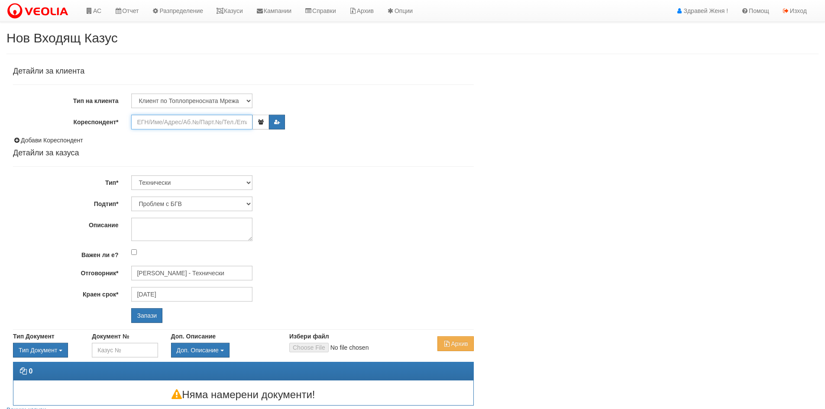
click at [162, 125] on input "Кореспондент*" at bounding box center [191, 122] width 121 height 15
type input "С"
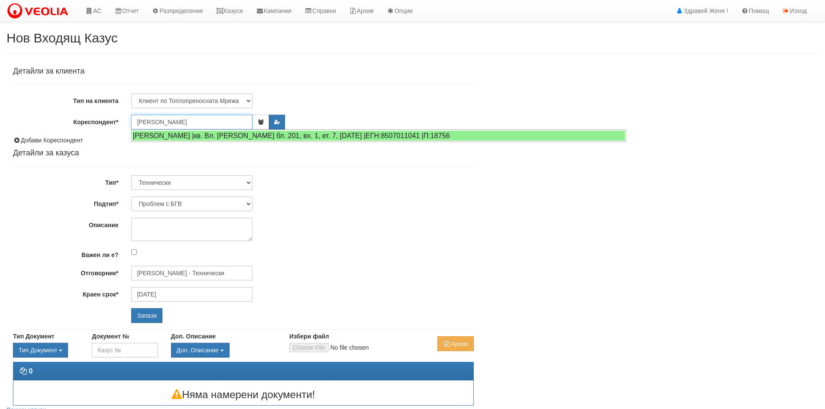
drag, startPoint x: 196, startPoint y: 121, endPoint x: 130, endPoint y: 116, distance: 66.0
click at [129, 115] on div "[PERSON_NAME]" at bounding box center [302, 122] width 355 height 15
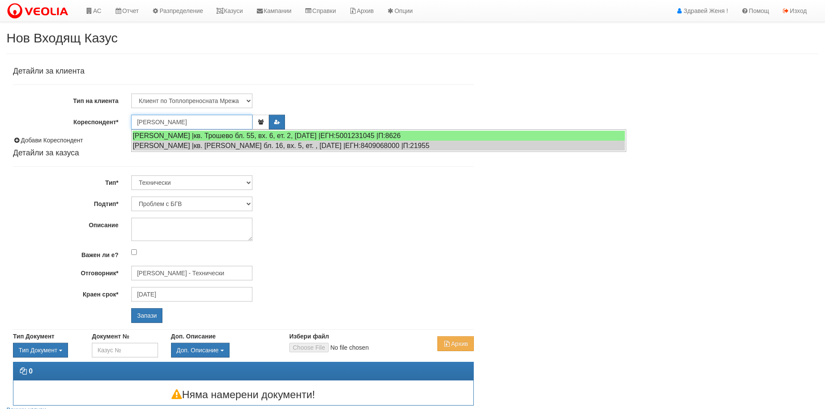
drag, startPoint x: 212, startPoint y: 121, endPoint x: 128, endPoint y: 118, distance: 84.1
click at [128, 118] on div "[PERSON_NAME]" at bounding box center [302, 122] width 355 height 15
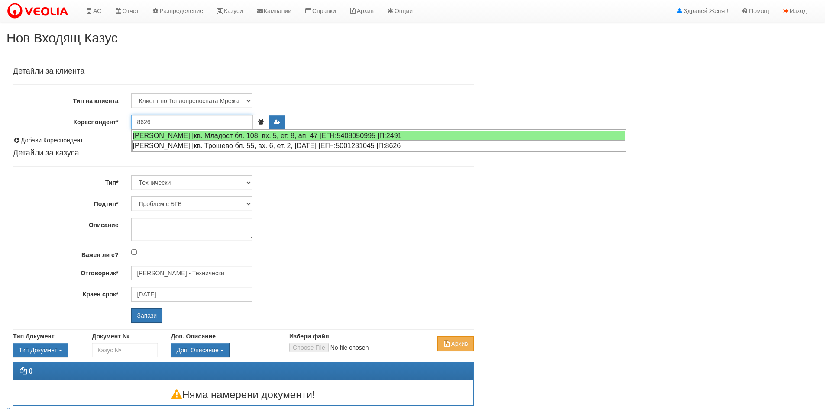
click at [229, 148] on div "[PERSON_NAME] |кв. Трошево бл. 55, вх. 6, ет. 2, [DATE] |ЕГН:5001231045 |П:8626" at bounding box center [378, 145] width 493 height 11
type input "[PERSON_NAME]"
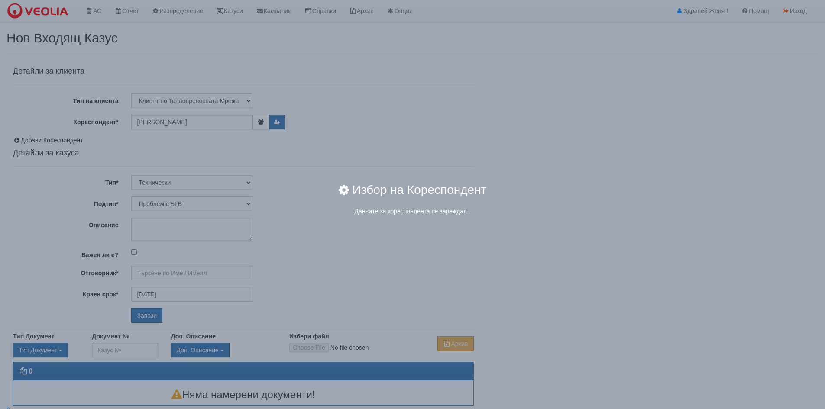
type input "[PERSON_NAME] - Технически"
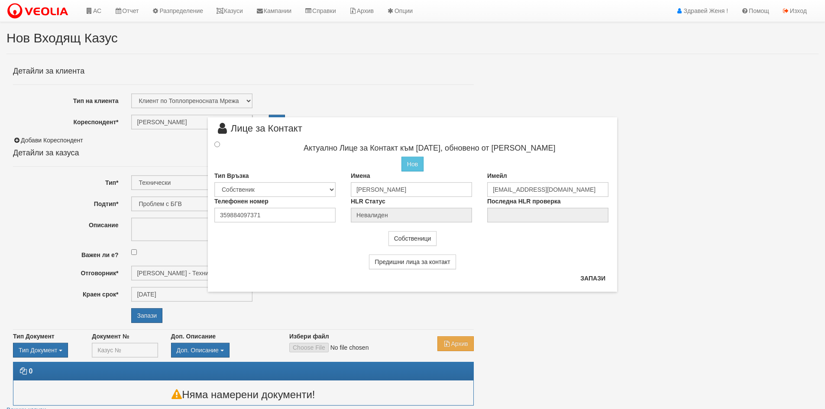
click at [214, 145] on div at bounding box center [225, 145] width 34 height 10
click at [218, 146] on input "radio" at bounding box center [217, 145] width 6 height 6
radio input "true"
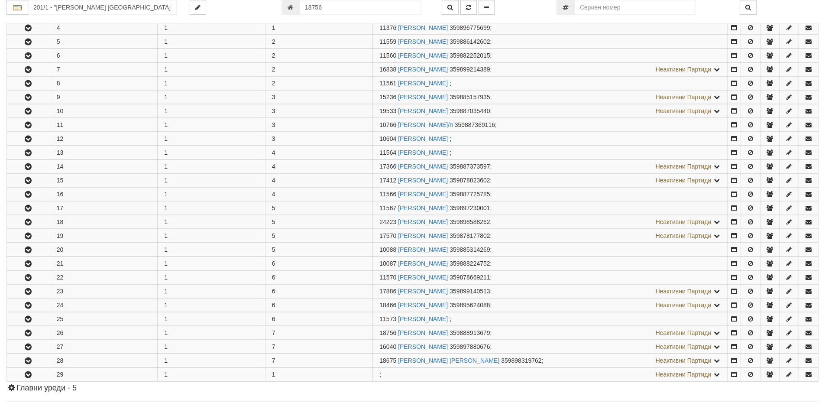
scroll to position [403, 0]
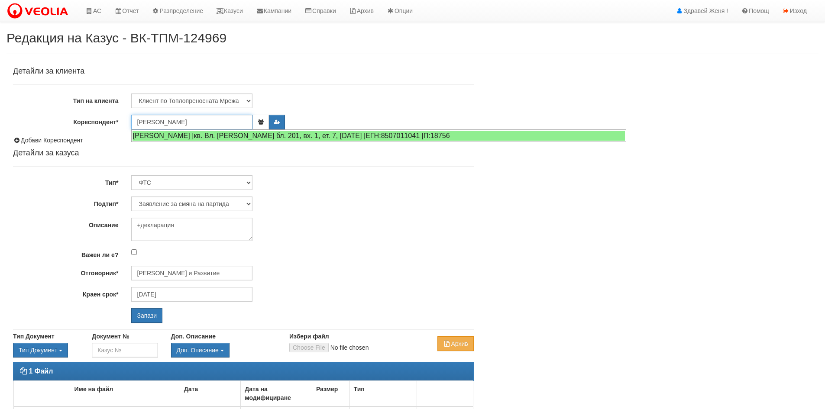
drag, startPoint x: 181, startPoint y: 117, endPoint x: 136, endPoint y: 114, distance: 44.7
click at [136, 115] on input "[PERSON_NAME]" at bounding box center [191, 122] width 121 height 15
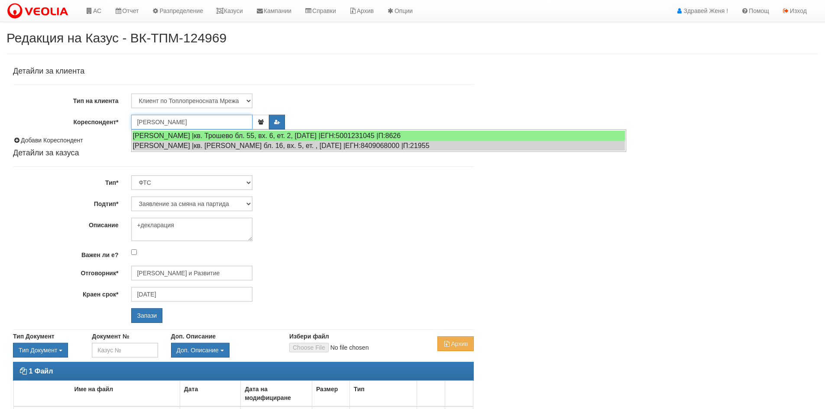
drag, startPoint x: 208, startPoint y: 120, endPoint x: 130, endPoint y: 112, distance: 78.8
click at [130, 112] on div "Детайли за клиента Тип на клиента Клиент по Топлопреносната Мрежа Институция Па…" at bounding box center [243, 195] width 461 height 256
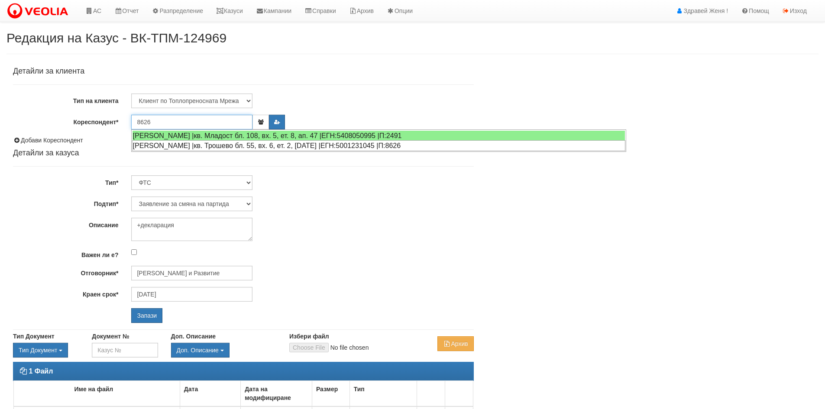
click at [156, 144] on div "[PERSON_NAME] |кв. Трошево бл. 55, вх. 6, ет. 2, [DATE] |ЕГН:5001231045 |П:8626" at bounding box center [378, 145] width 493 height 11
type input "[PERSON_NAME]"
type input "[PERSON_NAME] и Развитие"
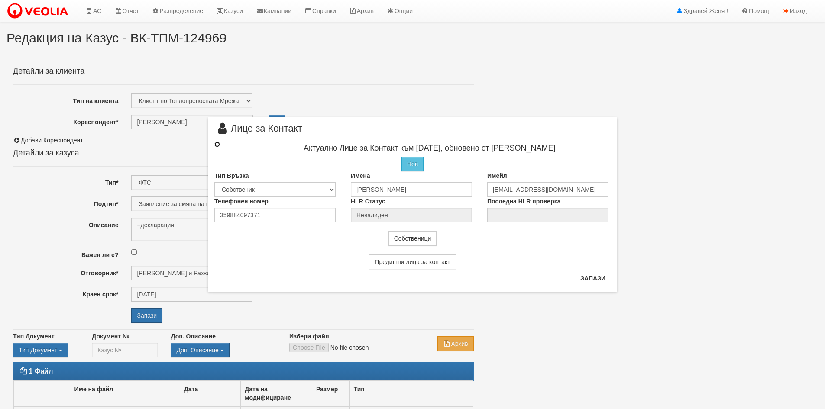
click at [217, 145] on input "radio" at bounding box center [217, 145] width 6 height 6
radio input "true"
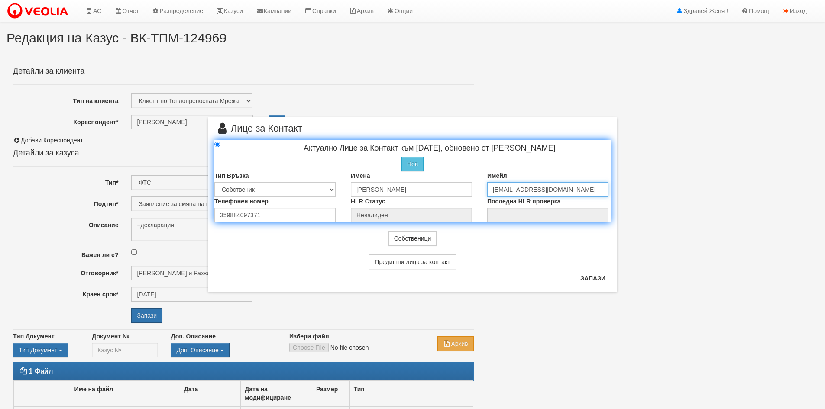
drag, startPoint x: 502, startPoint y: 189, endPoint x: 482, endPoint y: 190, distance: 19.9
click at [482, 190] on div "Имейл ntn@abv.bg" at bounding box center [549, 185] width 136 height 26
drag, startPoint x: 524, startPoint y: 190, endPoint x: 545, endPoint y: 191, distance: 21.7
click at [545, 191] on input "ivajlo596@abv.bg" at bounding box center [547, 189] width 121 height 15
type input "[EMAIL_ADDRESS][DOMAIN_NAME]"
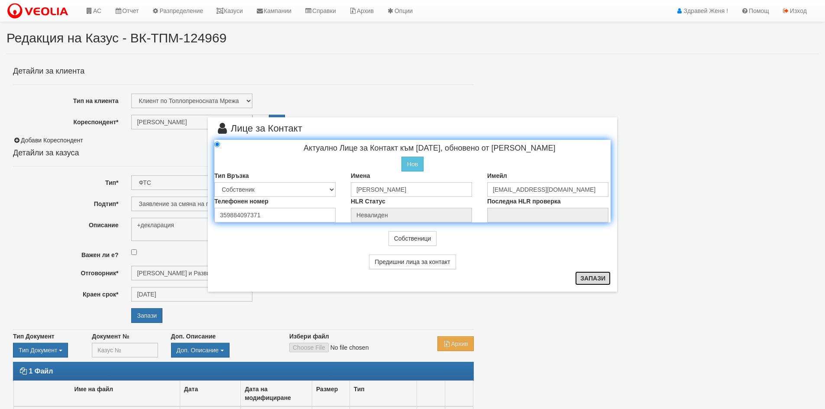
click at [589, 278] on button "Запази" at bounding box center [593, 279] width 36 height 14
radio input "true"
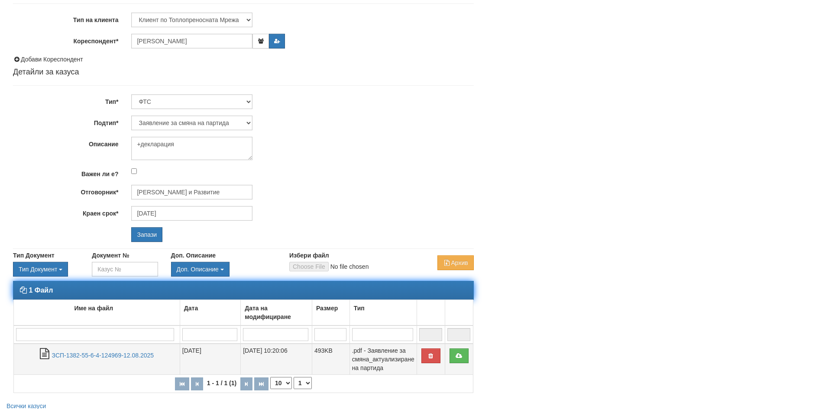
scroll to position [87, 0]
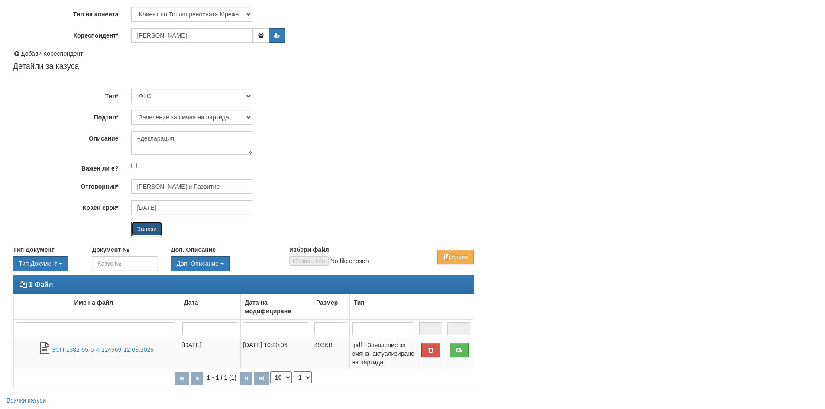
click at [148, 227] on input "Запази" at bounding box center [146, 229] width 31 height 15
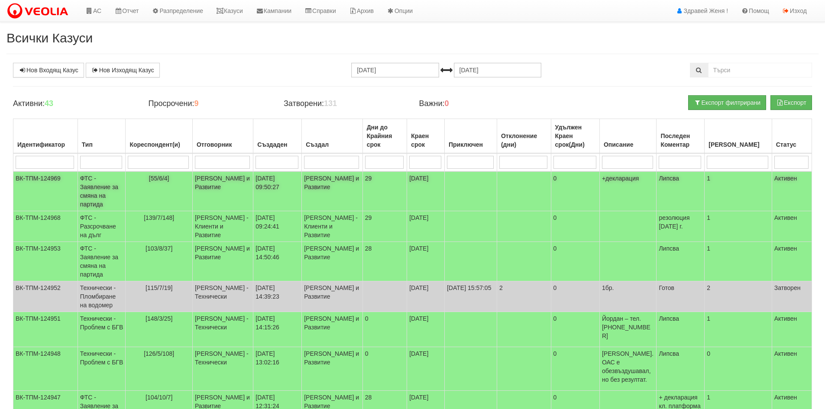
click at [107, 186] on td "ФТС - Заявление за смяна на партида" at bounding box center [102, 192] width 48 height 40
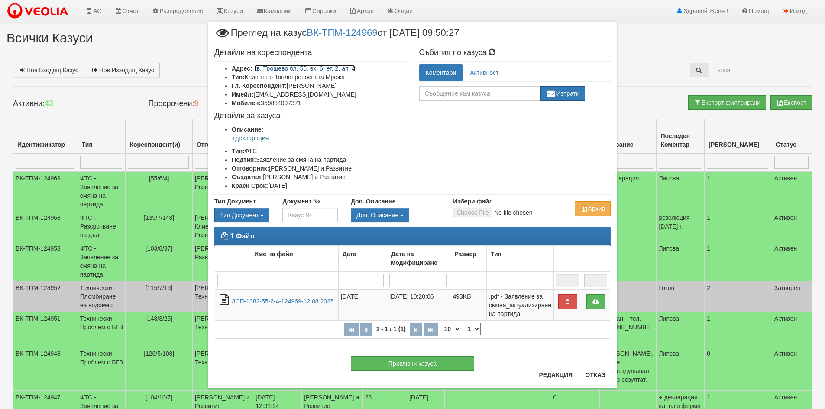
click at [348, 68] on link "кв. Трошево бл. 55, вх. 6, ет. 2, ап. 4" at bounding box center [304, 68] width 101 height 7
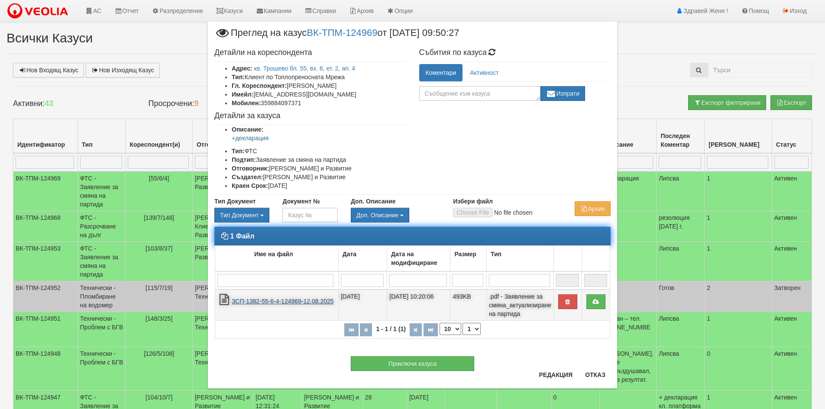
click at [275, 299] on link "ЗСП-1382-55-6-4-124969-12.08.2025" at bounding box center [283, 301] width 102 height 7
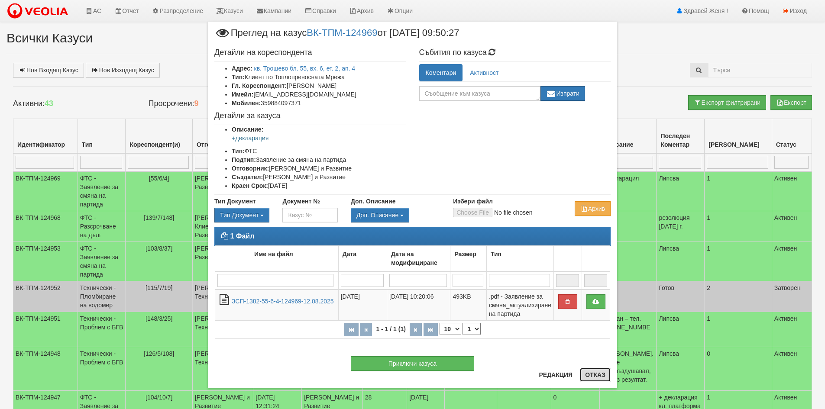
click at [594, 373] on button "Отказ" at bounding box center [595, 375] width 31 height 14
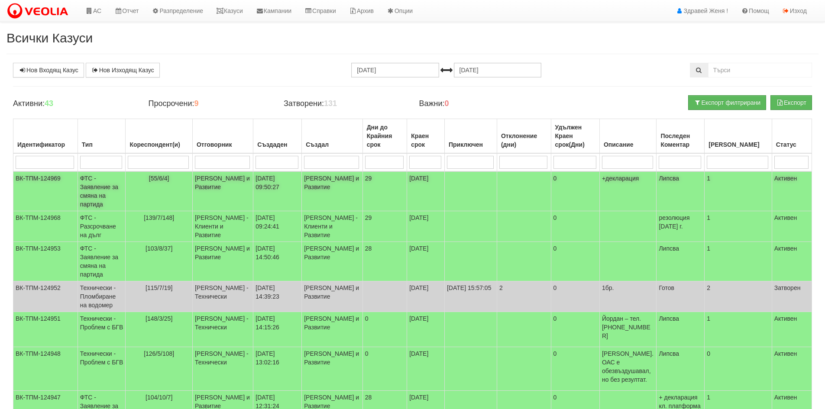
click at [168, 182] on td "[55/6/4]" at bounding box center [159, 192] width 67 height 40
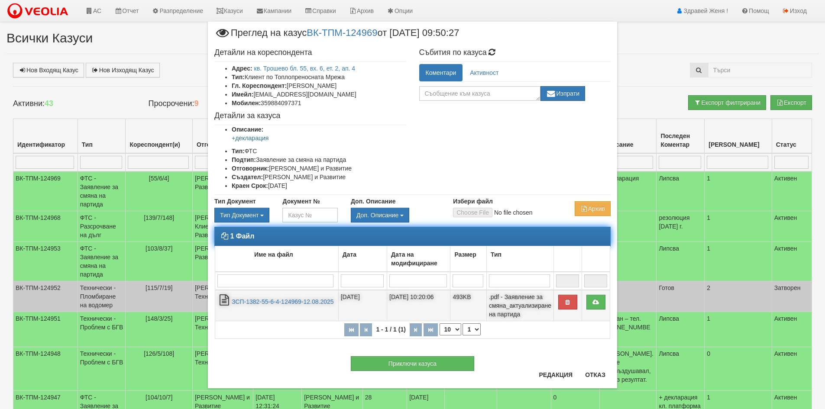
click at [307, 307] on td "ЗСП-1382-55-6-4-124969-12.08.2025" at bounding box center [276, 305] width 123 height 31
click at [304, 302] on link "ЗСП-1382-55-6-4-124969-12.08.2025" at bounding box center [283, 301] width 102 height 7
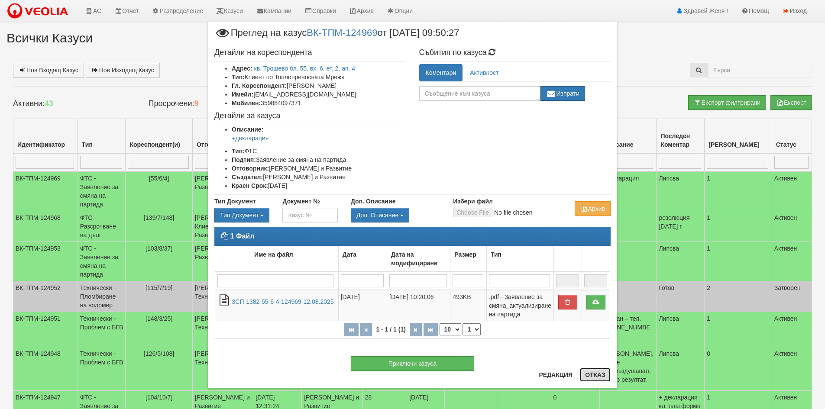
click at [587, 376] on button "Отказ" at bounding box center [595, 375] width 31 height 14
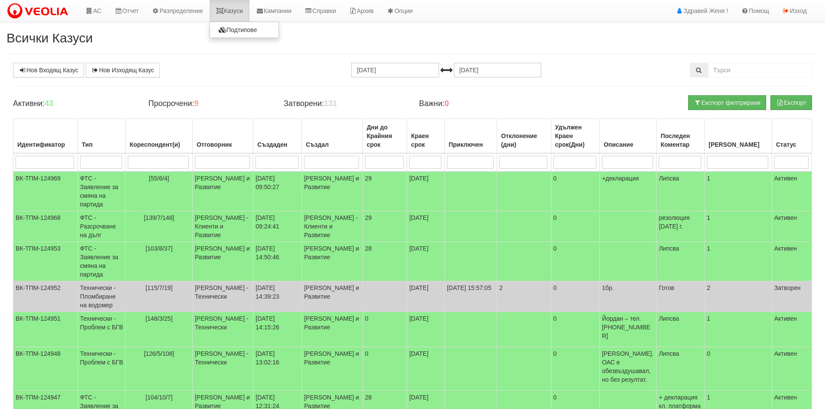
click at [234, 13] on link "Казуси" at bounding box center [230, 11] width 40 height 22
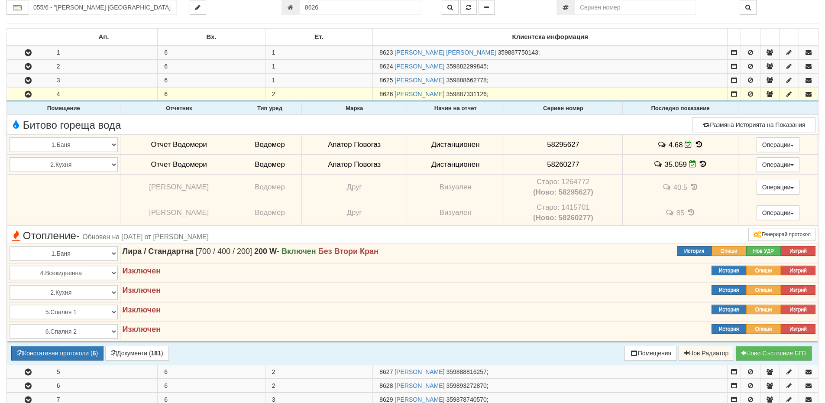
scroll to position [83, 0]
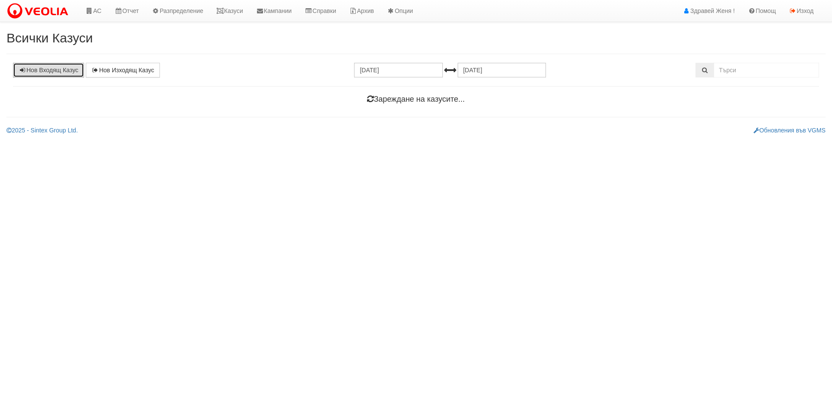
click at [52, 72] on link "Нов Входящ Казус" at bounding box center [48, 70] width 71 height 15
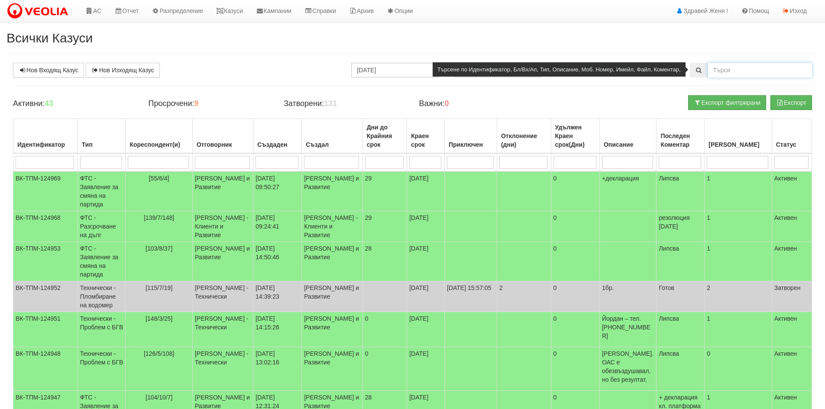
click at [729, 71] on input "text" at bounding box center [760, 70] width 104 height 15
type input "0878182820"
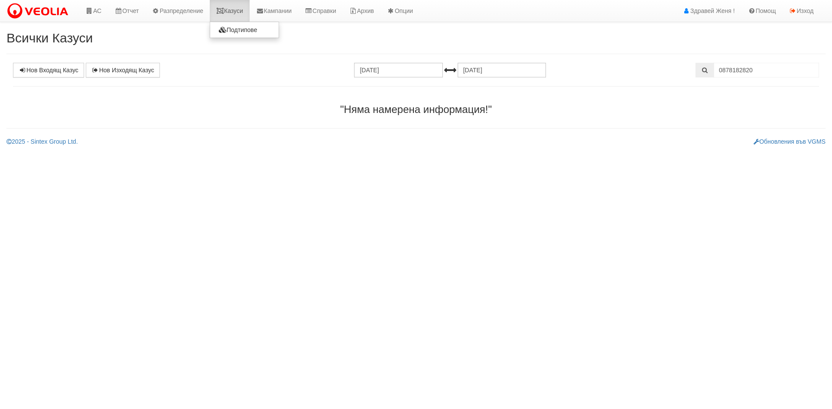
click at [240, 11] on link "Казуси" at bounding box center [230, 11] width 40 height 22
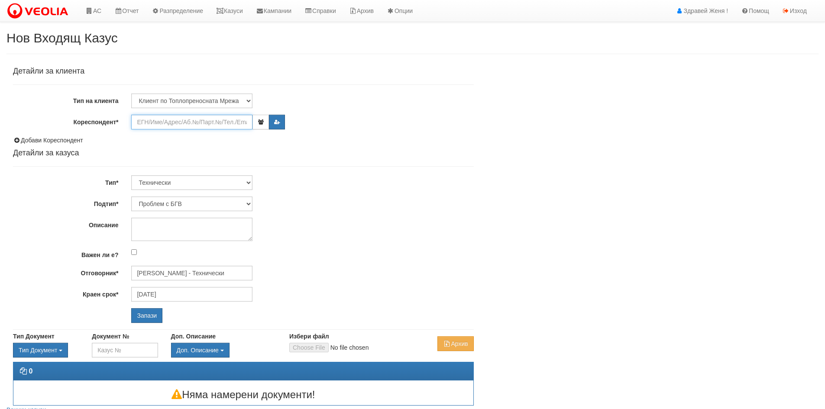
click at [151, 121] on input "Кореспондент*" at bounding box center [191, 122] width 121 height 15
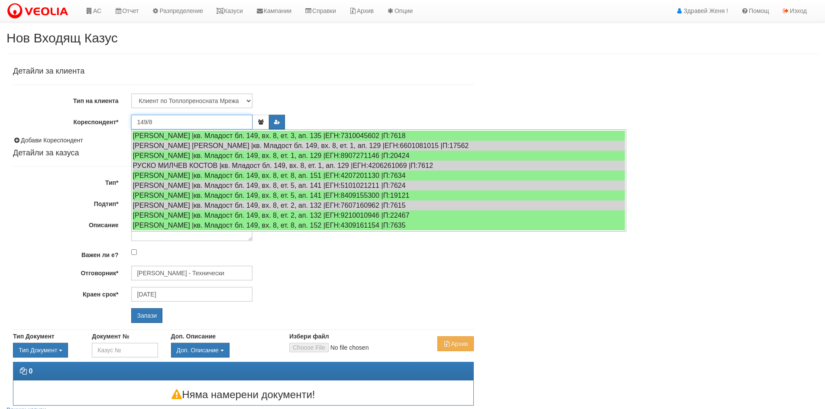
click at [201, 125] on input "149/8" at bounding box center [191, 122] width 121 height 15
type input "149/8"
click at [93, 8] on icon at bounding box center [89, 11] width 8 height 6
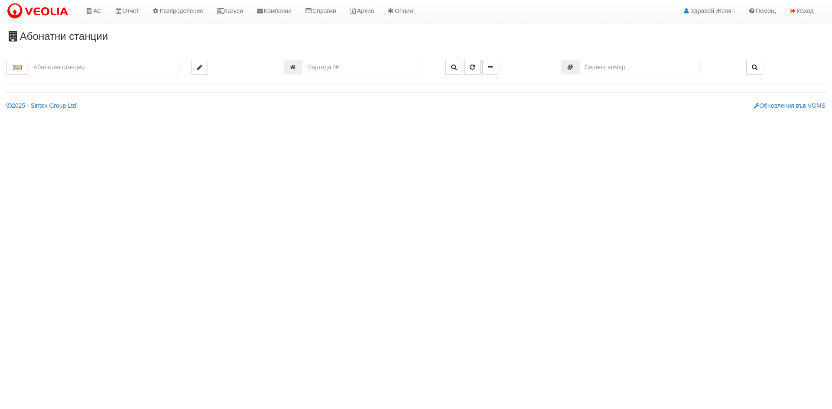
click at [52, 70] on input "text" at bounding box center [103, 67] width 150 height 15
click at [61, 83] on div "149/8 - Младост - "ВЕОЛИЯ"" at bounding box center [103, 81] width 148 height 10
type input "149/8 - Младост - "ВЕОЛИЯ""
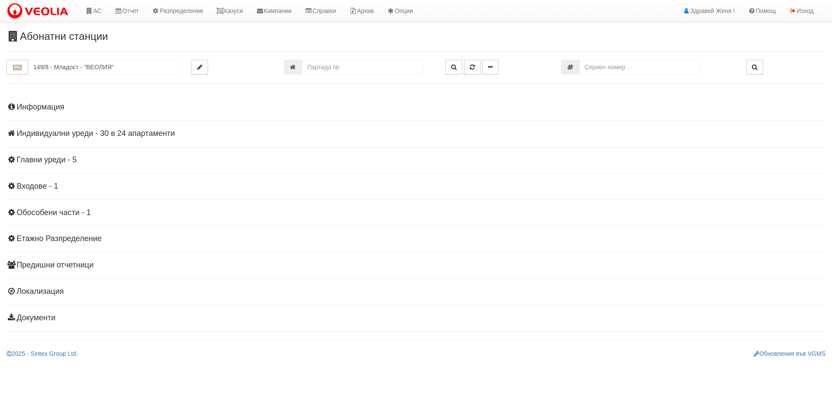
click at [109, 133] on h4 "Индивидуални уреди - 30 в 24 апартаменти" at bounding box center [415, 134] width 819 height 9
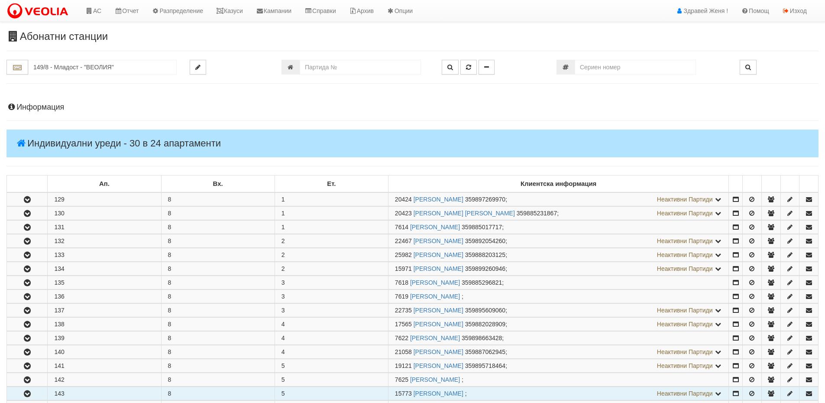
click at [39, 392] on button "button" at bounding box center [27, 393] width 40 height 13
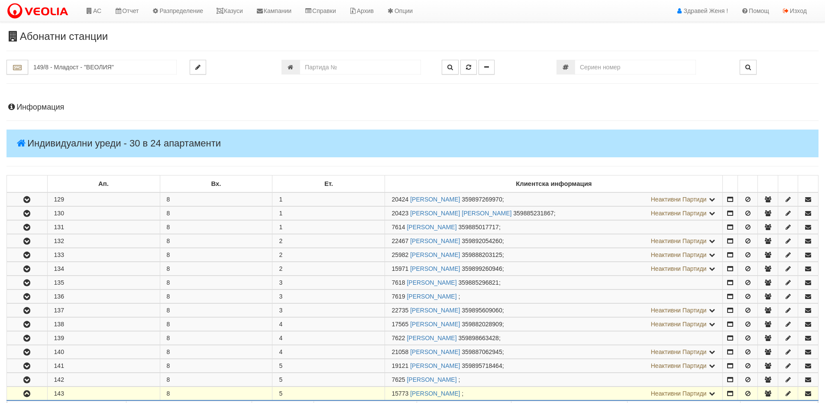
drag, startPoint x: 409, startPoint y: 392, endPoint x: 392, endPoint y: 392, distance: 16.5
click at [392, 392] on span "15773" at bounding box center [400, 393] width 17 height 7
copy span "15773"
click at [224, 8] on icon at bounding box center [220, 11] width 8 height 6
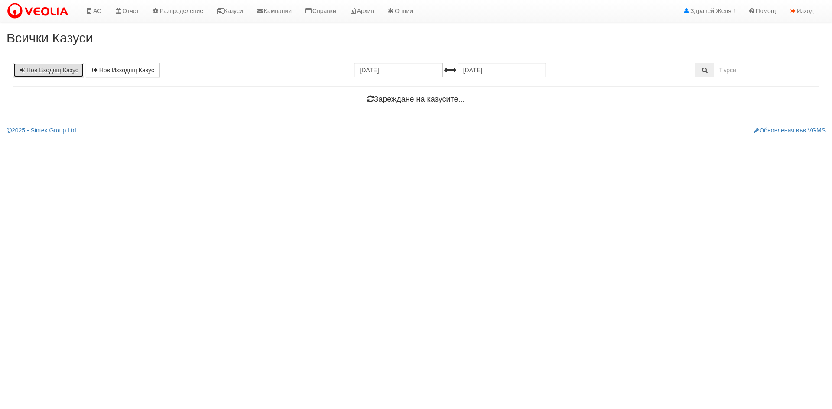
click at [75, 70] on link "Нов Входящ Казус" at bounding box center [48, 70] width 71 height 15
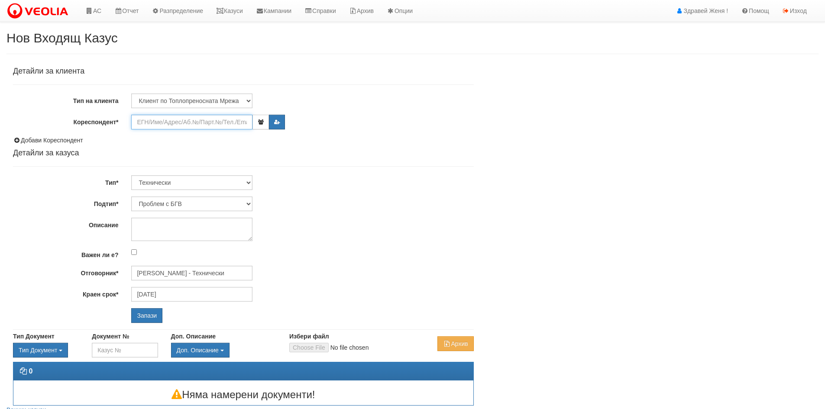
click at [156, 126] on input "Кореспондент*" at bounding box center [191, 122] width 121 height 15
paste input "15773"
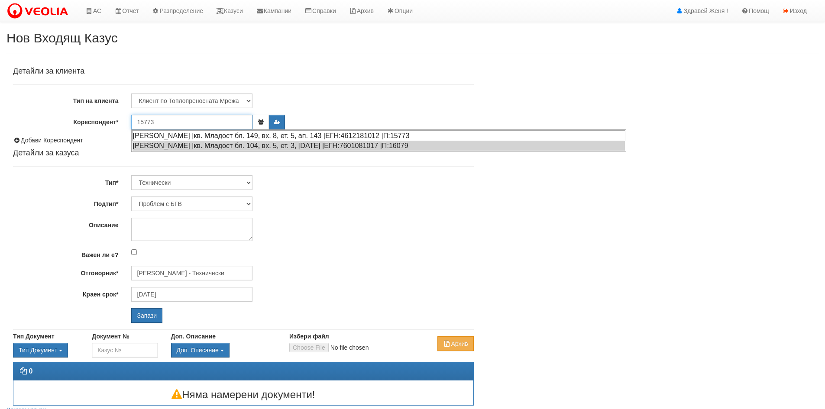
click at [200, 134] on div "НУХВЕТ ХАСАН ГЕРДЖИК |кв. Младост бл. 149, вх. 8, ет. 5, ап. 143 |ЕГН:461218101…" at bounding box center [378, 135] width 493 height 11
type input "НУХВЕТ ХАСАН ГЕРДЖИК"
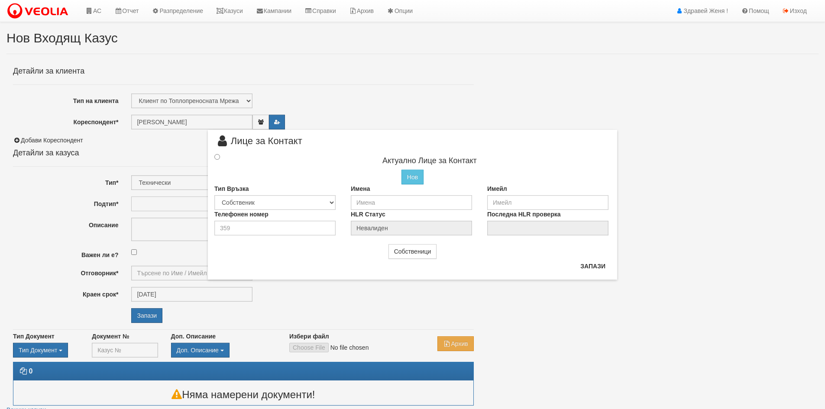
type input "[PERSON_NAME] - Технически"
click at [505, 201] on input "email" at bounding box center [547, 201] width 121 height 15
click at [106, 141] on div "× Лице за Контакт Актуално Лице за Контакт Нов Промени Актуалното Лице Тип Връз…" at bounding box center [412, 204] width 825 height 409
click at [601, 266] on button "Запази" at bounding box center [593, 267] width 36 height 14
click at [185, 145] on div "× Лице за Контакт Актуално Лице за Контакт Нов Промени Актуалното Лице Тип Връз…" at bounding box center [412, 140] width 507 height 280
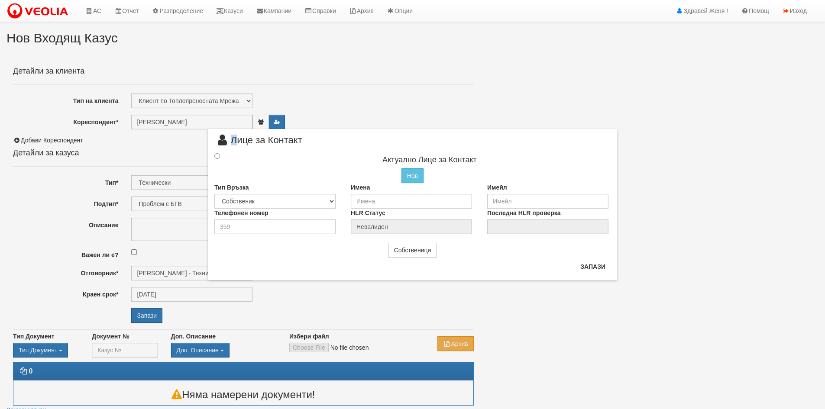
click at [185, 145] on div "× Лице за Контакт Актуално Лице за Контакт Нов Промени Актуалното Лице Тип Връз…" at bounding box center [412, 140] width 507 height 280
click at [231, 13] on link "Казуси" at bounding box center [230, 11] width 40 height 22
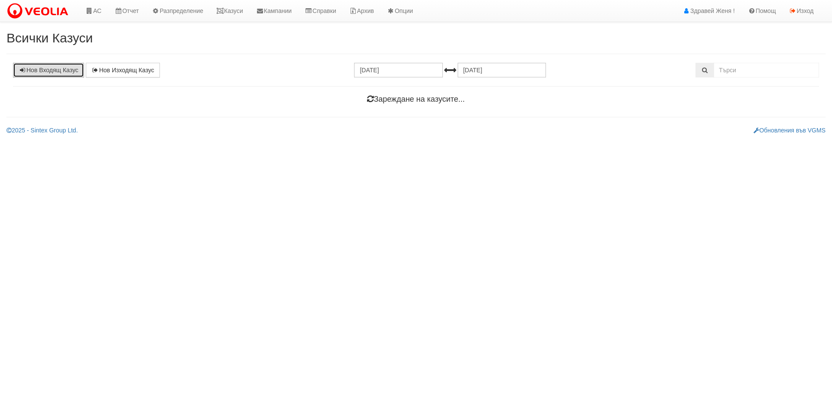
click at [64, 69] on link "Нов Входящ Казус" at bounding box center [48, 70] width 71 height 15
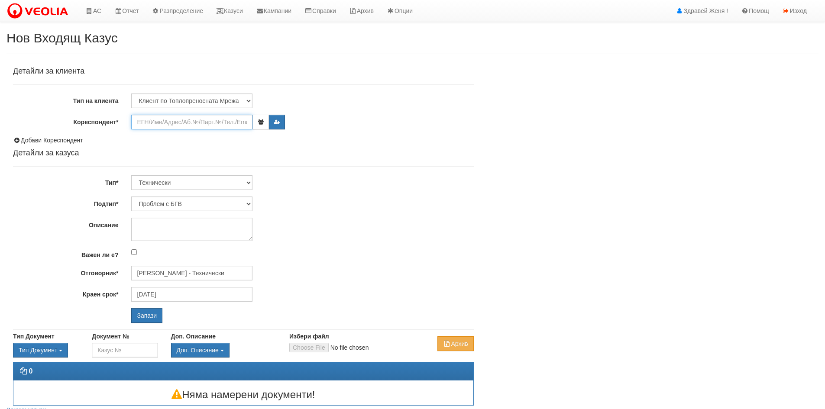
paste input "15773"
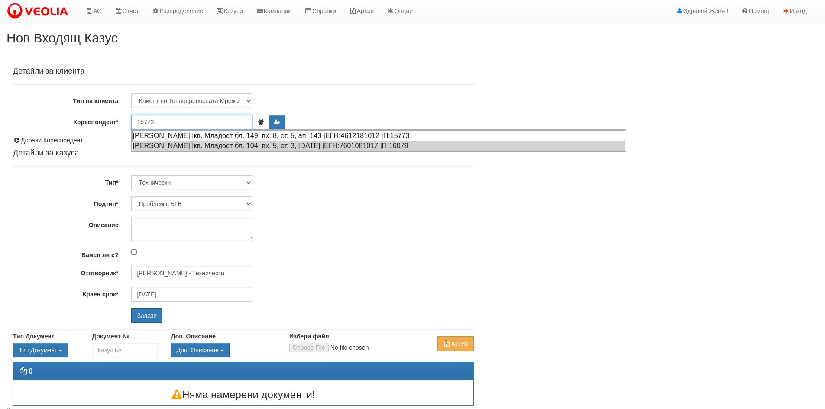
click at [200, 134] on div "[PERSON_NAME] |кв. Младост бл. 149, вх. 8, ет. 5, ап. 143 |ЕГН:4612181012 |П:15…" at bounding box center [378, 135] width 493 height 11
type input "[PERSON_NAME]"
type input "[PERSON_NAME] - Технически"
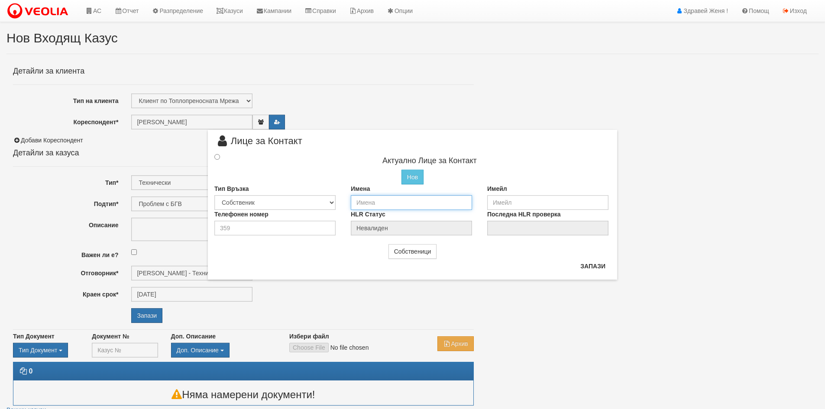
click at [369, 203] on input "text" at bounding box center [411, 202] width 121 height 15
type input "т"
click at [372, 201] on input "[PERSON_NAME]" at bounding box center [411, 202] width 121 height 15
type input "[PERSON_NAME]"
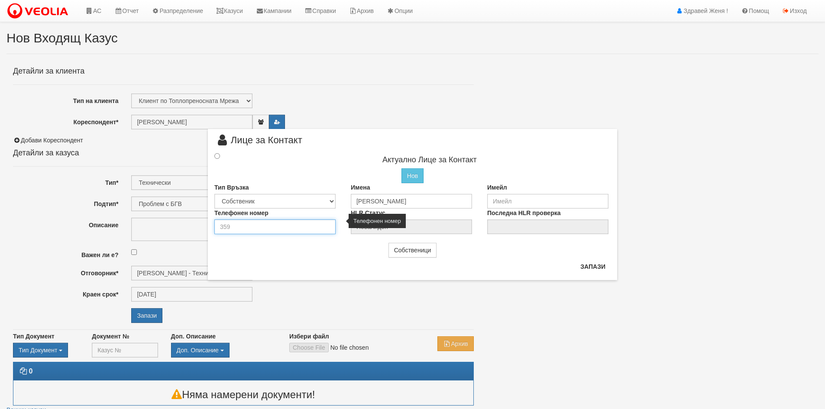
click at [267, 225] on input "number" at bounding box center [274, 227] width 121 height 15
type input "0895784262"
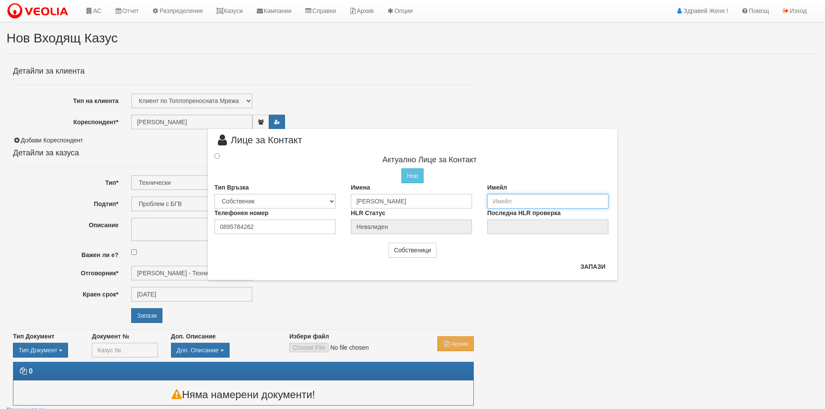
click at [498, 198] on input "email" at bounding box center [547, 201] width 121 height 15
click at [217, 155] on input "radio" at bounding box center [217, 156] width 6 height 6
radio input "true"
type input "[PERSON_NAME]"
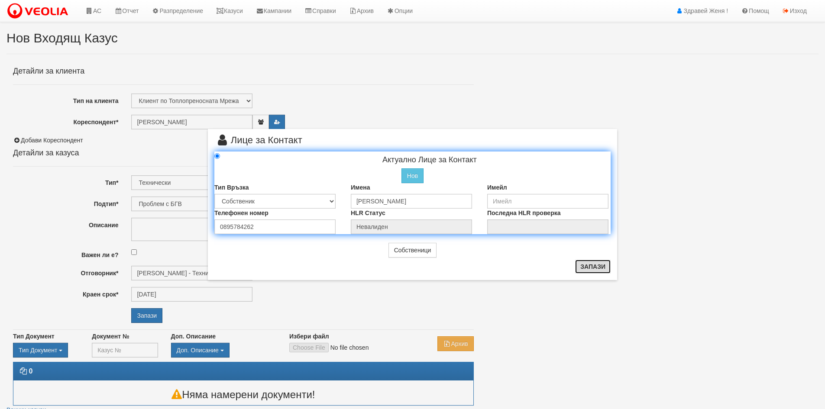
click at [584, 269] on button "Запази" at bounding box center [593, 267] width 36 height 14
radio input "true"
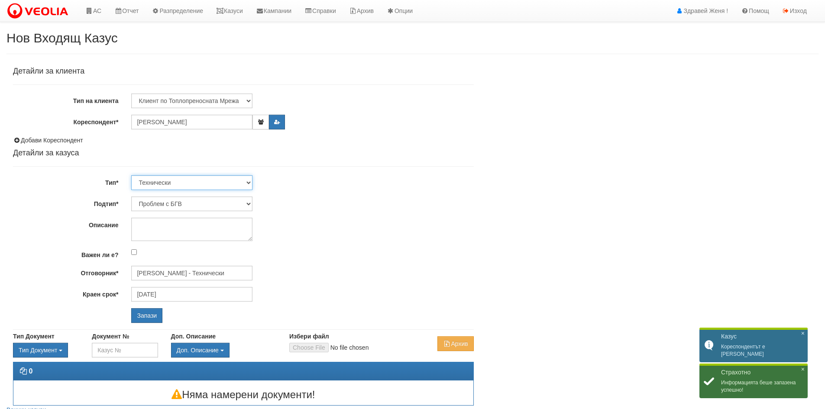
click at [247, 181] on select "Технически ФТС Търговски Административен Производствен Експлоатационен Финансов…" at bounding box center [191, 182] width 121 height 15
select select "1"
click at [131, 175] on select "Технически ФТС Търговски Административен Производствен Експлоатационен Финансов…" at bounding box center [191, 182] width 121 height 15
type input "11/09/2025"
type input "Миглена Михова - Клиенти и Развитие"
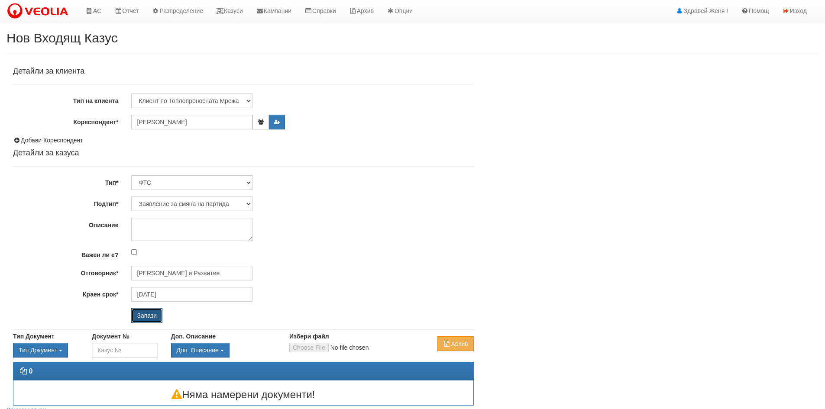
click at [151, 314] on input "Запази" at bounding box center [146, 315] width 31 height 15
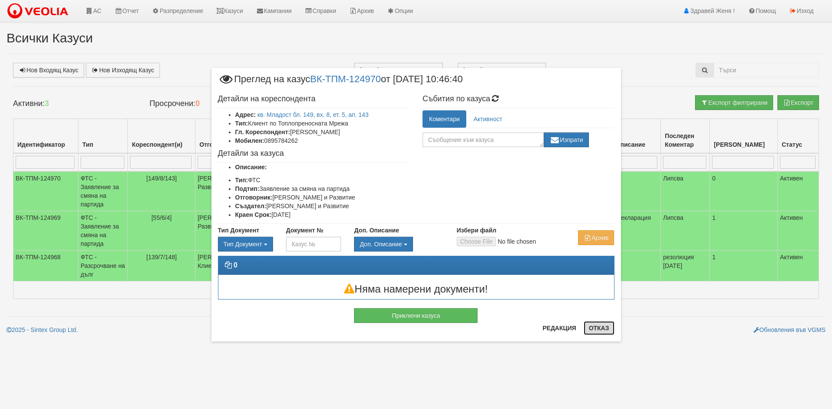
click at [597, 330] on button "Отказ" at bounding box center [598, 328] width 31 height 14
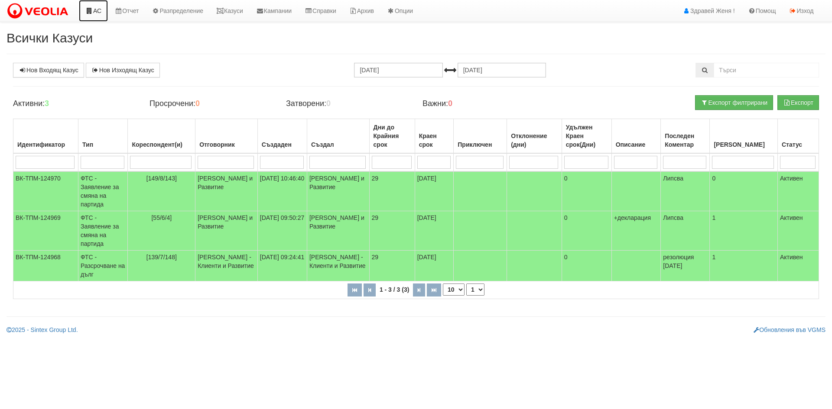
click at [95, 12] on link "АС" at bounding box center [93, 11] width 29 height 22
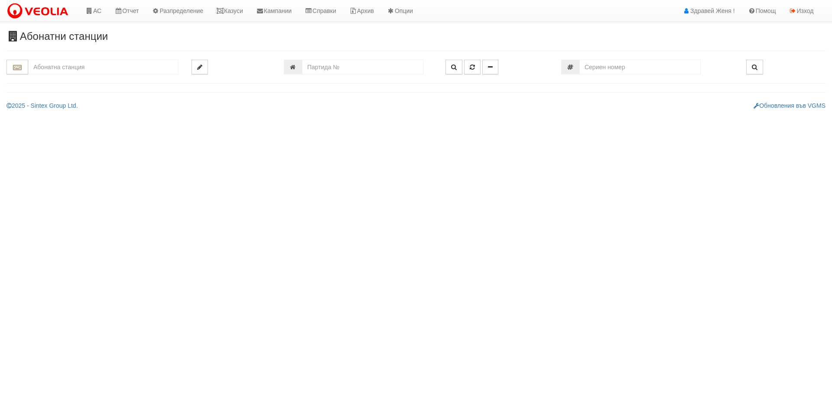
click at [68, 69] on input "text" at bounding box center [103, 67] width 150 height 15
click at [97, 4] on link "АС" at bounding box center [93, 11] width 29 height 22
click at [40, 68] on input "text" at bounding box center [103, 67] width 150 height 15
click at [80, 74] on input "text" at bounding box center [103, 67] width 150 height 15
click at [74, 81] on div "055/4 - Трошево - "ВЕОЛИЯ"" at bounding box center [103, 81] width 148 height 10
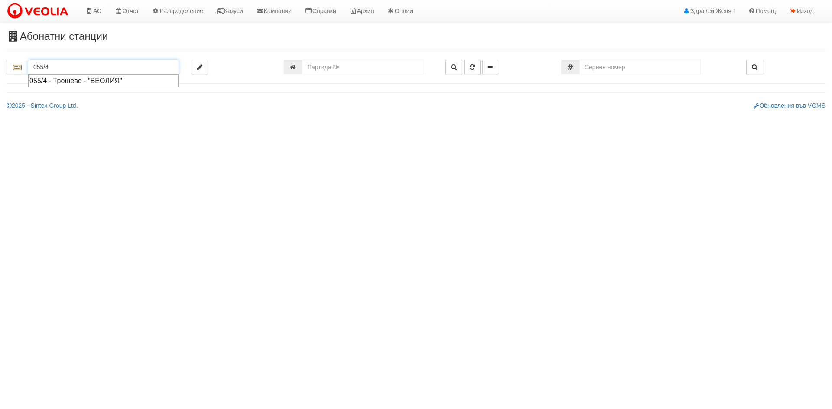
type input "055/4 - Трошево - "ВЕОЛИЯ""
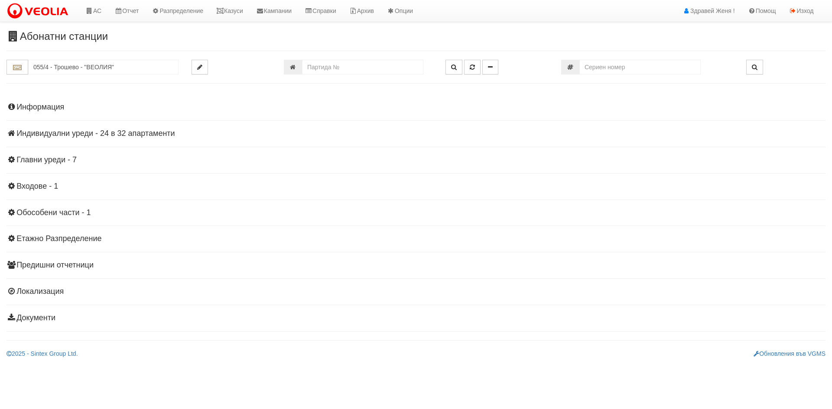
click at [104, 132] on h4 "Индивидуални уреди - 24 в 32 апартаменти" at bounding box center [415, 134] width 819 height 9
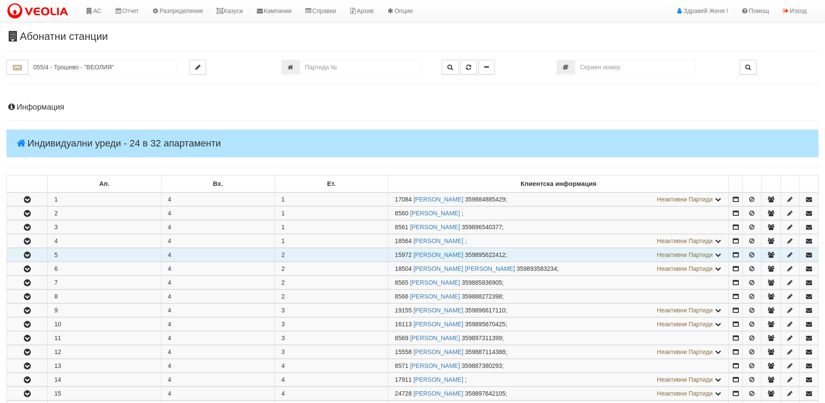
click at [80, 253] on td "5" at bounding box center [104, 254] width 113 height 13
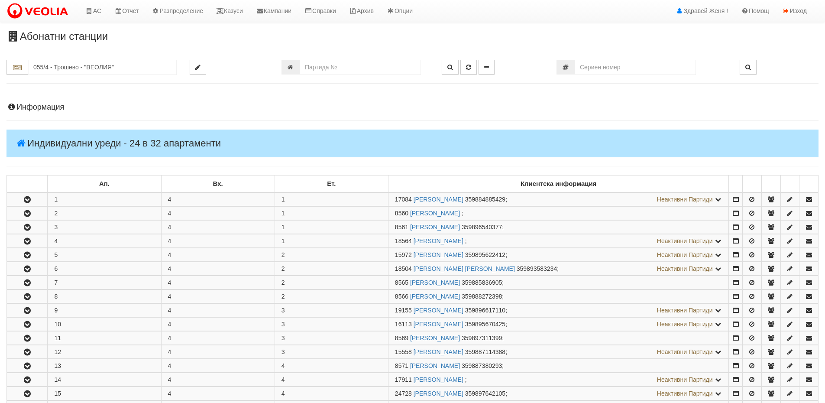
click at [42, 108] on h4 "Информация" at bounding box center [412, 107] width 812 height 9
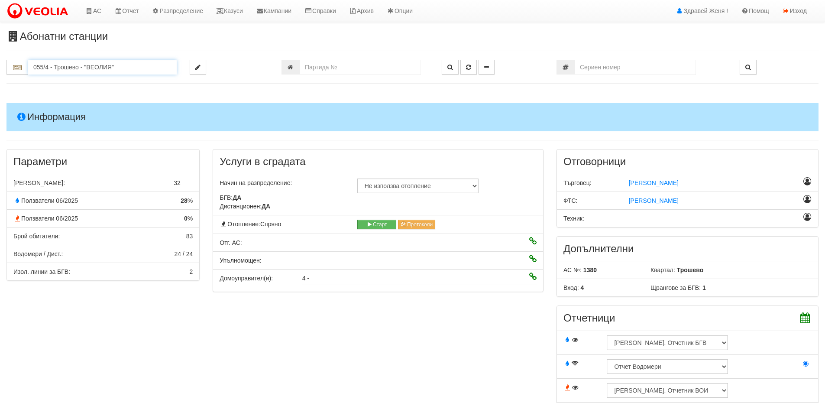
click at [44, 67] on input "055/4 - Трошево - "ВЕОЛИЯ"" at bounding box center [102, 67] width 149 height 15
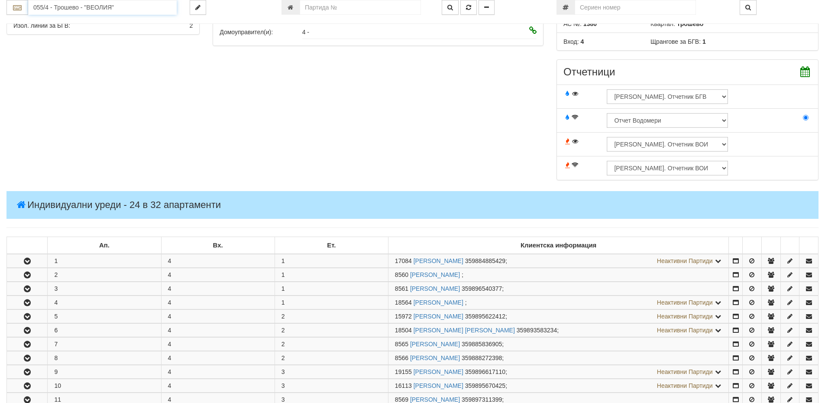
scroll to position [390, 0]
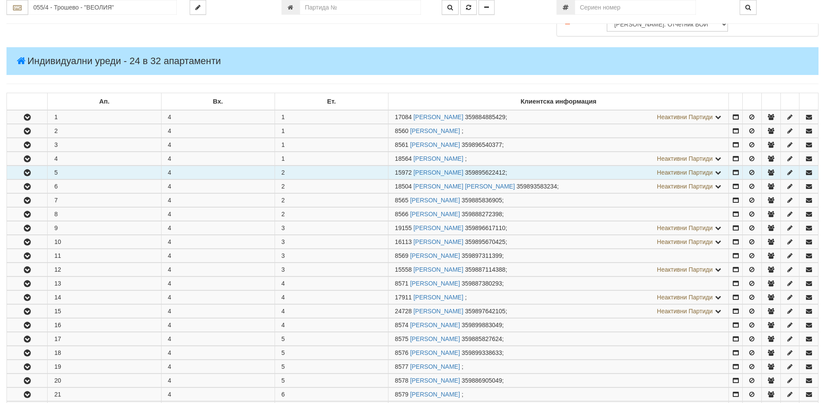
click at [32, 174] on icon "button" at bounding box center [27, 173] width 10 height 6
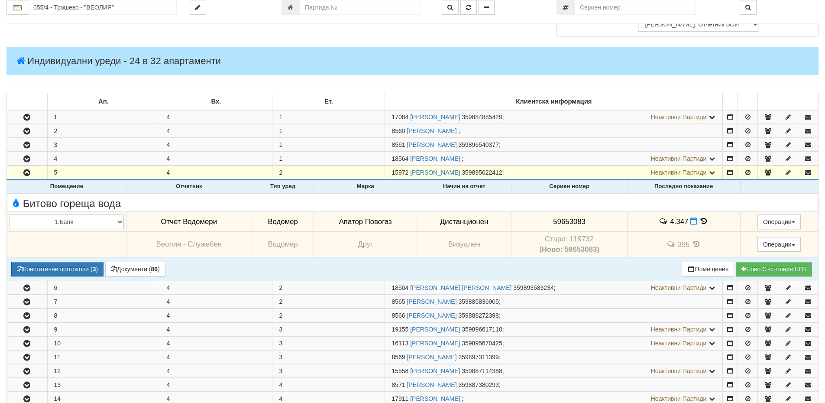
click at [702, 219] on icon at bounding box center [704, 220] width 10 height 7
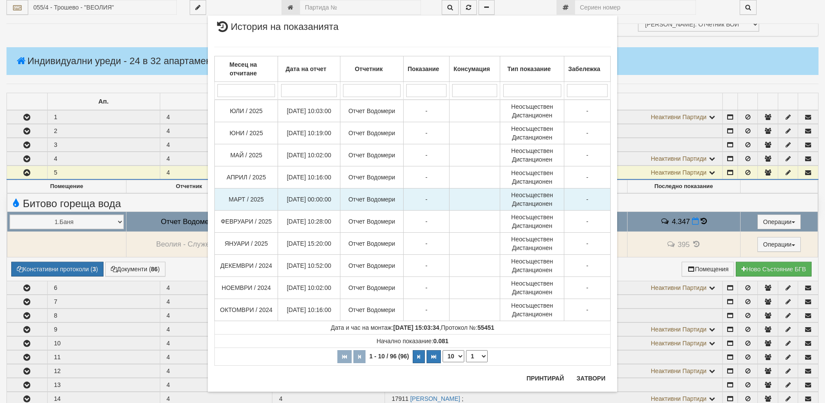
scroll to position [0, 0]
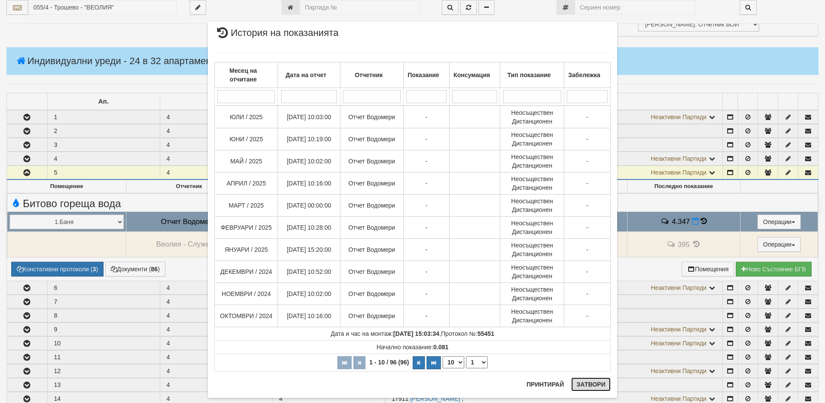
click at [597, 385] on button "Затвори" at bounding box center [590, 384] width 39 height 14
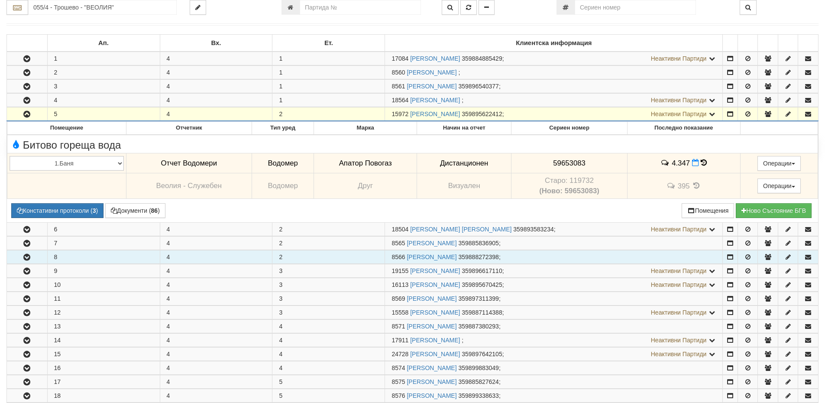
scroll to position [433, 0]
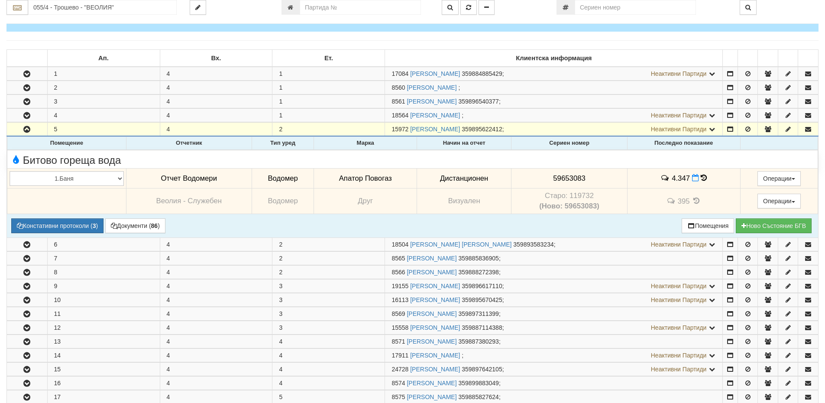
click at [702, 177] on icon at bounding box center [704, 177] width 6 height 7
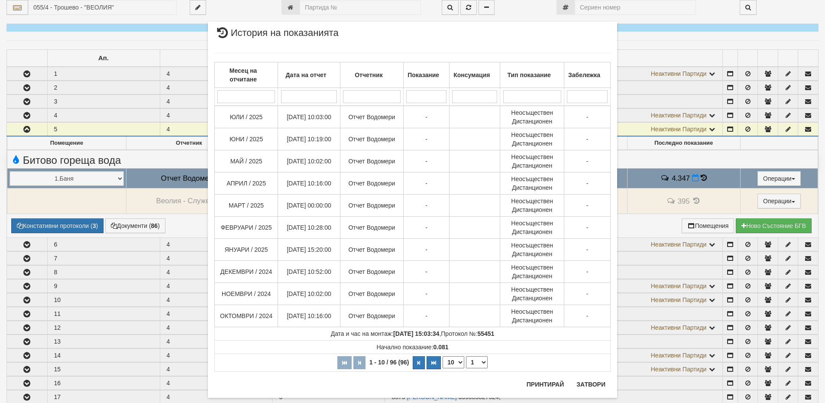
click at [458, 363] on select "10 20 30 40" at bounding box center [454, 362] width 22 height 12
select select "40"
click at [443, 368] on select "10 20 30 40" at bounding box center [454, 362] width 22 height 12
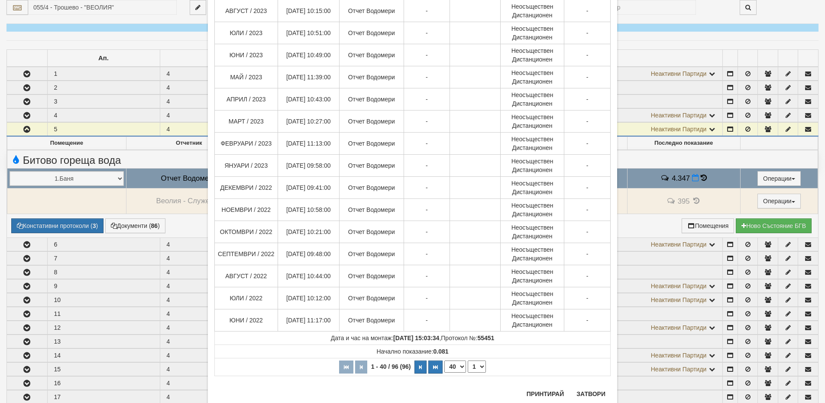
scroll to position [719, 0]
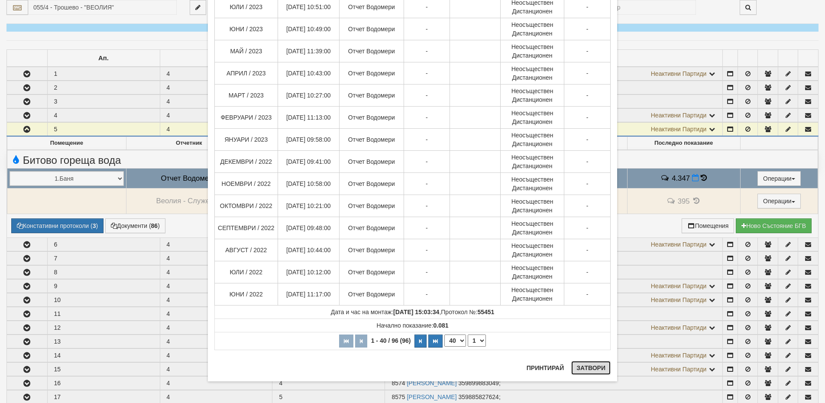
click at [586, 367] on button "Затвори" at bounding box center [590, 368] width 39 height 14
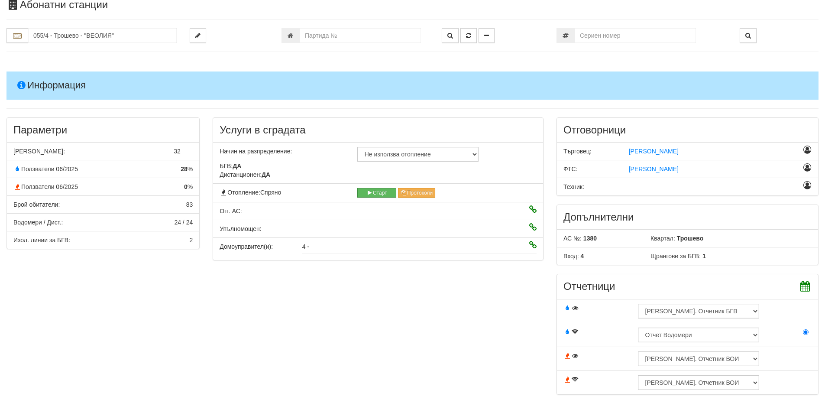
scroll to position [0, 0]
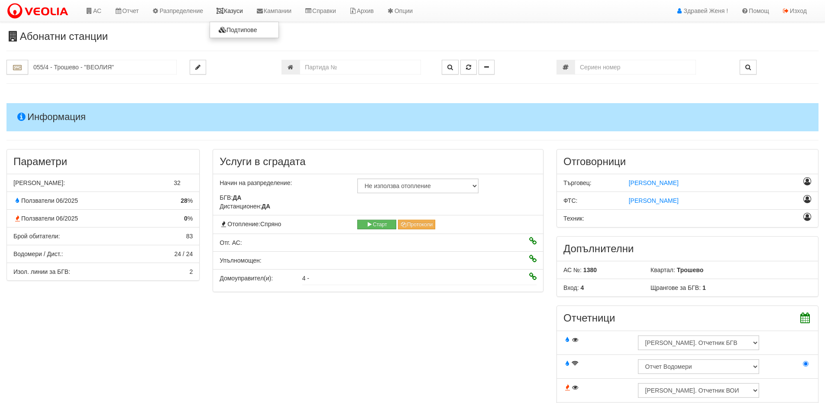
click at [224, 12] on icon at bounding box center [220, 11] width 8 height 6
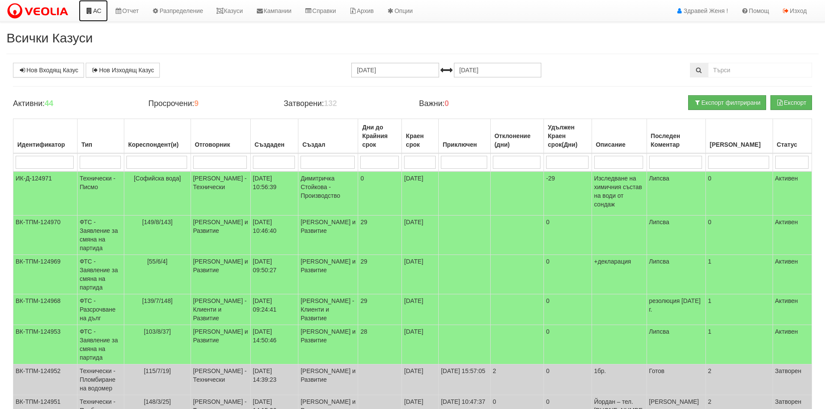
click at [99, 11] on link "АС" at bounding box center [93, 11] width 29 height 22
click at [155, 227] on td "[149/8/143]" at bounding box center [157, 235] width 67 height 39
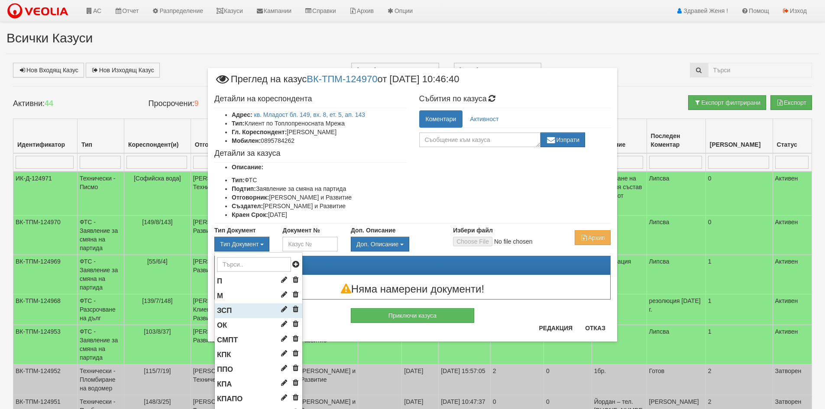
click at [245, 312] on li "ЗСП" at bounding box center [258, 311] width 87 height 15
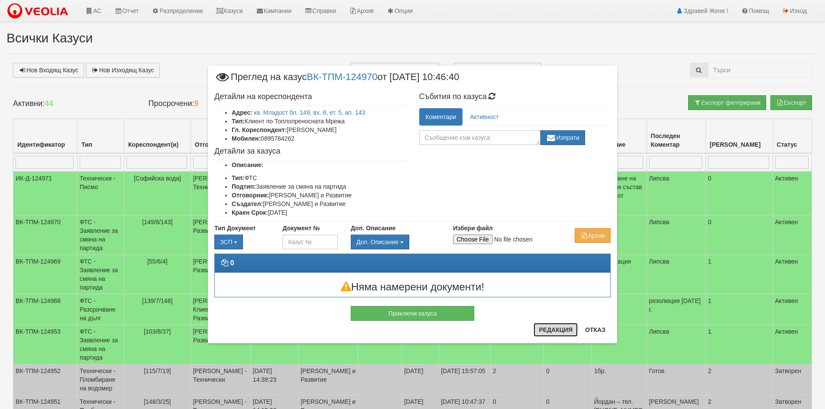
click at [549, 328] on button "Редакция" at bounding box center [556, 330] width 44 height 14
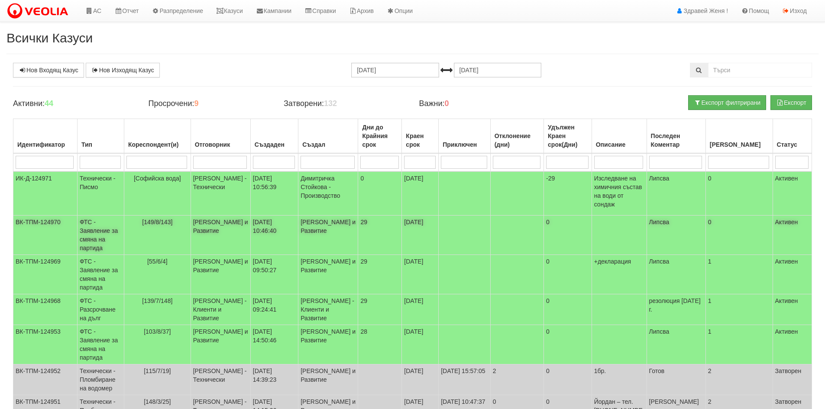
click at [226, 225] on td "[PERSON_NAME] и Развитие" at bounding box center [221, 235] width 60 height 39
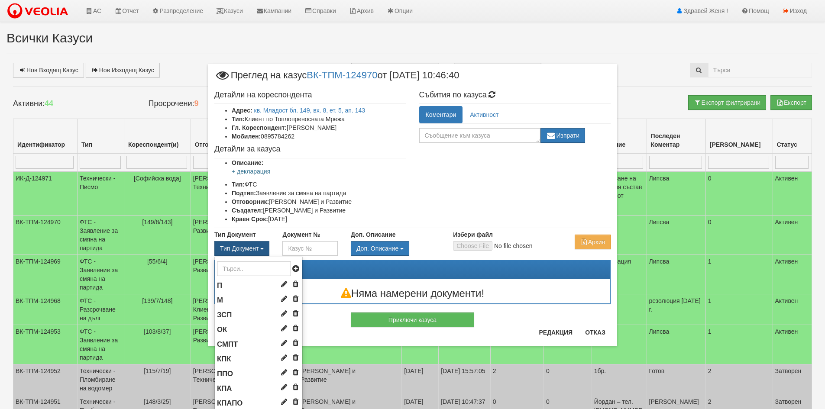
click at [242, 252] on span "Тип Документ" at bounding box center [239, 248] width 39 height 7
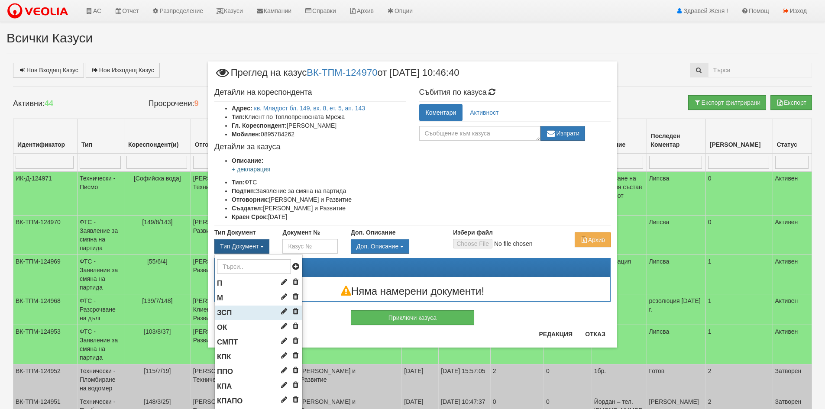
click at [234, 311] on li "ЗСП" at bounding box center [258, 313] width 87 height 15
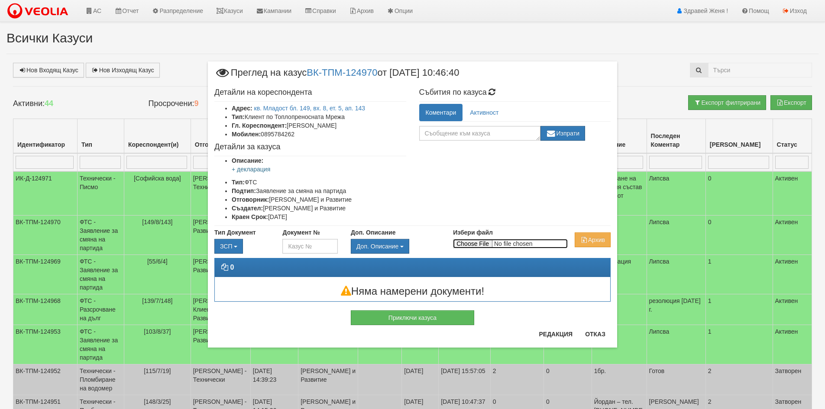
click at [473, 243] on input "Избери файл" at bounding box center [510, 244] width 115 height 10
type input "C:\fakepath\DOC028.pdf"
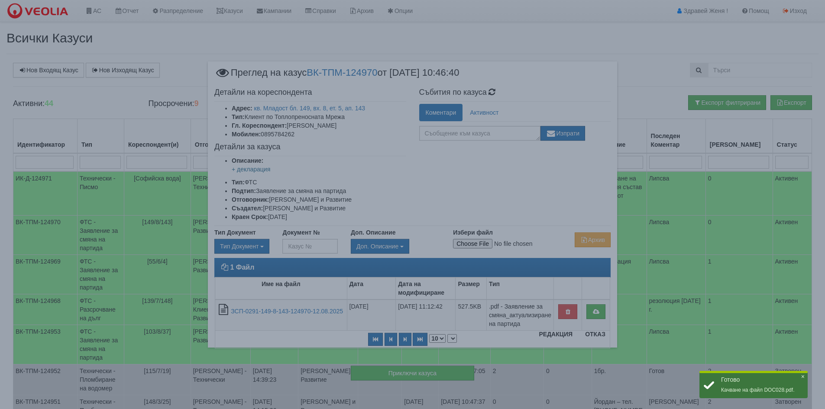
select select "1"
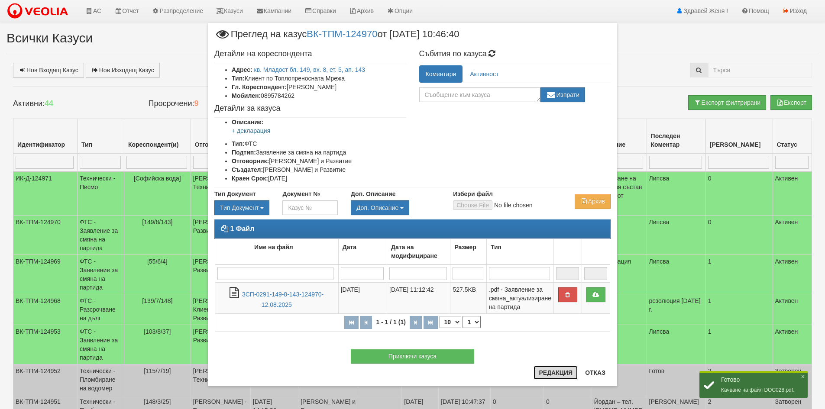
click at [552, 373] on button "Редакция" at bounding box center [556, 373] width 44 height 14
click at [553, 371] on button "Редакция" at bounding box center [556, 373] width 44 height 14
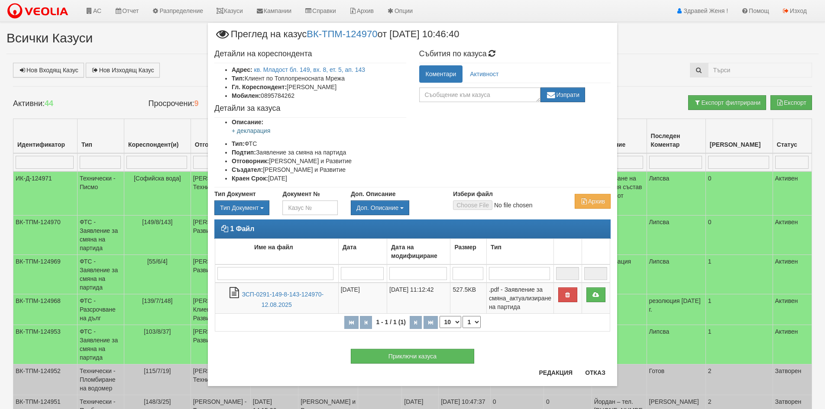
click at [376, 129] on p "+ декларация" at bounding box center [319, 130] width 175 height 9
click at [635, 91] on div "× Преглед на казус ВК-ТПМ-124970 от [DATE] 10:46:40 Детайли на кореспондента Ад…" at bounding box center [412, 204] width 507 height 408
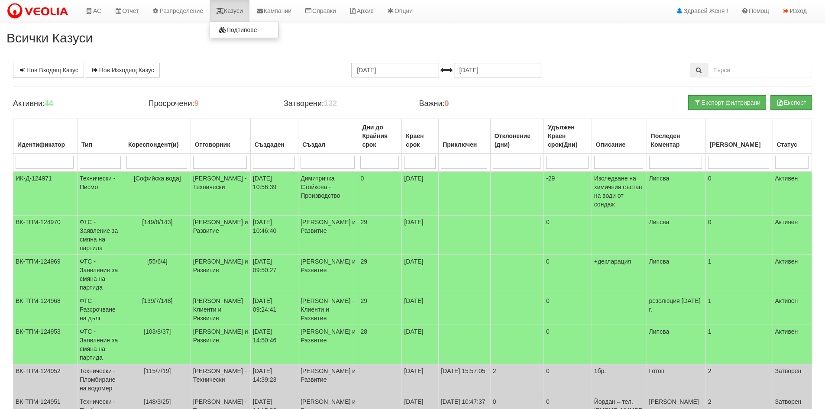
click at [237, 13] on link "Казуси" at bounding box center [230, 11] width 40 height 22
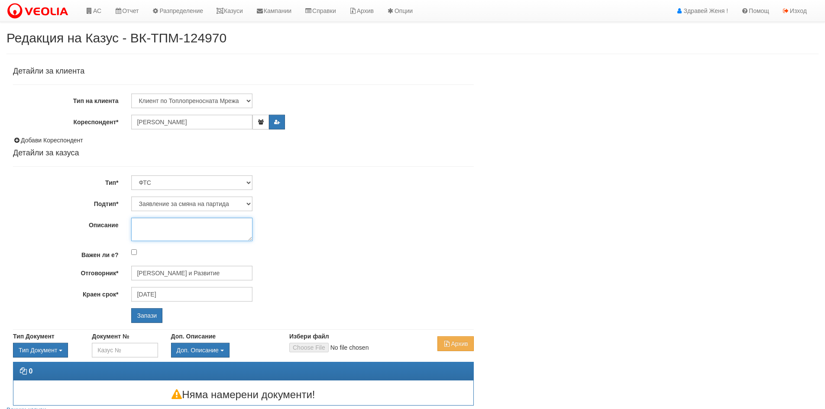
click at [143, 231] on textarea "Описание" at bounding box center [191, 229] width 121 height 23
click at [139, 226] on textarea "+декларация" at bounding box center [191, 229] width 121 height 23
type textarea "+ декларация"
click at [156, 313] on input "Запази" at bounding box center [146, 315] width 31 height 15
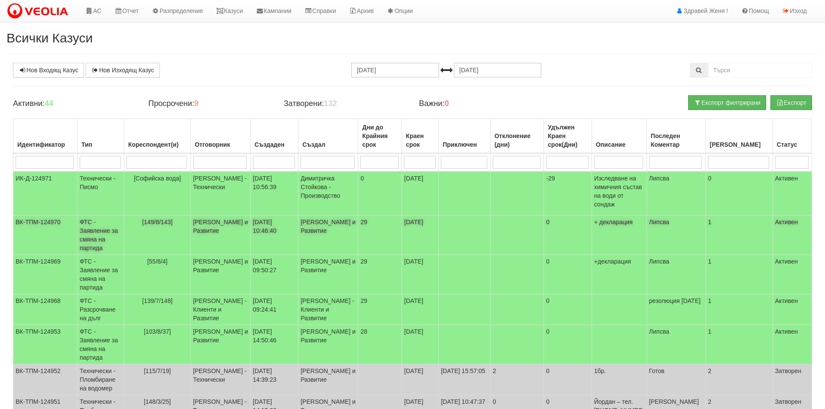
click at [108, 226] on td "ФТС - Заявление за смяна на партида" at bounding box center [100, 235] width 47 height 39
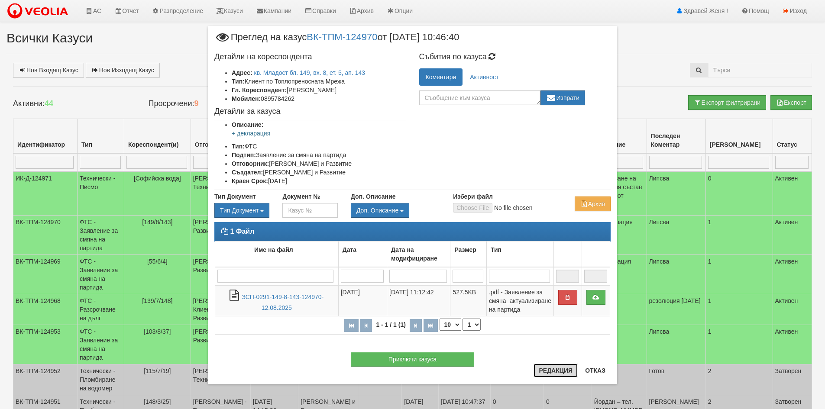
click at [554, 372] on button "Редакция" at bounding box center [556, 371] width 44 height 14
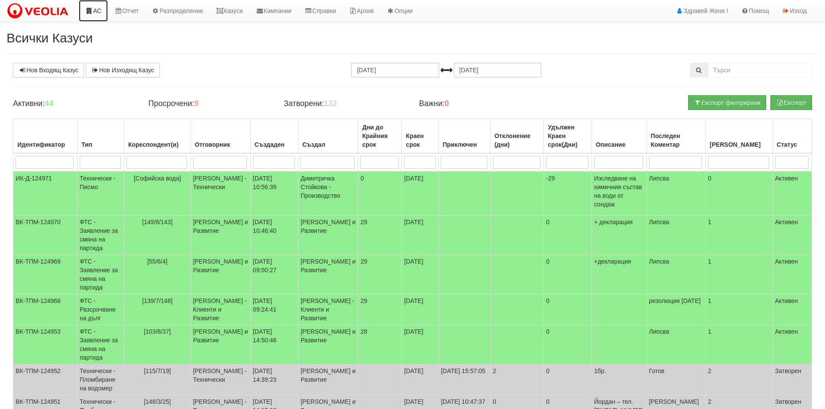
click at [102, 9] on link "АС" at bounding box center [93, 11] width 29 height 22
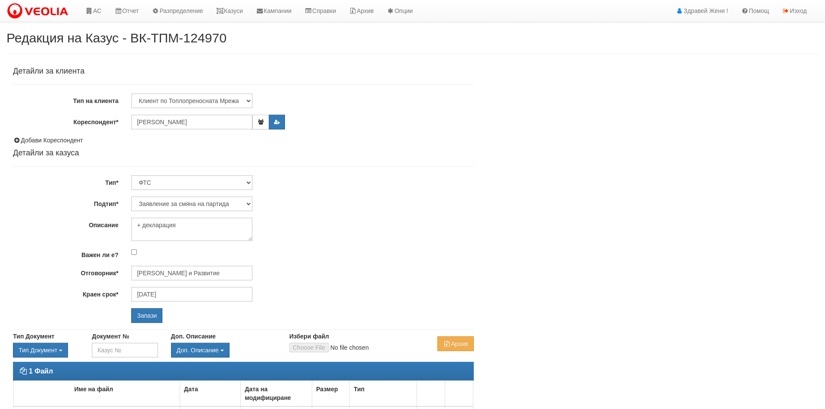
click at [220, 130] on div "Детайли за клиента Тип на клиента Клиент по Топлопреносната Мрежа Институция Па…" at bounding box center [243, 195] width 461 height 256
click at [226, 125] on input "[PERSON_NAME]" at bounding box center [191, 122] width 121 height 15
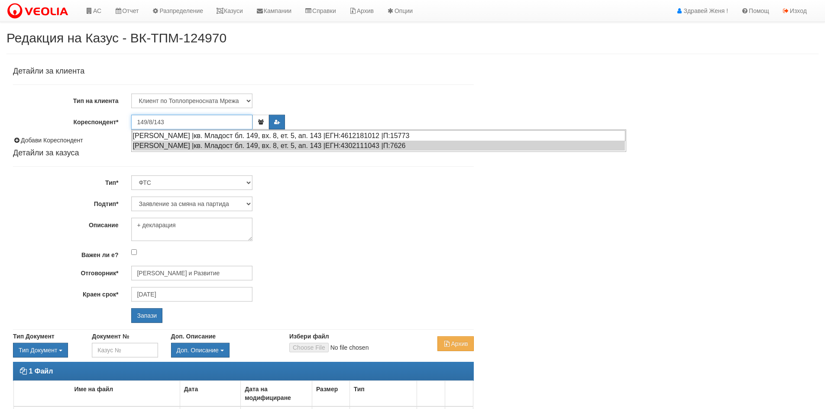
click at [192, 136] on div "[PERSON_NAME] |кв. Младост бл. 149, вх. 8, ет. 5, ап. 143 |ЕГН:4612181012 |П:15…" at bounding box center [378, 135] width 493 height 11
type input "[PERSON_NAME]"
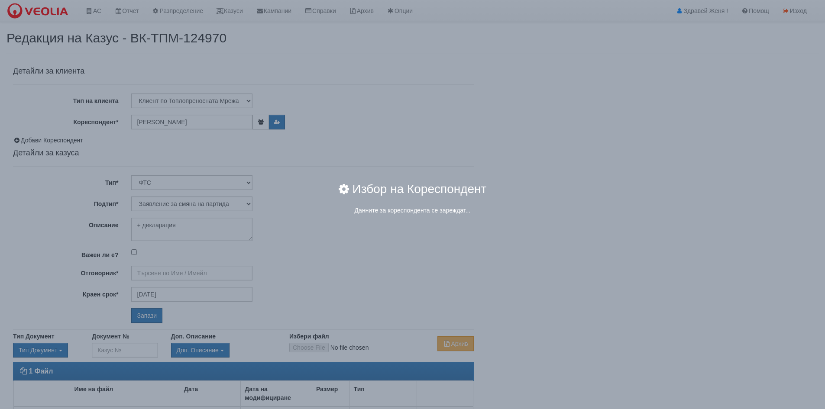
type input "[PERSON_NAME] и Развитие"
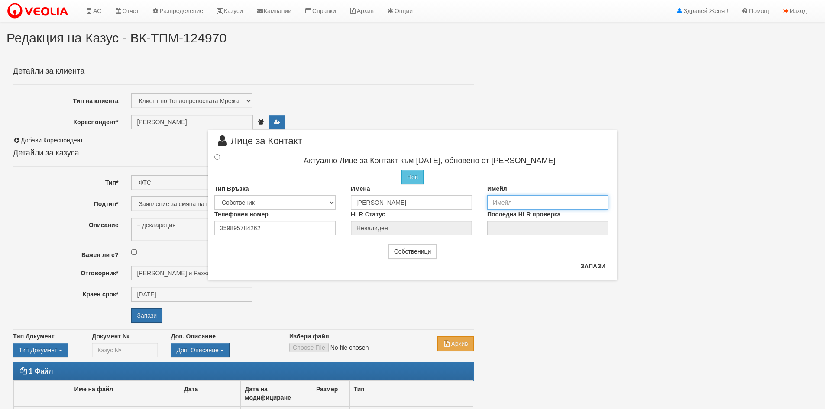
click at [509, 205] on input "email" at bounding box center [547, 202] width 121 height 15
click at [539, 198] on input "tanio196718" at bounding box center [547, 201] width 121 height 15
type input "[EMAIL_ADDRESS][DOMAIN_NAME]"
click at [216, 157] on input "radio" at bounding box center [217, 156] width 6 height 6
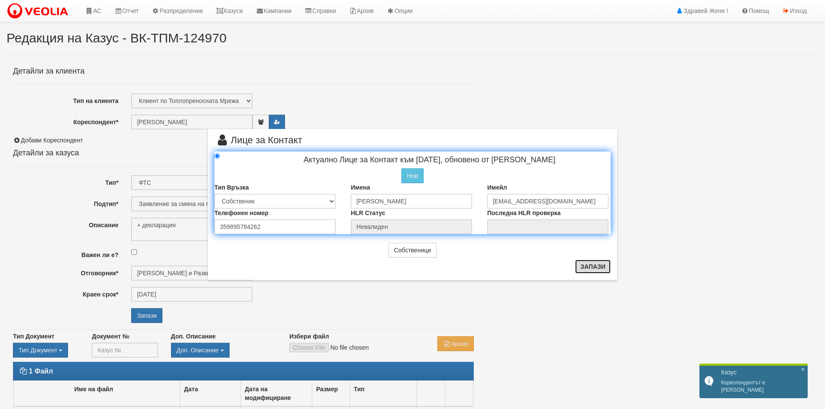
click at [591, 267] on button "Запази" at bounding box center [593, 267] width 36 height 14
radio input "true"
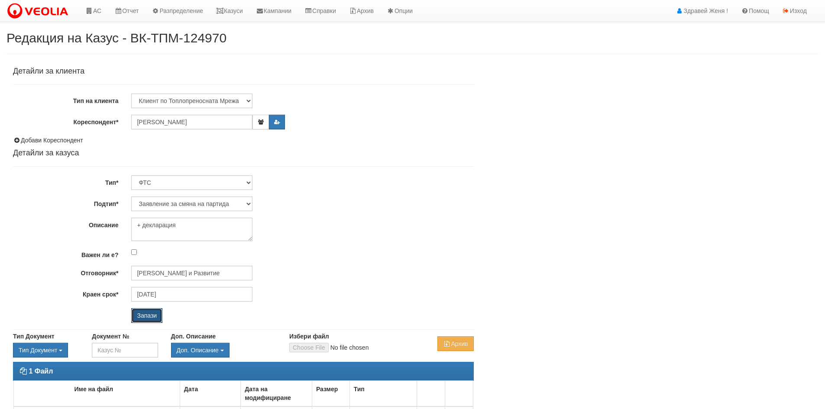
click at [150, 314] on input "Запази" at bounding box center [146, 315] width 31 height 15
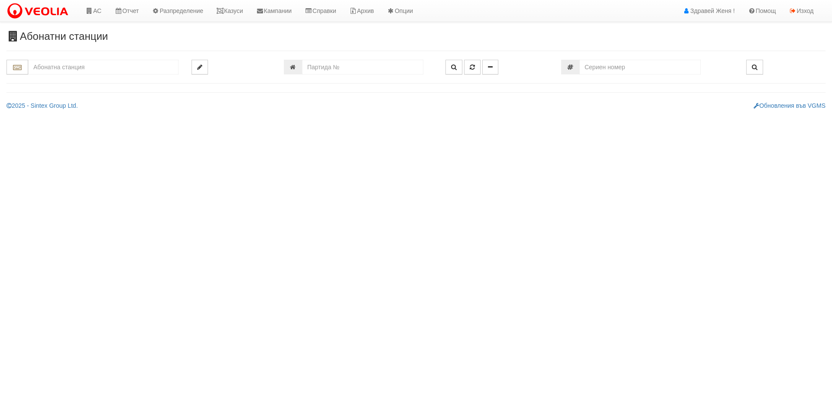
click at [66, 65] on input "text" at bounding box center [103, 67] width 150 height 15
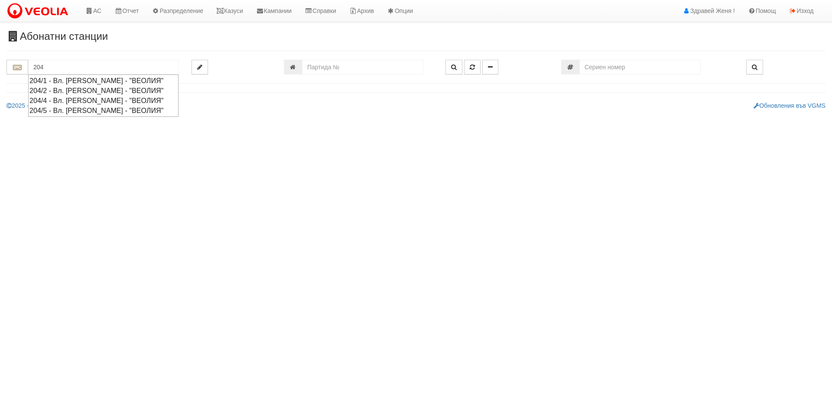
click at [79, 109] on div "204/5 - Вл. [PERSON_NAME] - "ВЕОЛИЯ"" at bounding box center [103, 111] width 148 height 10
type input "204/5 - Вл. [PERSON_NAME] - "ВЕОЛИЯ""
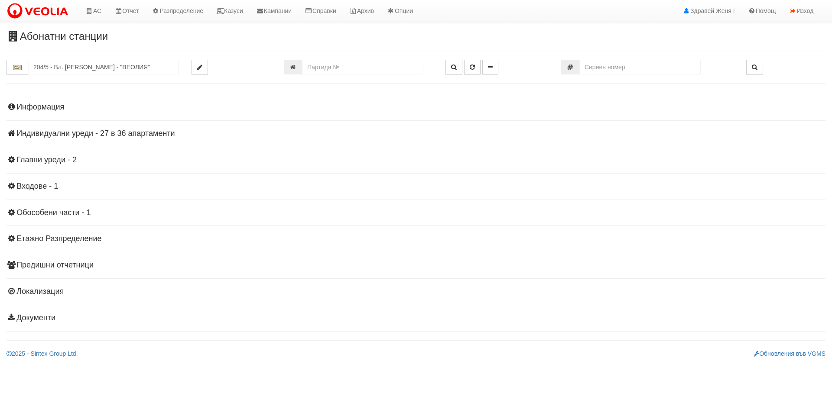
click at [91, 128] on div "Информация Параметри Брой Апартаменти: 36 Ползватели 06/2025 39 % 0 % 47" at bounding box center [415, 211] width 819 height 239
click at [149, 135] on h4 "Индивидуални уреди - 27 в 36 апартаменти" at bounding box center [415, 134] width 819 height 9
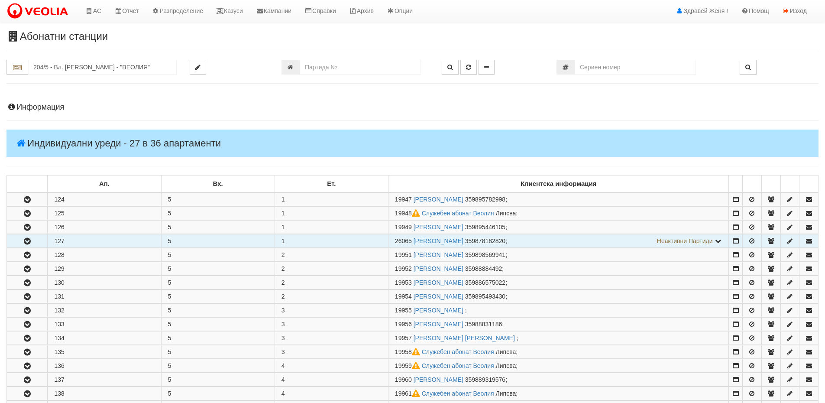
click at [97, 242] on td "127" at bounding box center [104, 240] width 113 height 13
click at [423, 242] on link "ДЖОРДЖ ГЕОРГИЕВ АТАНАСОВ" at bounding box center [439, 240] width 50 height 7
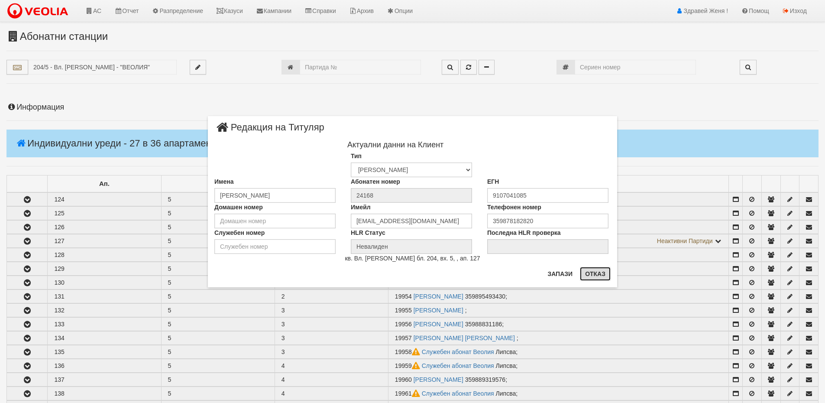
click at [589, 272] on button "Отказ" at bounding box center [595, 274] width 31 height 14
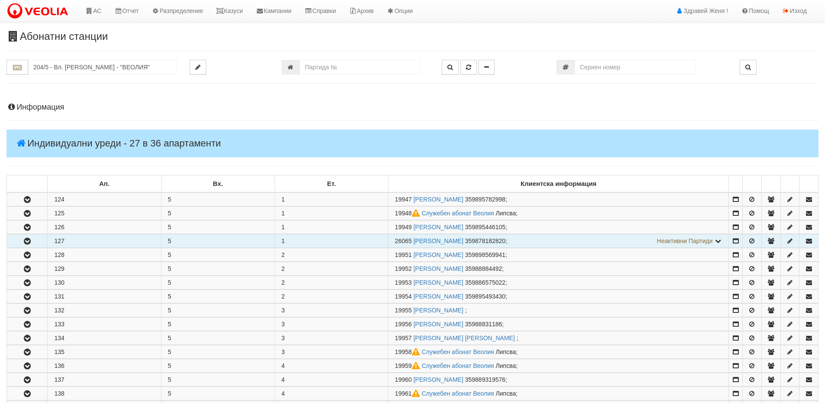
drag, startPoint x: 412, startPoint y: 238, endPoint x: 395, endPoint y: 242, distance: 16.8
click at [395, 242] on span "26065" at bounding box center [403, 240] width 17 height 7
copy span "26065"
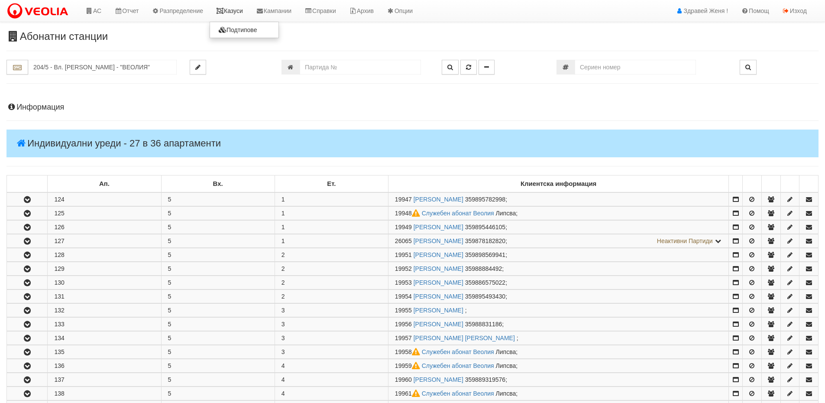
click at [243, 11] on link "Казуси" at bounding box center [230, 11] width 40 height 22
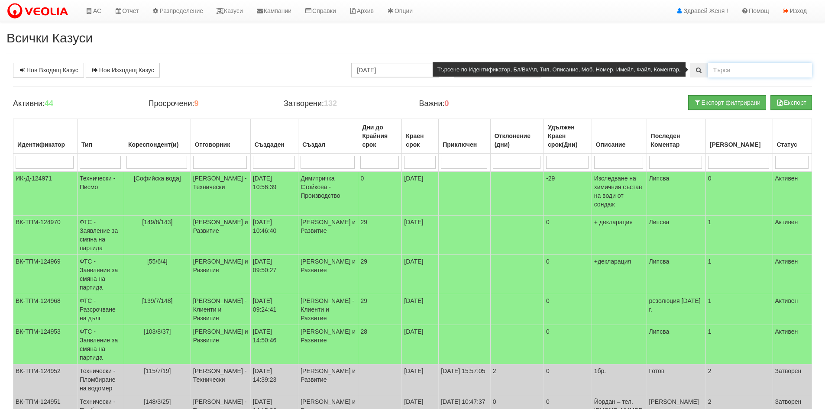
click at [739, 67] on input "text" at bounding box center [760, 70] width 104 height 15
click at [730, 72] on input "text" at bounding box center [760, 70] width 104 height 15
type input "26065"
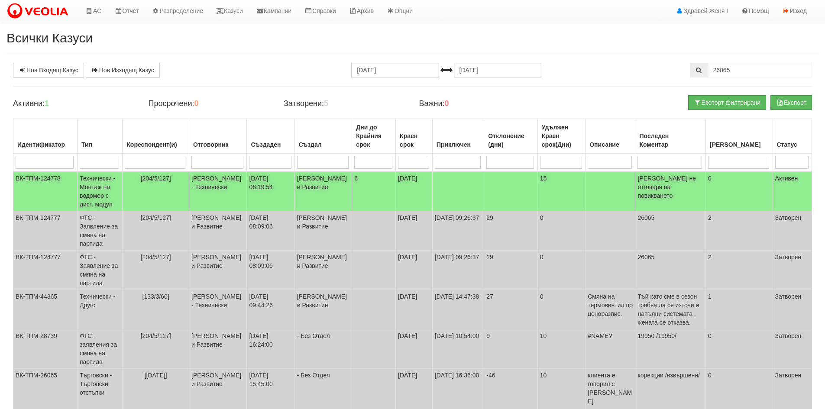
click at [245, 196] on td "[PERSON_NAME] - Технически" at bounding box center [218, 192] width 58 height 40
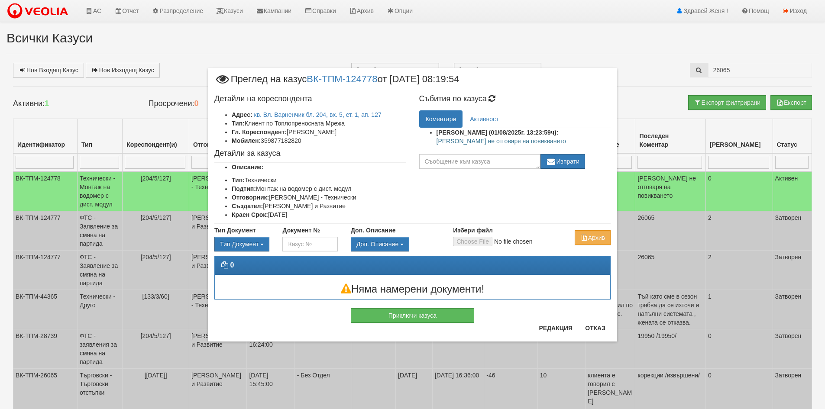
click at [640, 201] on div "× Преглед на казус ВК-ТПМ-124778 от [DATE] 08:19:54 Детайли на кореспондента Ад…" at bounding box center [412, 181] width 507 height 363
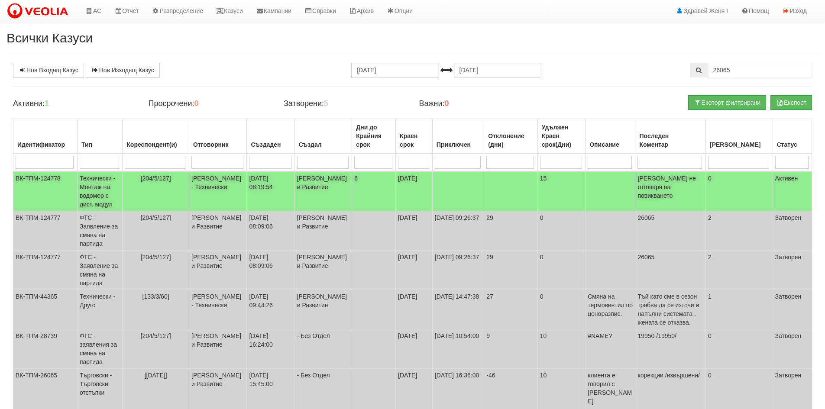
click at [154, 188] on td "[204/5/127]" at bounding box center [156, 192] width 67 height 40
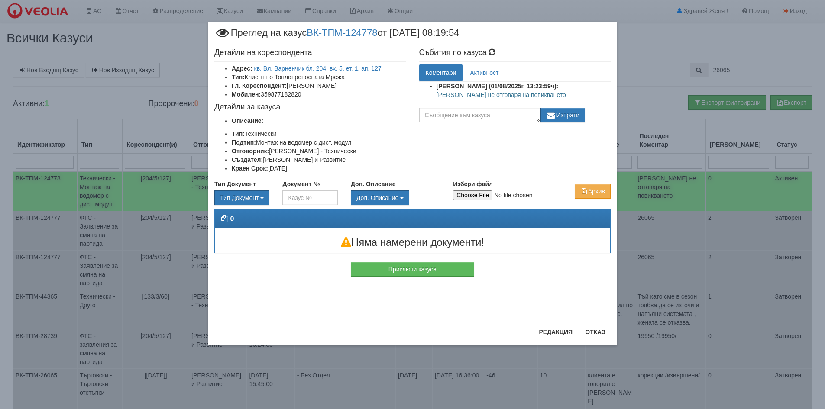
click at [154, 188] on body "АС Отчет Настройки Период Глобални Параметри Сваляне Отчетни Карти Нулиране УДР" at bounding box center [412, 233] width 825 height 466
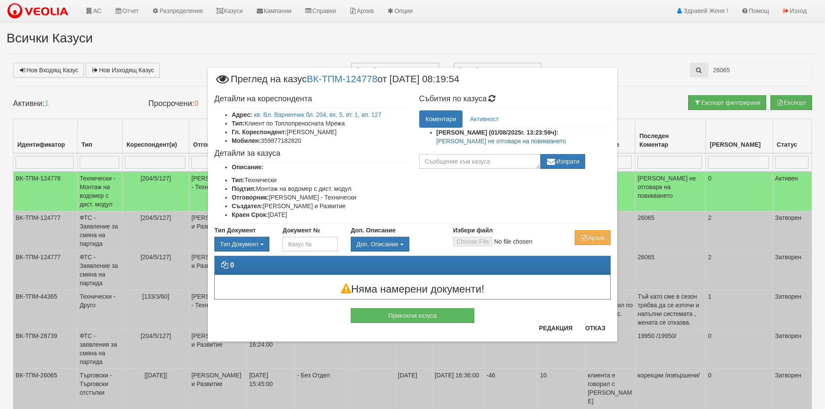
click at [282, 140] on li "Мобилен: 359877182820" at bounding box center [319, 140] width 175 height 9
click at [552, 327] on button "Редакция" at bounding box center [556, 328] width 44 height 14
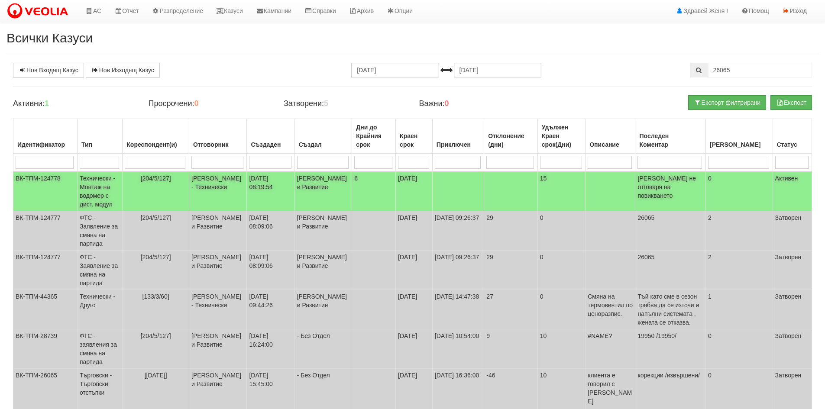
click at [259, 181] on td "28/07/2025 08:19:54" at bounding box center [271, 192] width 48 height 40
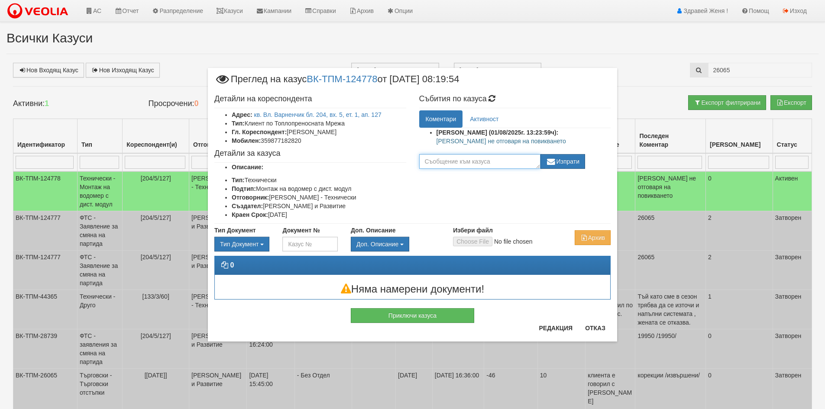
click at [442, 161] on textarea at bounding box center [479, 161] width 121 height 15
type textarea "s"
type textarea "я"
click at [437, 164] on textarea "сгришентеле" at bounding box center [479, 161] width 121 height 15
click at [450, 162] on textarea "сгрешентеле" at bounding box center [479, 161] width 121 height 15
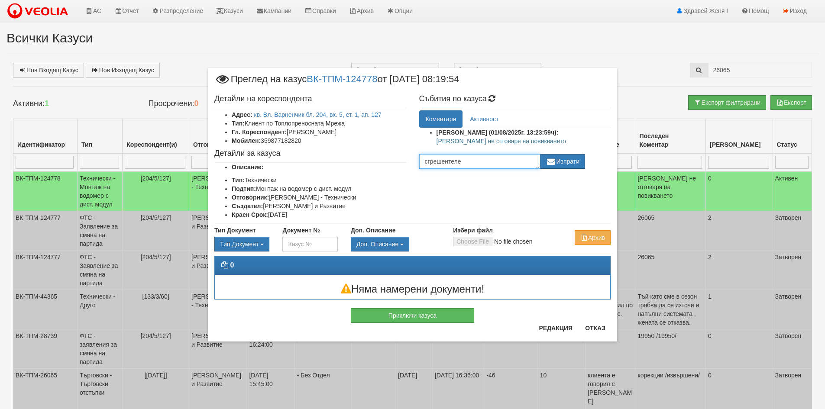
click at [448, 161] on textarea "сгрешентеле" at bounding box center [479, 161] width 121 height 15
click at [466, 162] on textarea "сгрешен теле" at bounding box center [479, 161] width 121 height 15
drag, startPoint x: 451, startPoint y: 161, endPoint x: 466, endPoint y: 165, distance: 15.5
click at [466, 165] on textarea "сгрешен теле" at bounding box center [479, 161] width 121 height 15
drag, startPoint x: 463, startPoint y: 164, endPoint x: 406, endPoint y: 159, distance: 57.4
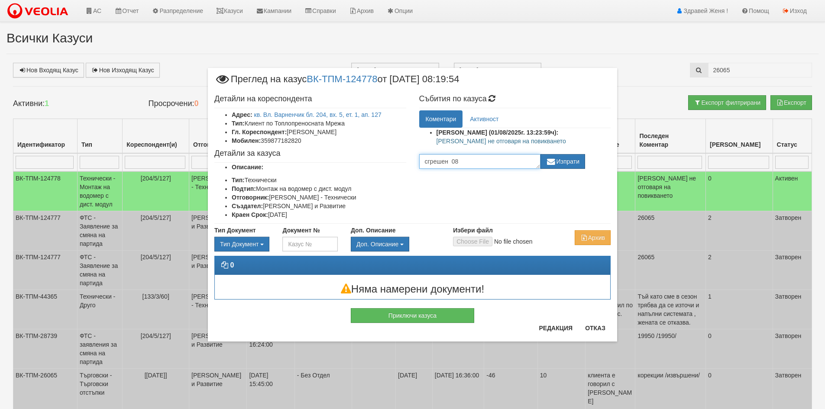
click at [406, 159] on div "Детайли на кореспондента Адрес: кв. Вл. Варненчик бл. 204, вх. 5, ет. 1, ап. 12…" at bounding box center [412, 157] width 409 height 133
click at [480, 160] on textarea "верен номер 08781282820" at bounding box center [479, 161] width 121 height 15
type textarea "верен номер 0878182820"
click at [570, 161] on button "Изпрати" at bounding box center [563, 161] width 45 height 15
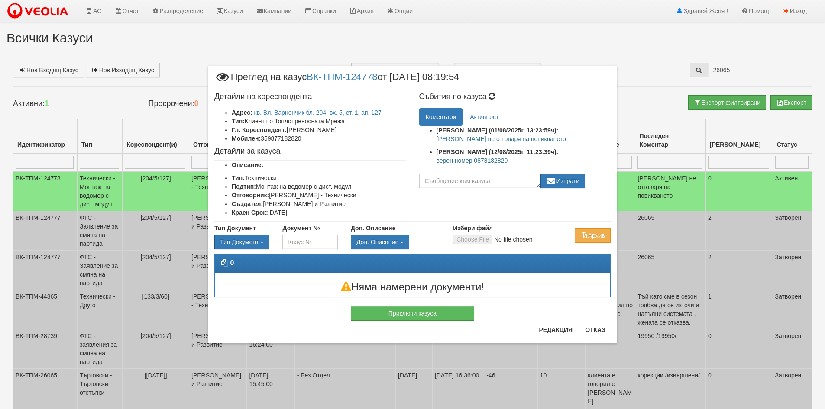
click at [177, 199] on div "× Преглед на казус ВК-ТПМ-124778 от 28/07/2025 08:19:54 Детайли на кореспондент…" at bounding box center [412, 182] width 507 height 365
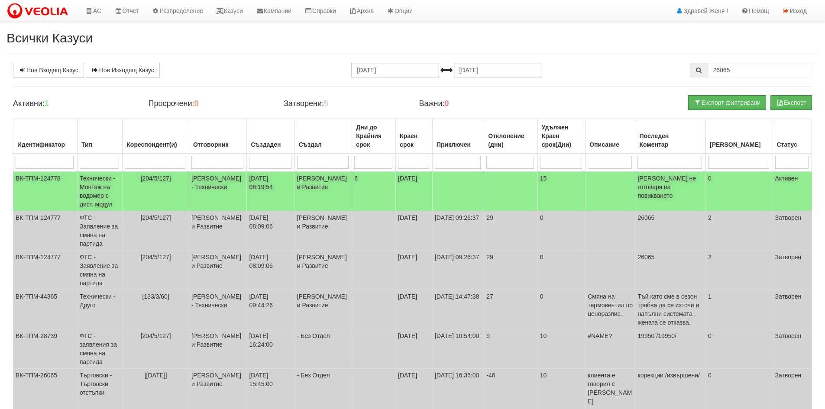
click at [327, 192] on td "Катерина Димитрова - Клиенти и Развитие" at bounding box center [324, 192] width 58 height 40
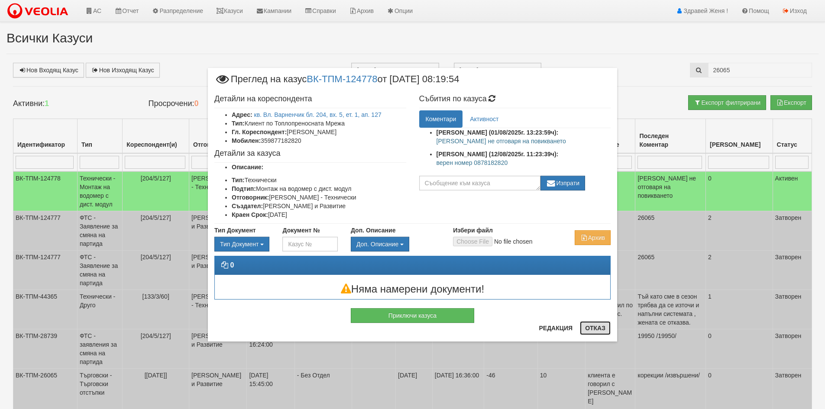
click at [601, 329] on button "Отказ" at bounding box center [595, 328] width 31 height 14
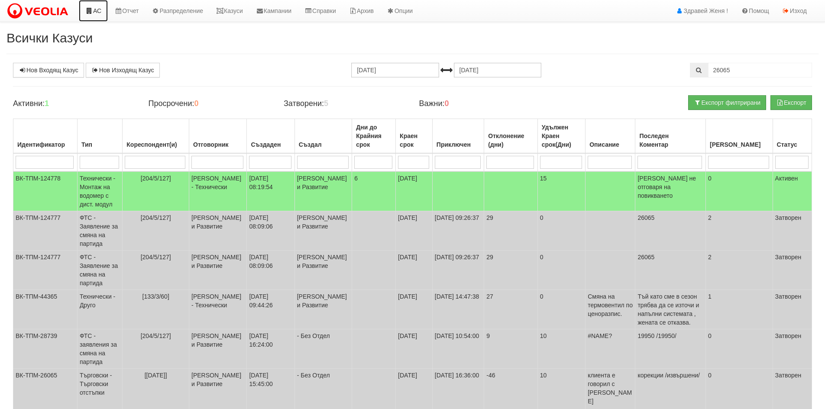
click at [106, 10] on link "АС" at bounding box center [93, 11] width 29 height 22
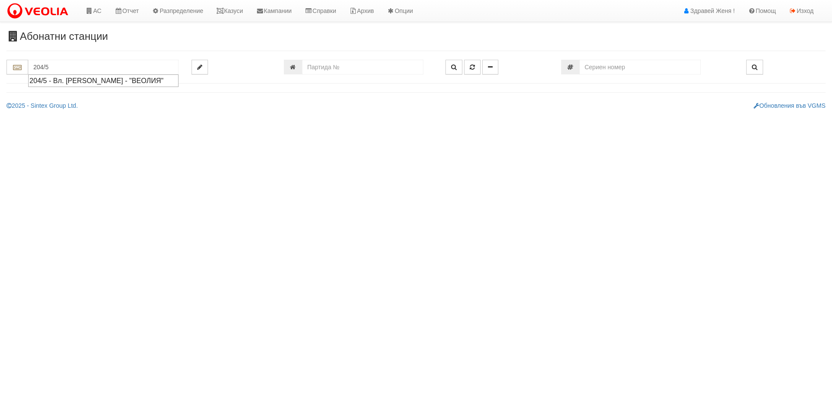
click at [147, 83] on div "204/5 - Вл. [PERSON_NAME] - "ВЕОЛИЯ"" at bounding box center [103, 81] width 148 height 10
type input "204/5 - Вл. [PERSON_NAME] - "ВЕОЛИЯ""
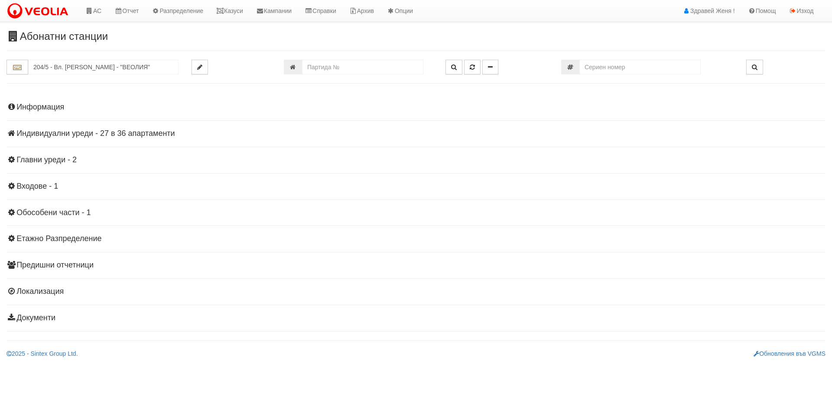
click at [132, 133] on h4 "Индивидуални уреди - 27 в 36 апартаменти" at bounding box center [415, 134] width 819 height 9
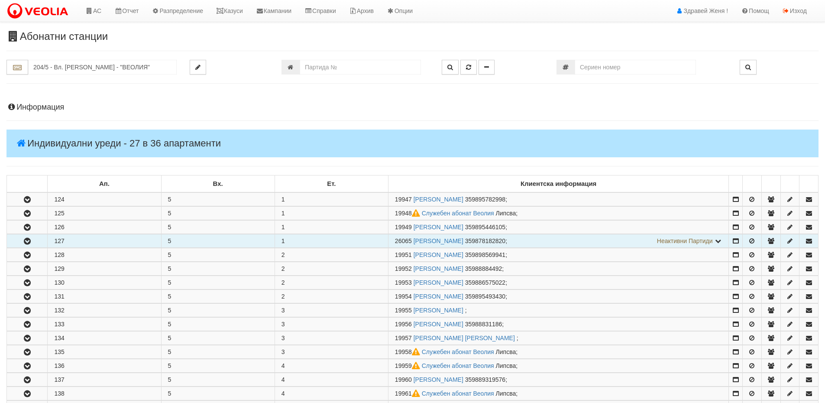
click at [29, 239] on icon "button" at bounding box center [27, 241] width 10 height 6
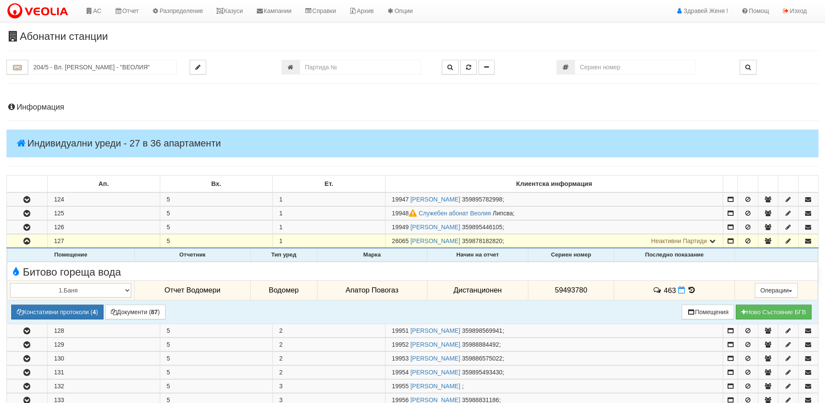
click at [692, 290] on icon at bounding box center [692, 289] width 10 height 7
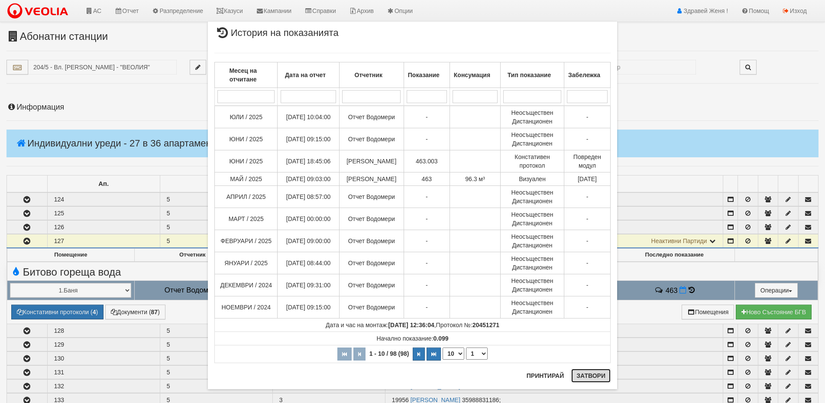
click at [597, 372] on button "Затвори" at bounding box center [590, 376] width 39 height 14
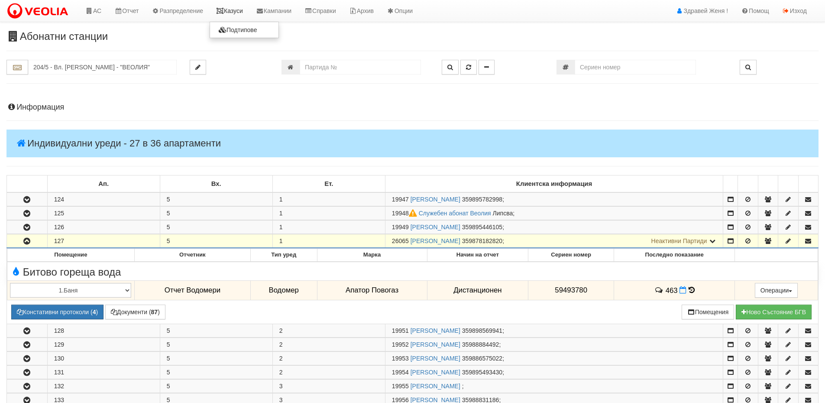
click at [238, 12] on link "Казуси" at bounding box center [230, 11] width 40 height 22
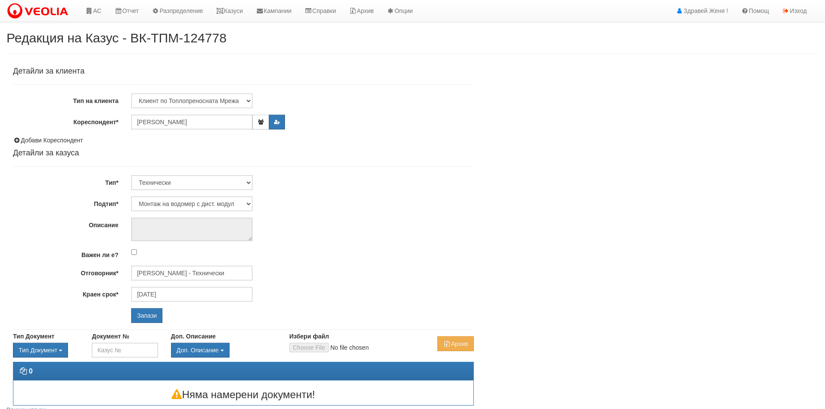
select select "Монтаж на водомер с дист. модул"
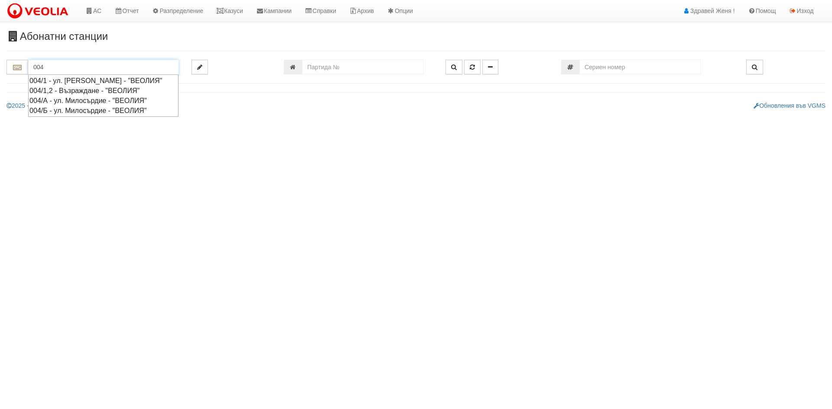
click at [69, 106] on div "004/А - ул. Милосърдие - "ВЕОЛИЯ"" at bounding box center [103, 101] width 148 height 10
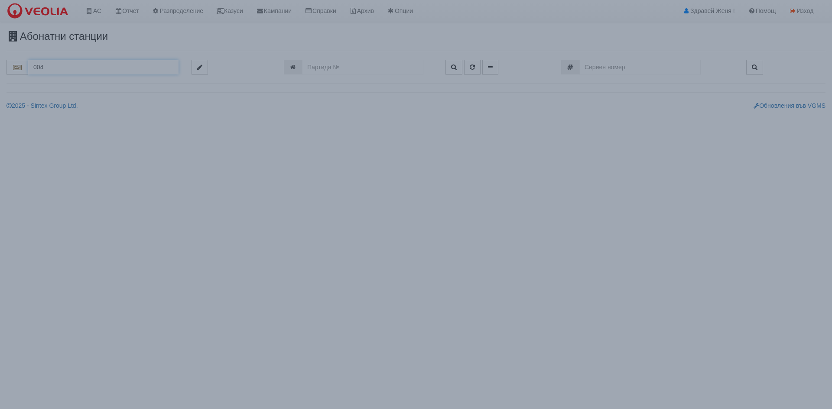
type input "004/А - ул. Милосърдие - "ВЕОЛИЯ""
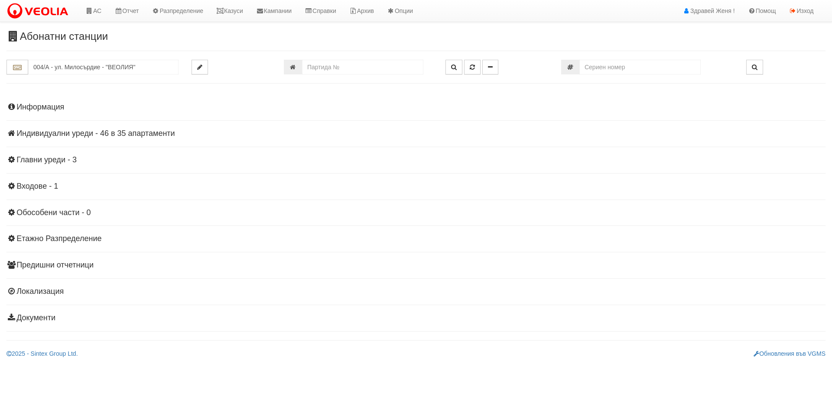
click at [64, 135] on h4 "Индивидуални уреди - 46 в 35 апартаменти" at bounding box center [415, 134] width 819 height 9
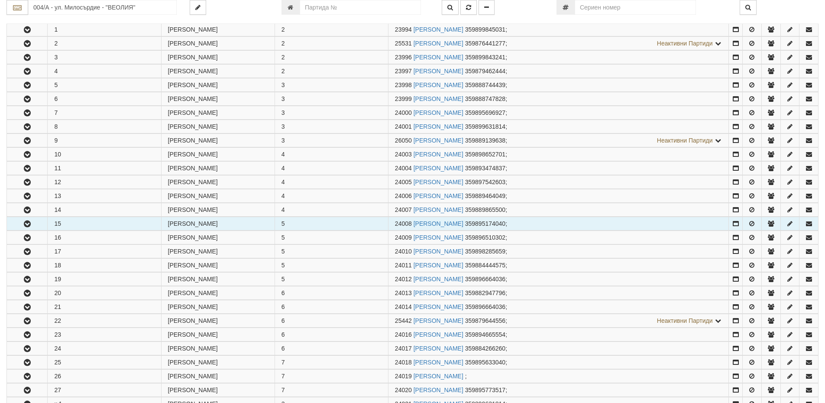
scroll to position [173, 0]
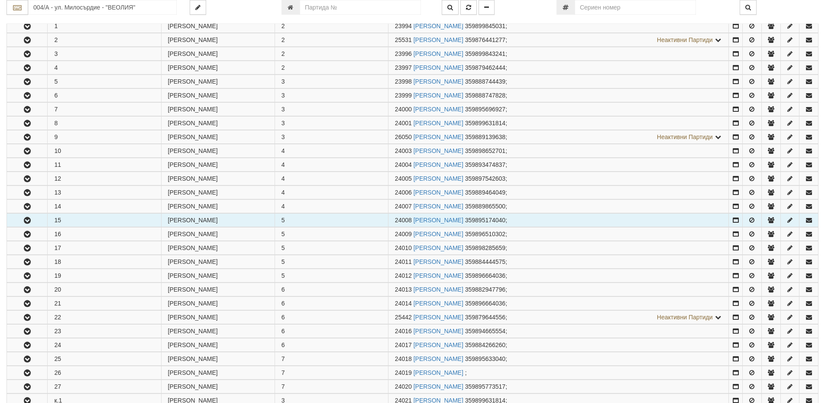
click at [31, 220] on icon "button" at bounding box center [27, 220] width 10 height 6
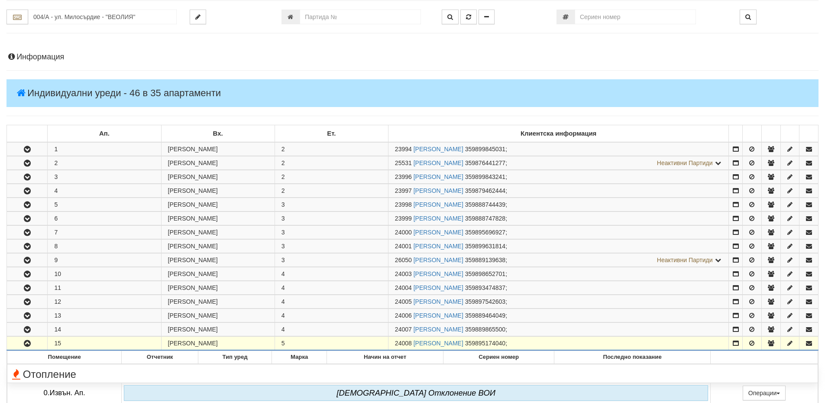
scroll to position [130, 0]
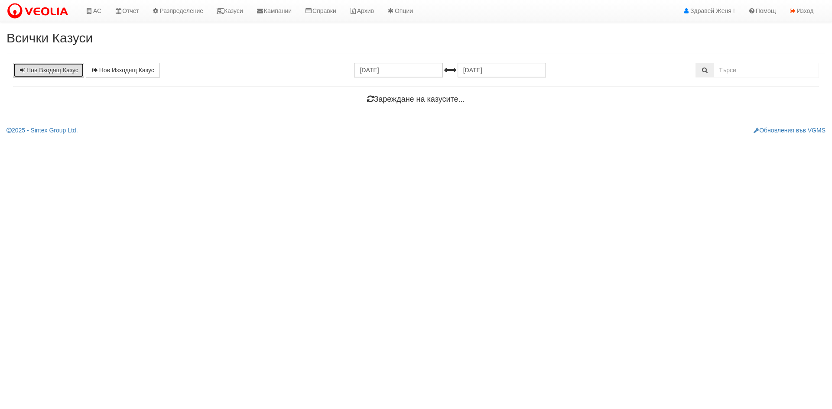
click at [45, 73] on link "Нов Входящ Казус" at bounding box center [48, 70] width 71 height 15
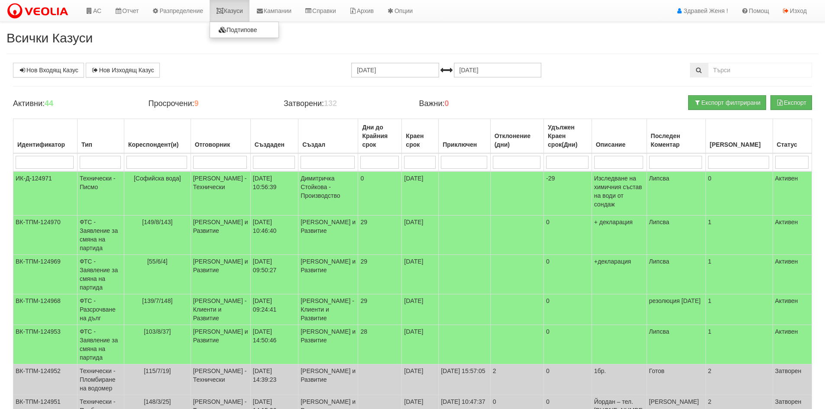
click at [242, 12] on link "Казуси" at bounding box center [230, 11] width 40 height 22
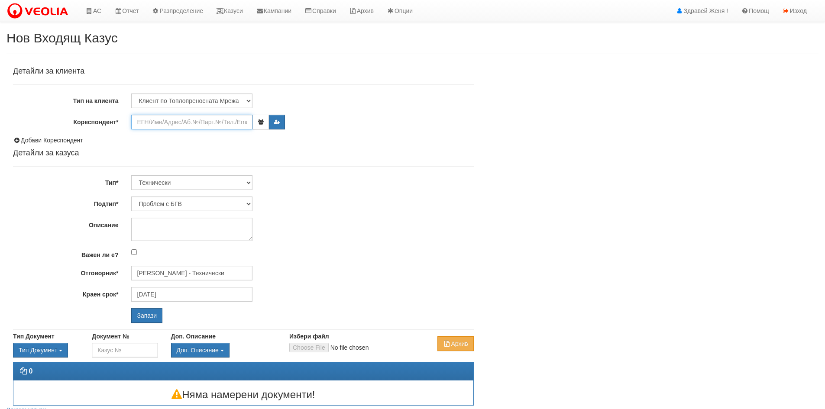
click at [141, 124] on input "Кореспондент*" at bounding box center [191, 122] width 121 height 15
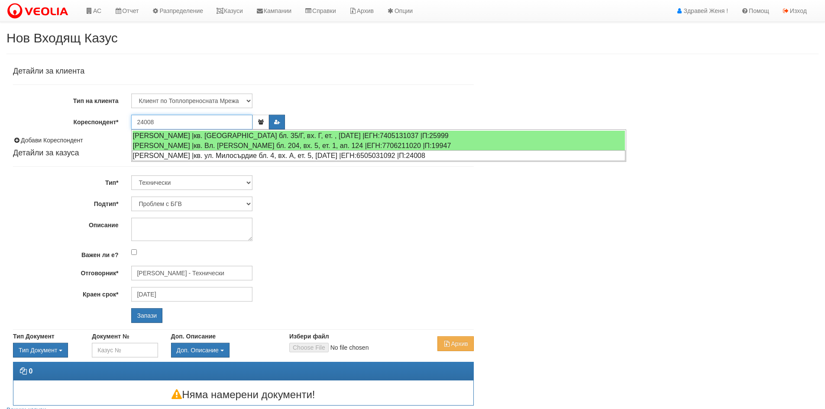
click at [153, 155] on div "НАДЯ ТРИФОНОВА ЯНЧЕВА |кв. ул. Милосърдие бл. 4, вх. А, ет. 5, ап. 15 |ЕГН:6505…" at bounding box center [378, 155] width 493 height 11
type input "[PERSON_NAME]"
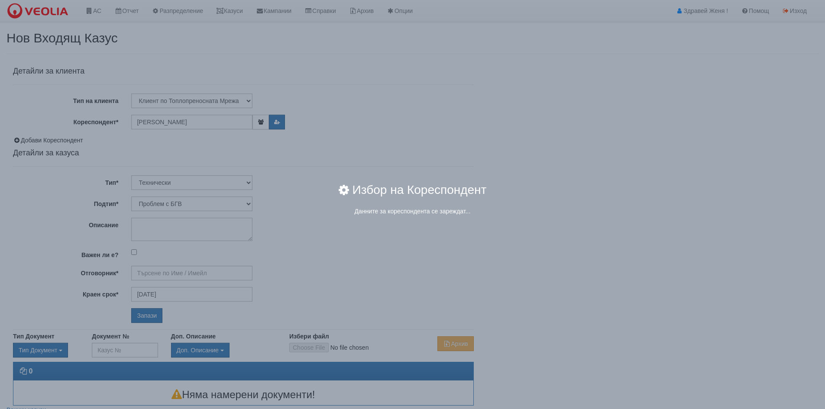
type input "[PERSON_NAME] - Технически"
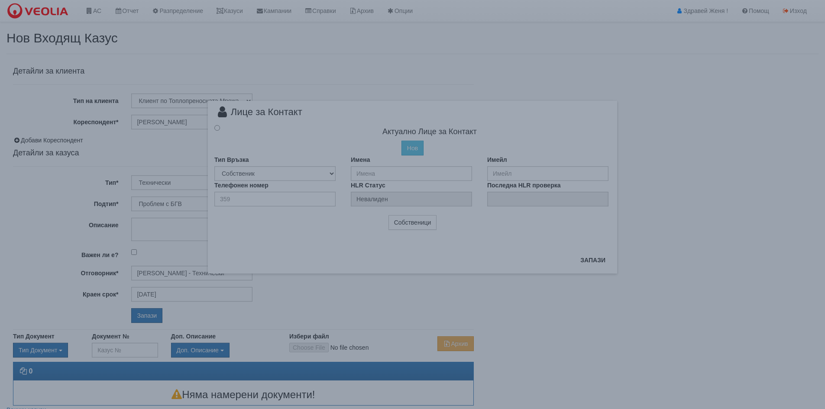
radio input "true"
type input "[PERSON_NAME]"
type input "359895174040"
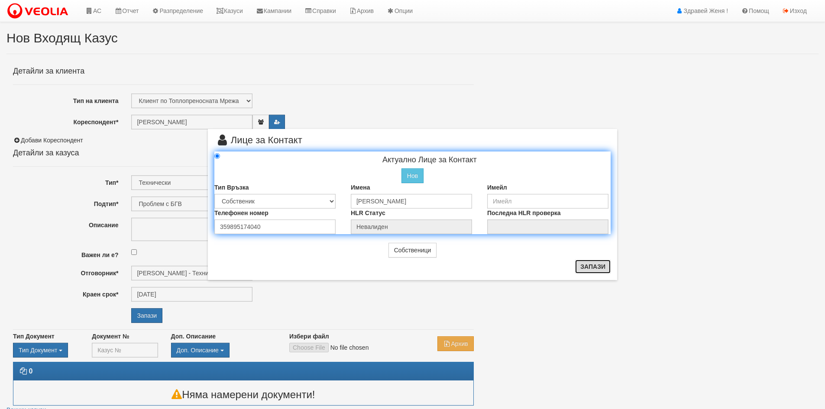
click at [587, 269] on button "Запази" at bounding box center [593, 267] width 36 height 14
radio input "true"
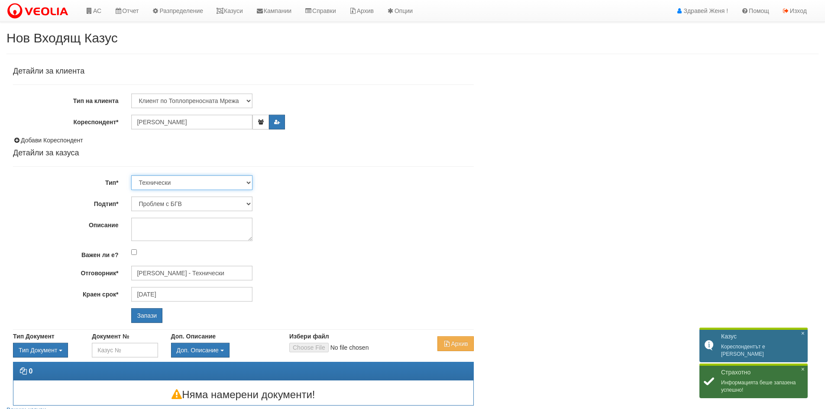
click at [249, 180] on select "Технически ФТС Търговски Административен Производствен Експлоатационен Финансов…" at bounding box center [191, 182] width 121 height 15
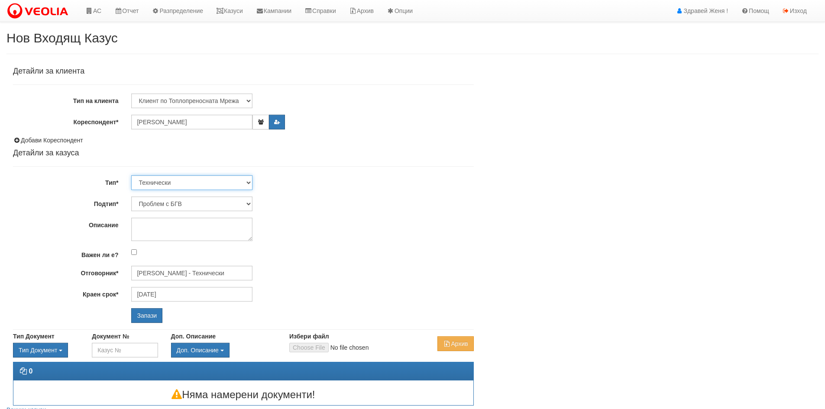
select select "1"
click at [131, 175] on select "Технически ФТС Търговски Административен Производствен Експлоатационен Финансов…" at bounding box center [191, 182] width 121 height 15
type input "[DATE]"
type input "[PERSON_NAME] и Развитие"
click at [250, 202] on select "Заявление за смяна на партида Заявление за равни месечни вноски Разпределение о…" at bounding box center [191, 204] width 121 height 15
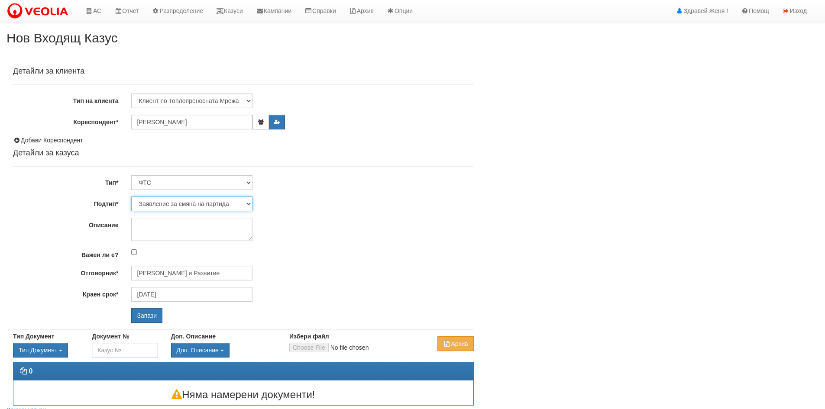
select select "Възражения върху начислени суми"
click at [131, 197] on select "Заявление за смяна на партида Заявление за равни месечни вноски Разпределение о…" at bounding box center [191, 204] width 121 height 15
type input "[PERSON_NAME] и Развитие"
click at [147, 319] on input "Запази" at bounding box center [146, 315] width 31 height 15
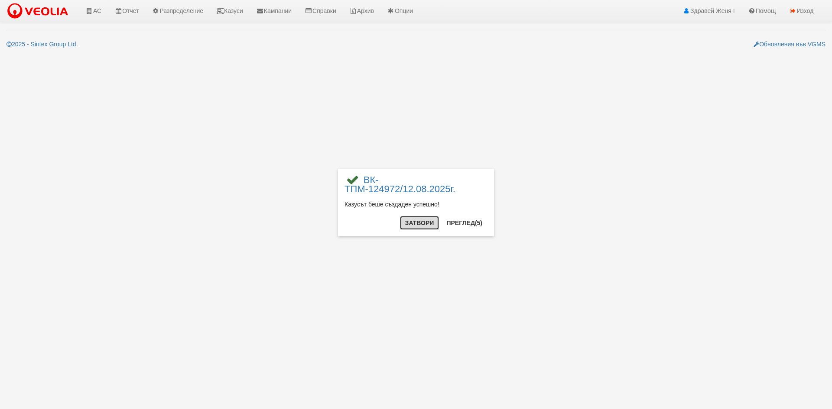
click at [430, 220] on button "Затвори" at bounding box center [419, 223] width 39 height 14
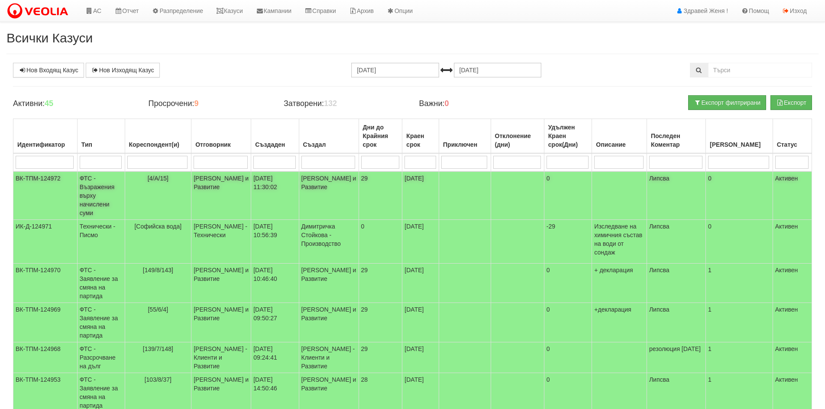
click at [168, 181] on span "[4/А/15]" at bounding box center [158, 178] width 21 height 7
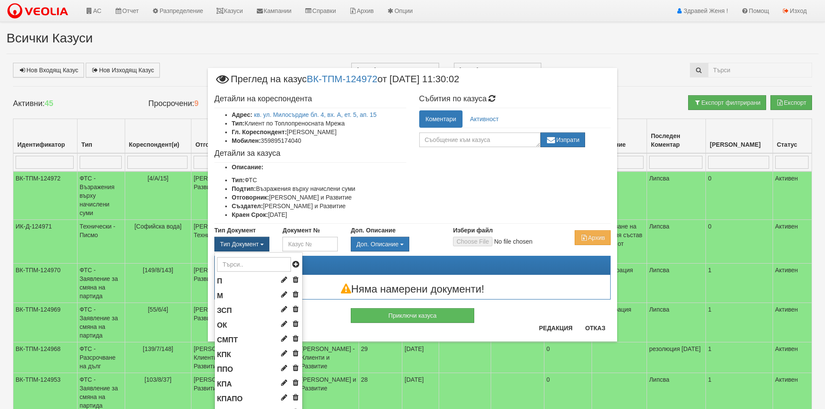
click at [244, 244] on span "Тип Документ" at bounding box center [239, 244] width 39 height 7
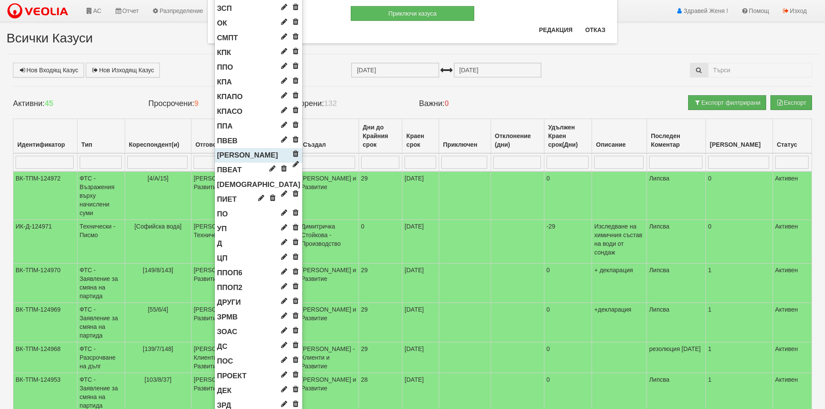
scroll to position [303, 0]
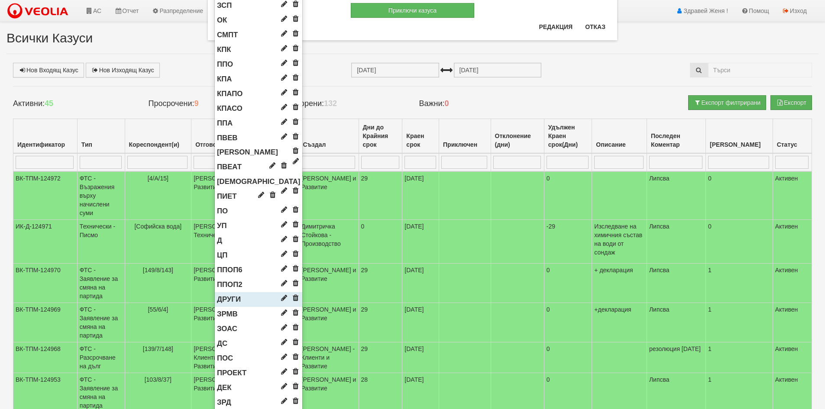
click at [229, 299] on span "ДРУГИ" at bounding box center [229, 299] width 24 height 8
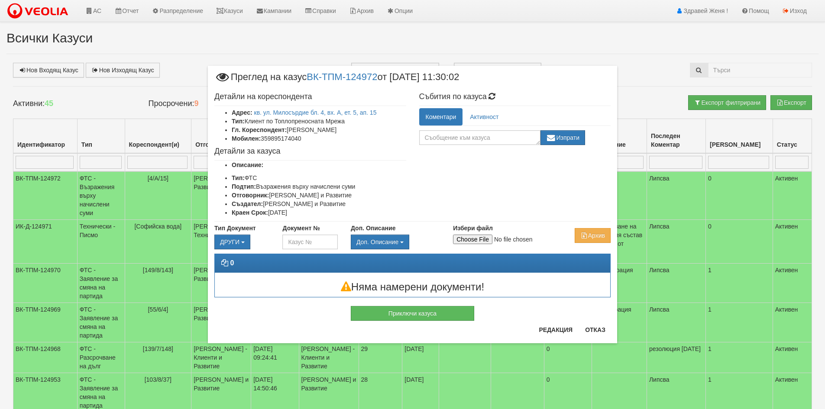
scroll to position [0, 0]
click at [470, 241] on input "Избери файл" at bounding box center [510, 240] width 115 height 10
type input "C:\fakepath\жалба 24008.pdf"
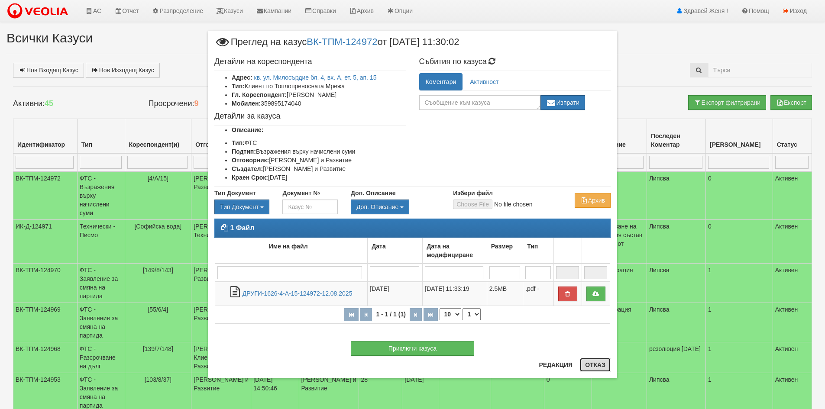
click at [597, 366] on button "Отказ" at bounding box center [595, 365] width 31 height 14
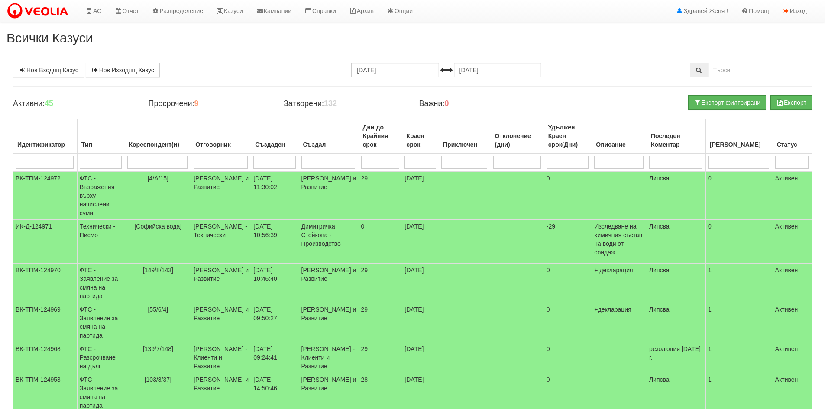
click at [51, 68] on link "Нов Входящ Казус" at bounding box center [48, 70] width 71 height 15
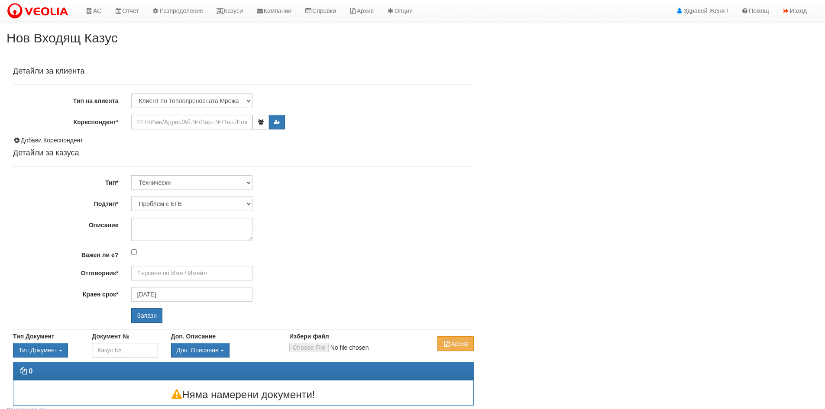
type input "[PERSON_NAME] - Технически"
click at [145, 123] on input "Кореспондент*" at bounding box center [191, 122] width 121 height 15
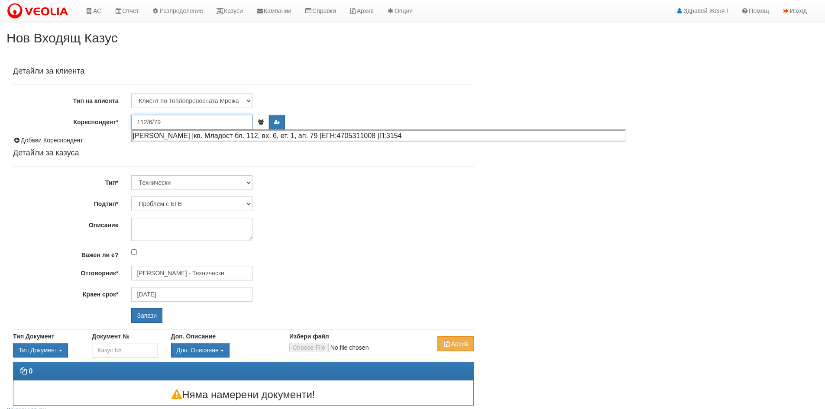
click at [192, 137] on div "[PERSON_NAME] |кв. Младост бл. 112, вх. 6, ет. 1, ап. 79 |ЕГН:4705311008 |П:3154" at bounding box center [378, 135] width 493 height 11
type input "[PERSON_NAME]"
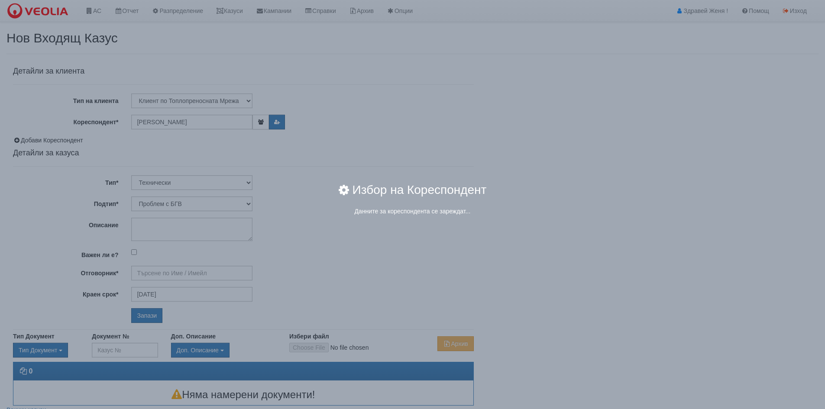
type input "[PERSON_NAME] - Технически"
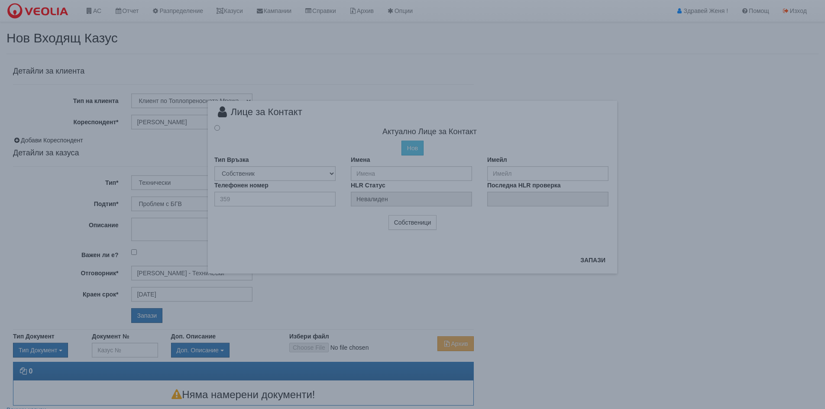
radio input "true"
type input "[PERSON_NAME]"
type input "0"
type input "359897418069"
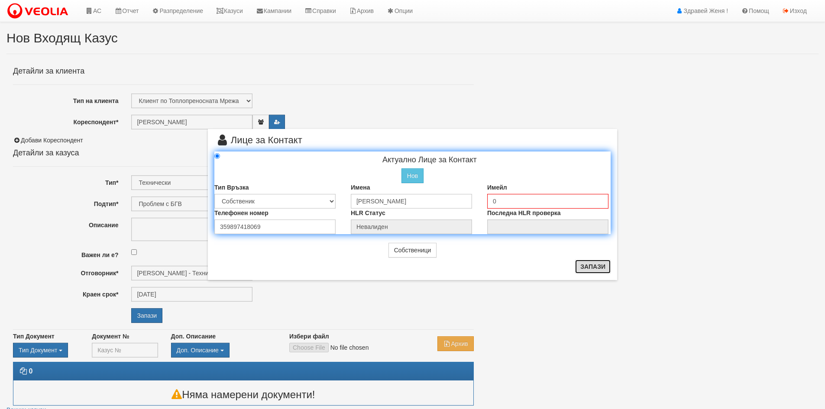
click at [586, 264] on button "Запази" at bounding box center [593, 267] width 36 height 14
radio input "true"
drag, startPoint x: 530, startPoint y: 204, endPoint x: 351, endPoint y: 203, distance: 179.3
click at [375, 202] on div "Тип Връзка Собственик Наемател Роднина Съсед Приятел Имена ГЕОРГИ КЬНЧЕВ ПЕТРОВ…" at bounding box center [412, 196] width 409 height 26
click at [594, 263] on button "Запази" at bounding box center [593, 267] width 36 height 14
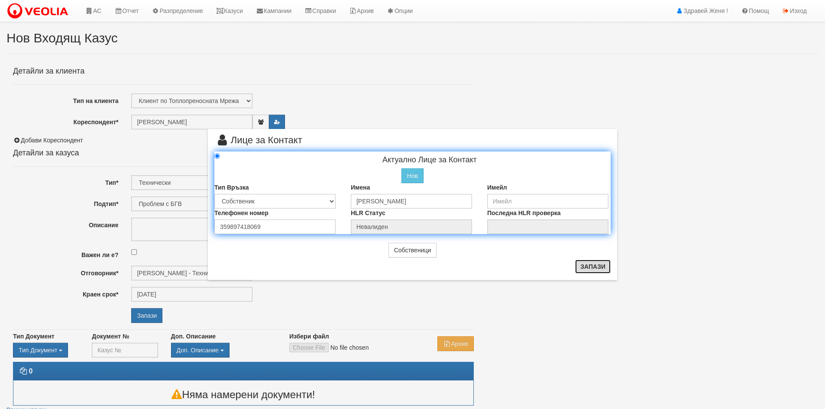
type input "ГЕОРГИ КЬНЧЕВ ПЕТРОВ"
radio input "true"
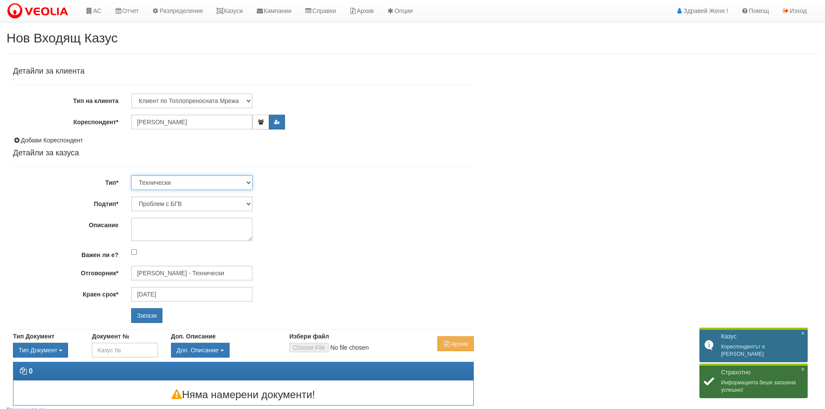
click at [250, 182] on select "Технически ФТС Търговски Административен Производствен Експлоатационен Финансов…" at bounding box center [191, 182] width 121 height 15
select select "1"
click at [131, 175] on select "Технически ФТС Търговски Административен Производствен Експлоатационен Финансов…" at bounding box center [191, 182] width 121 height 15
type input "[DATE]"
type input "[PERSON_NAME] и Развитие"
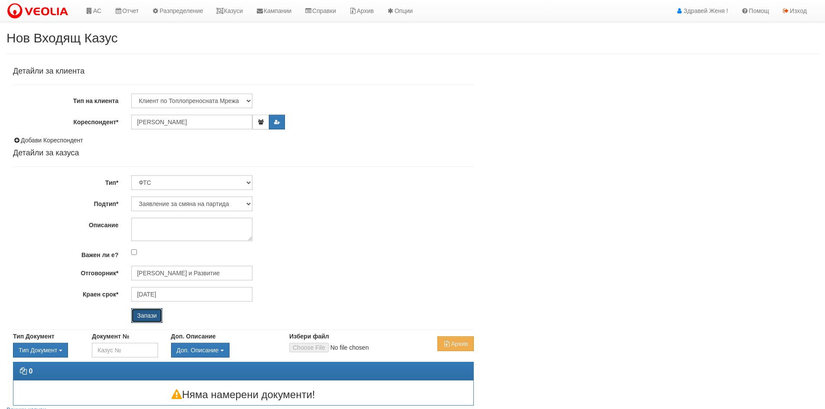
click at [144, 317] on input "Запази" at bounding box center [146, 315] width 31 height 15
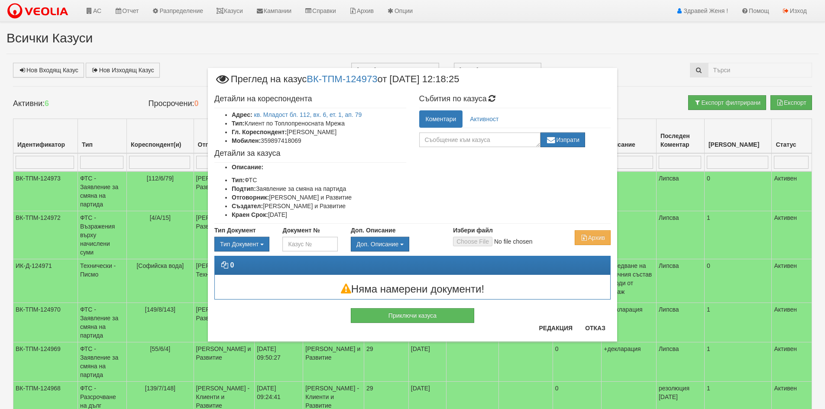
click at [520, 93] on div "Събития по казуса Коментари Активност Изпрати [PERSON_NAME] ([DATE] 12:18:49ч):…" at bounding box center [515, 119] width 205 height 57
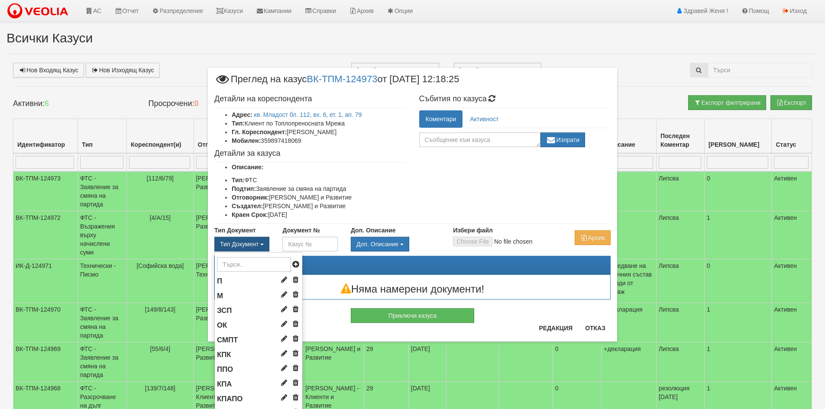
click at [223, 240] on button "Тип Документ" at bounding box center [241, 244] width 55 height 15
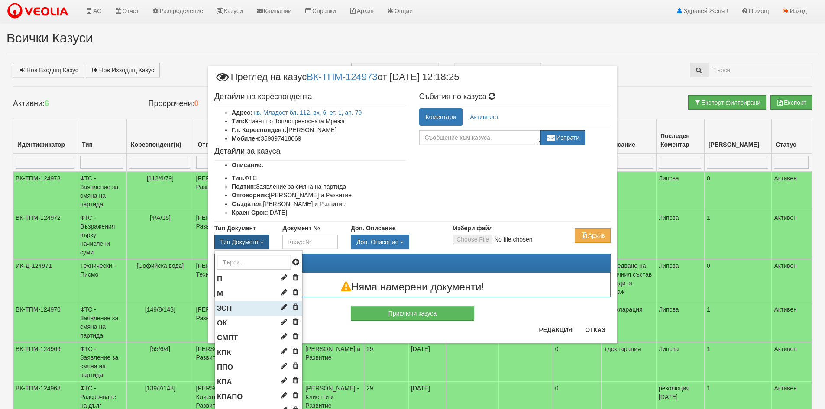
click at [223, 308] on span "ЗСП" at bounding box center [224, 308] width 15 height 8
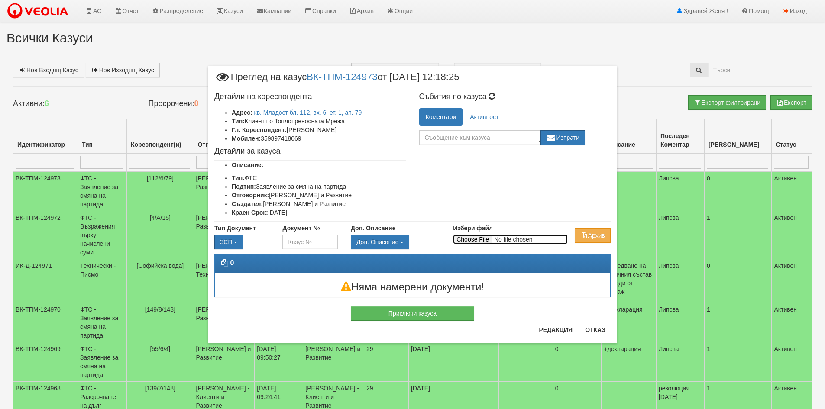
click at [482, 242] on input "Избери файл" at bounding box center [510, 240] width 115 height 10
click at [483, 236] on input "Избери файл" at bounding box center [510, 240] width 115 height 10
